Goal: Task Accomplishment & Management: Manage account settings

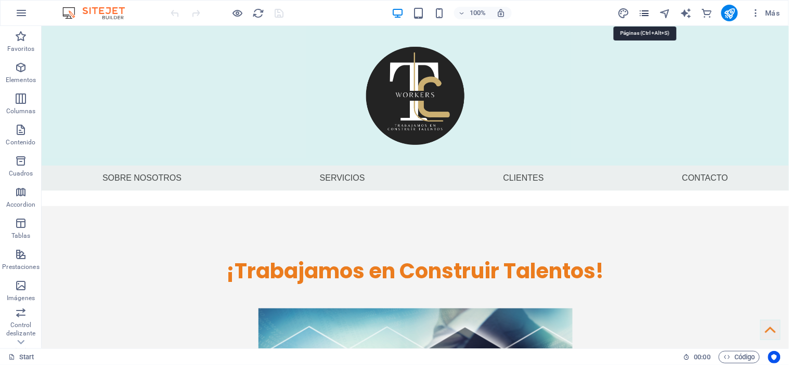
click at [642, 10] on icon "pages" at bounding box center [644, 13] width 12 height 12
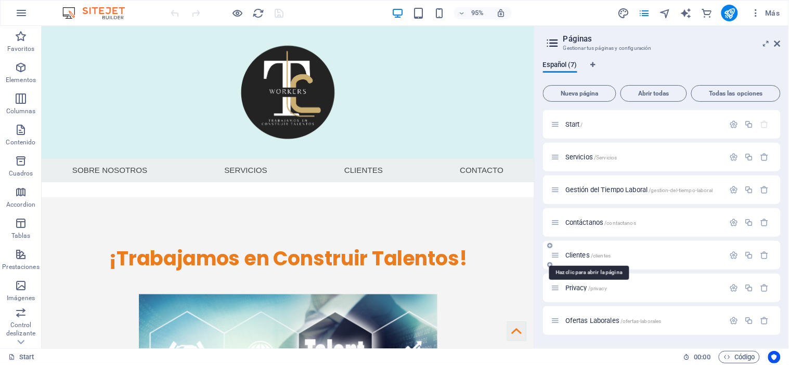
click at [594, 256] on span "/clientes" at bounding box center [601, 256] width 20 height 6
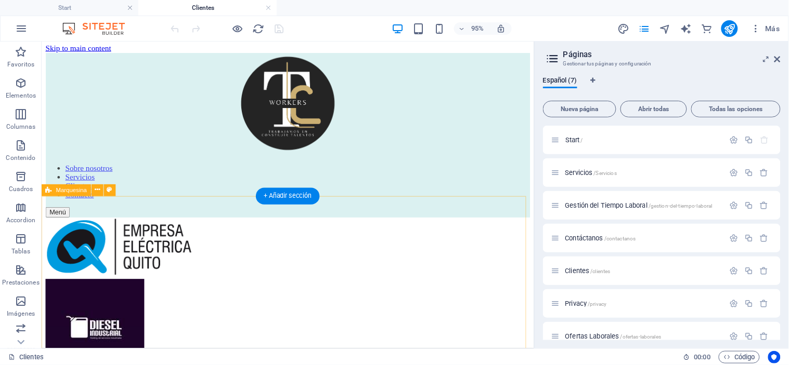
scroll to position [4, 0]
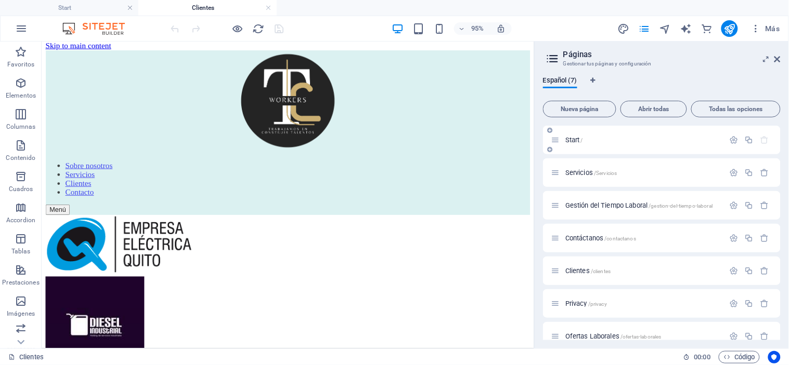
click at [583, 145] on div "Start /" at bounding box center [637, 140] width 173 height 12
click at [572, 137] on span "Start /" at bounding box center [574, 140] width 18 height 8
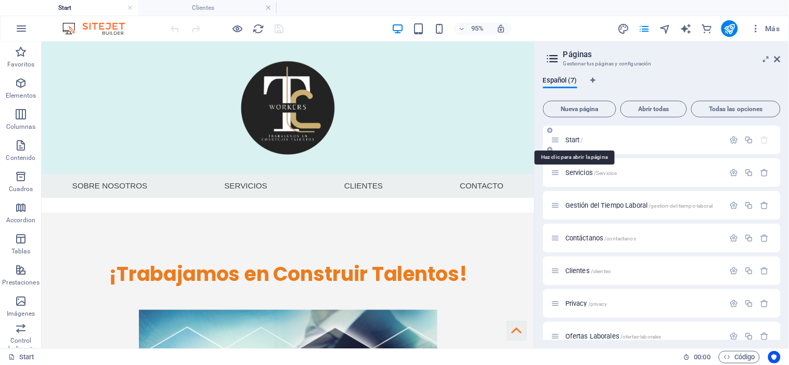
click at [572, 137] on span "Start /" at bounding box center [574, 140] width 18 height 8
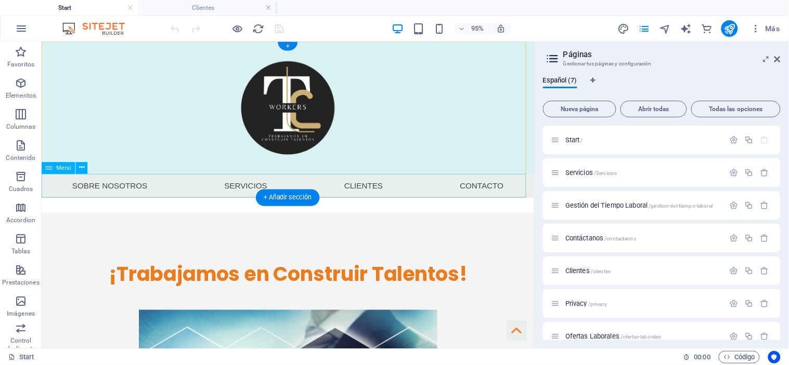
click at [382, 193] on nav "Sobre nosotros Servicios Clientes Contacto" at bounding box center [300, 193] width 518 height 25
select select
select select "1"
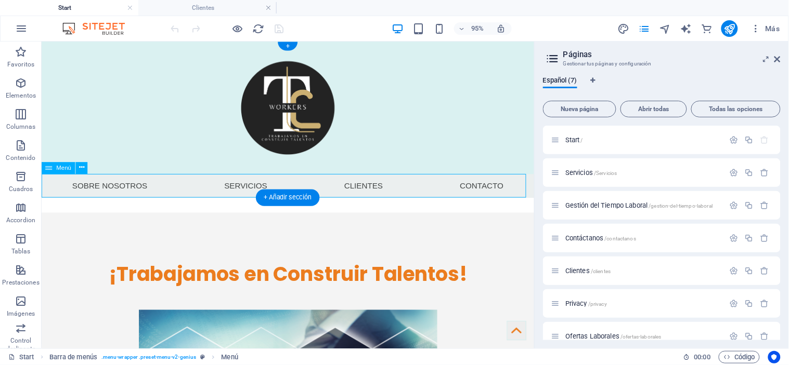
select select
select select "4"
select select "overlay"
select select "3"
select select
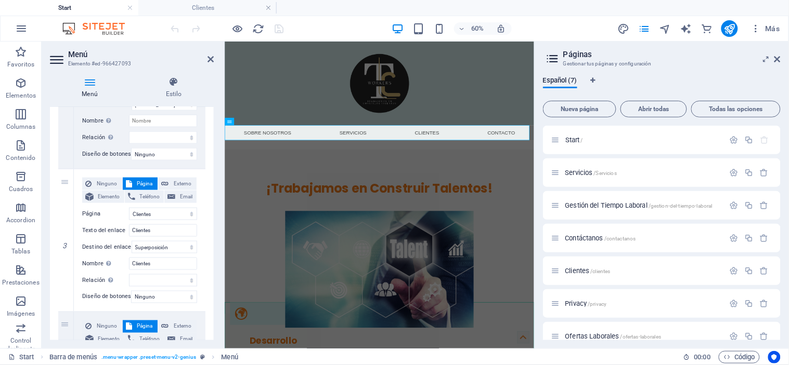
scroll to position [333, 0]
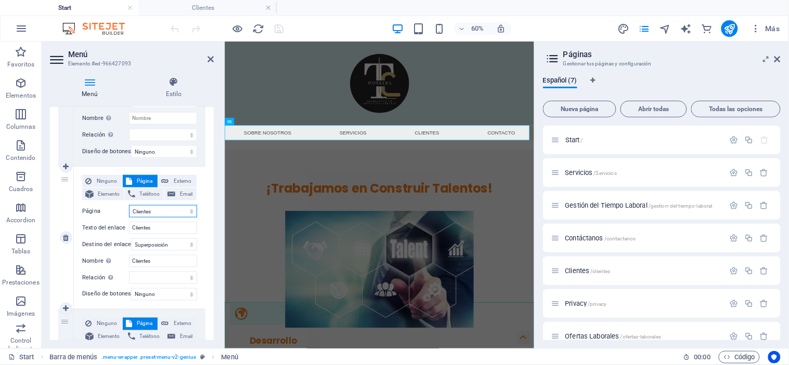
click at [156, 211] on select "Start Servicios Gestión del Tiempo Laboral Contáctanos Clientes Privacy Ofertas…" at bounding box center [163, 211] width 68 height 12
click at [129, 205] on select "Start Servicios Gestión del Tiempo Laboral Contáctanos Clientes Privacy Ofertas…" at bounding box center [163, 211] width 68 height 12
click at [169, 231] on input "Clientes" at bounding box center [163, 228] width 68 height 12
click at [180, 245] on select "Nueva pestaña Misma pestaña Superposición" at bounding box center [165, 245] width 66 height 12
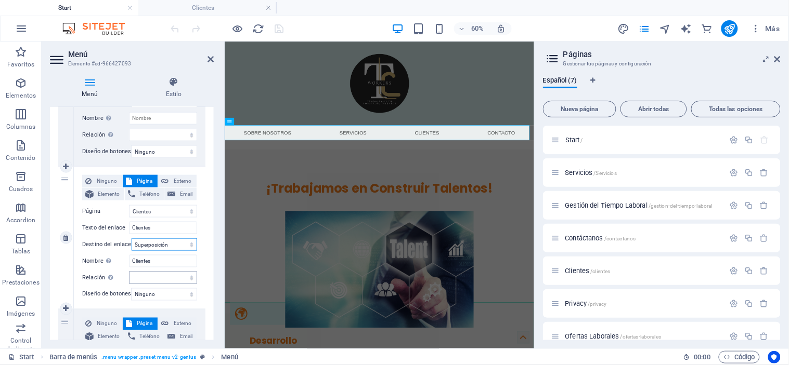
scroll to position [364, 0]
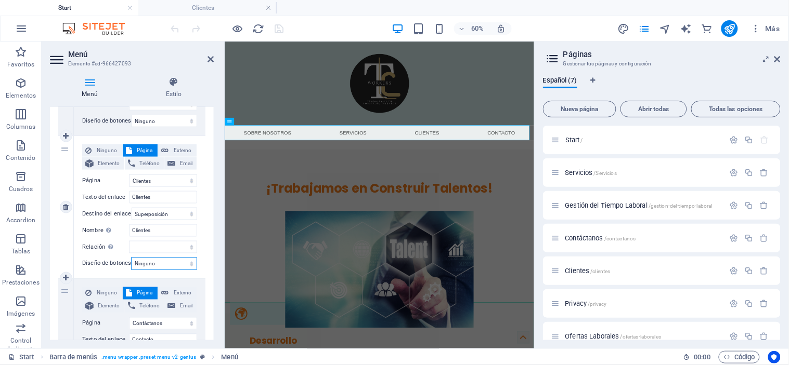
click at [172, 267] on select "Ninguno Predeterminado Principal Secundario" at bounding box center [164, 264] width 66 height 12
select select "default"
click at [131, 258] on select "Ninguno Predeterminado Principal Secundario" at bounding box center [164, 264] width 66 height 12
select select
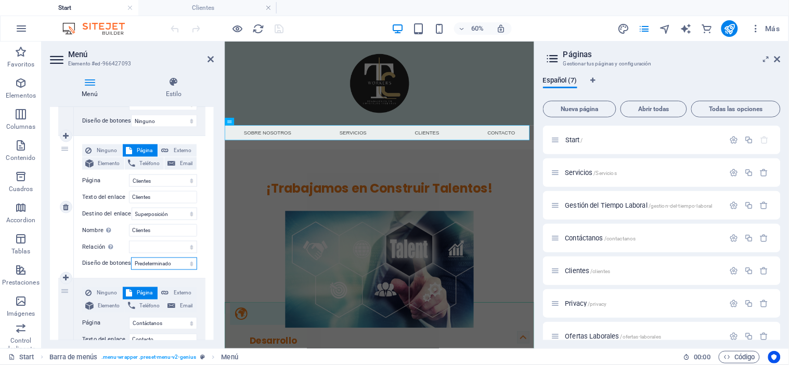
select select
click at [172, 266] on select "Ninguno Predeterminado Principal Secundario" at bounding box center [164, 264] width 66 height 12
select select
click at [131, 258] on select "Ninguno Predeterminado Principal Secundario" at bounding box center [164, 264] width 66 height 12
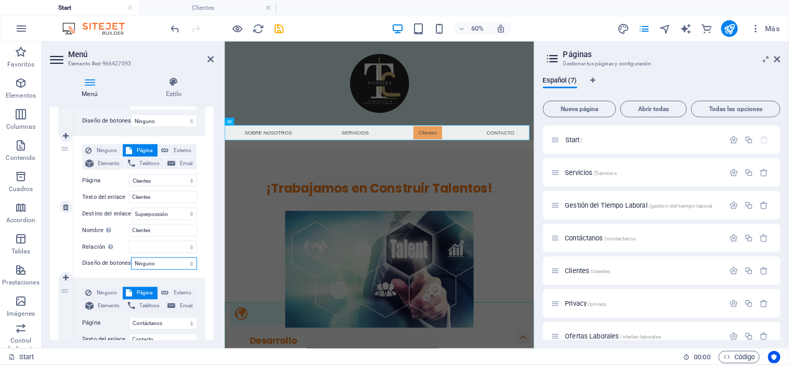
select select
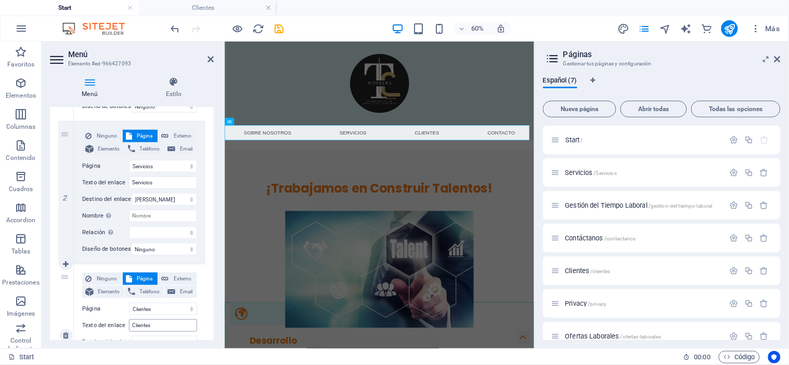
scroll to position [227, 0]
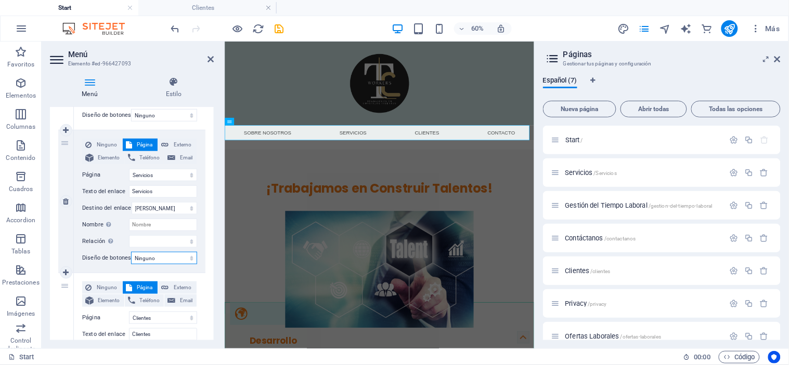
click at [154, 257] on select "Ninguno Predeterminado Principal Secundario" at bounding box center [164, 258] width 66 height 12
select select "default"
click at [131, 252] on select "Ninguno Predeterminado Principal Secundario" at bounding box center [164, 258] width 66 height 12
select select
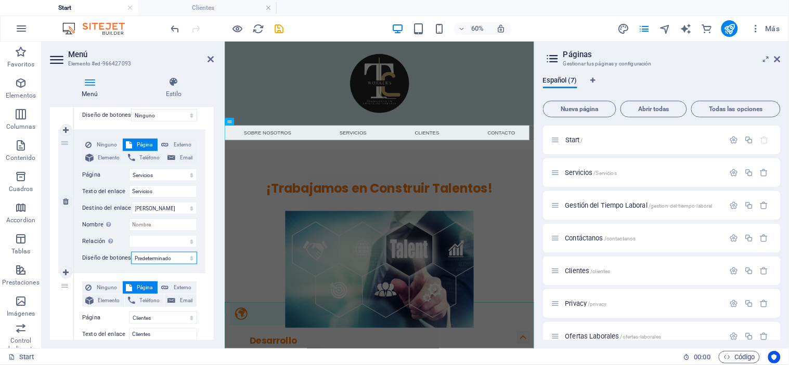
select select
click at [162, 191] on input "Servicios" at bounding box center [163, 192] width 68 height 12
drag, startPoint x: 162, startPoint y: 191, endPoint x: 112, endPoint y: 192, distance: 49.9
click at [112, 192] on div "Texto del enlace Servicios" at bounding box center [139, 192] width 115 height 12
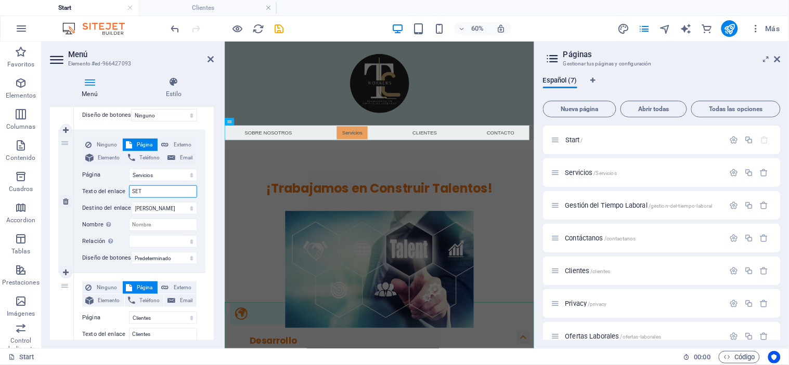
type input "SETR"
select select
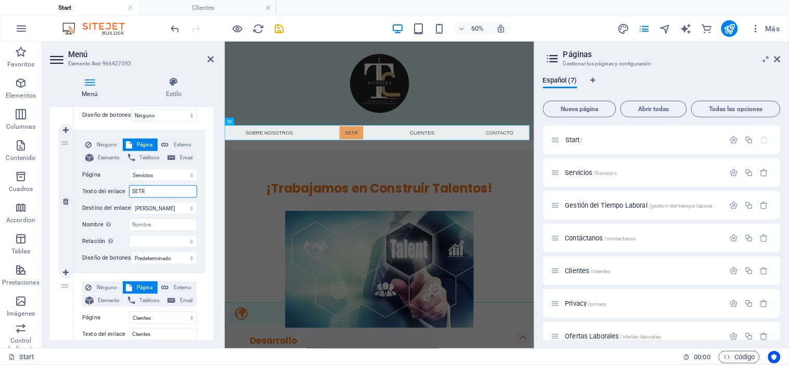
type input "SETRV"
select select
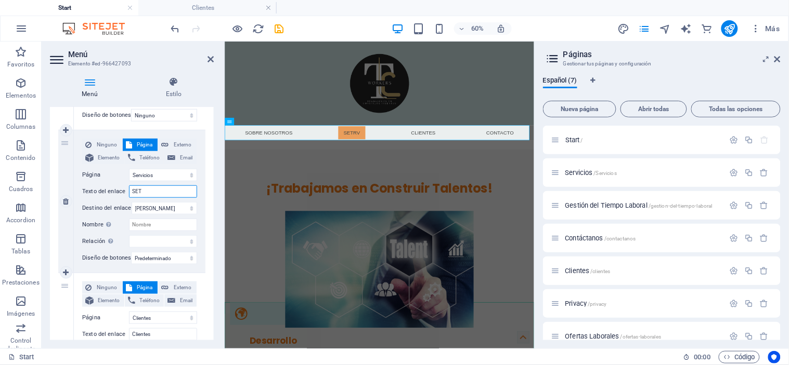
type input "SE"
select select
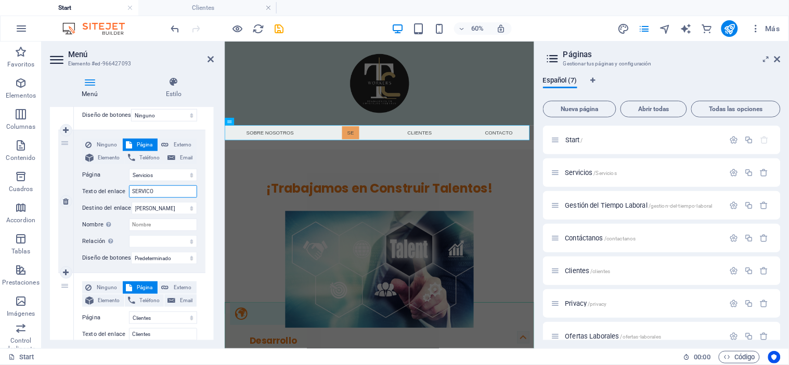
type input "SERVICOS"
select select
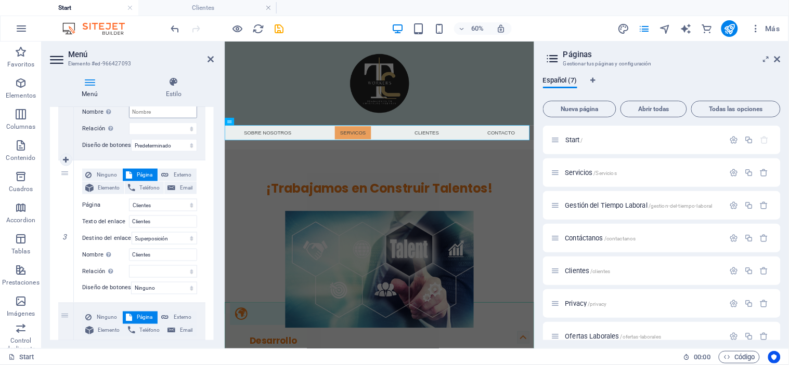
scroll to position [342, 0]
type input "SERVICOS"
click at [175, 175] on span "Externo" at bounding box center [183, 173] width 22 height 12
select select
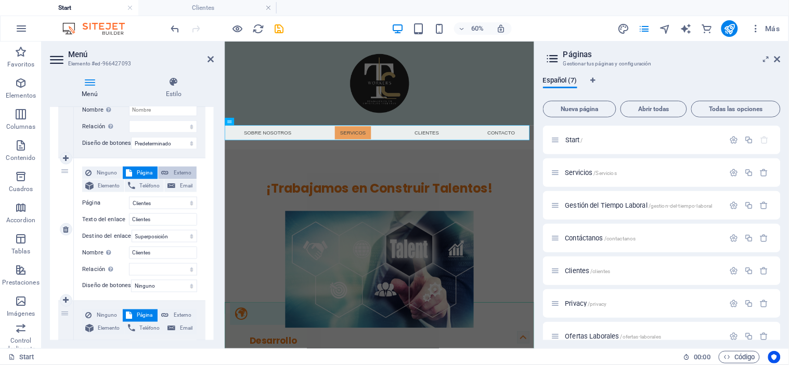
select select "blank"
select select
click at [139, 169] on span "Página" at bounding box center [145, 173] width 20 height 12
select select
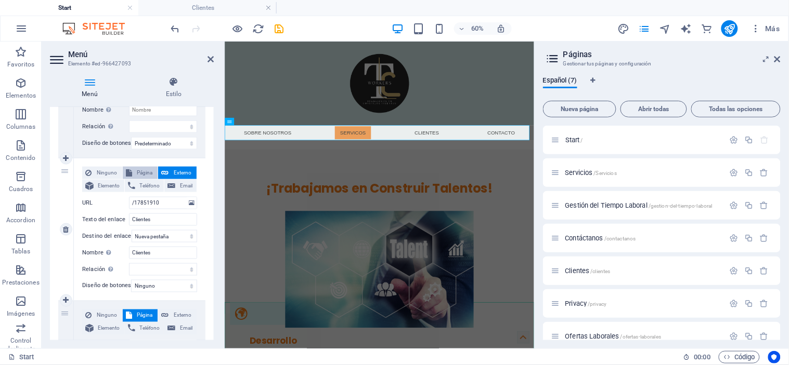
select select
click at [111, 168] on span "Ninguno" at bounding box center [107, 173] width 24 height 12
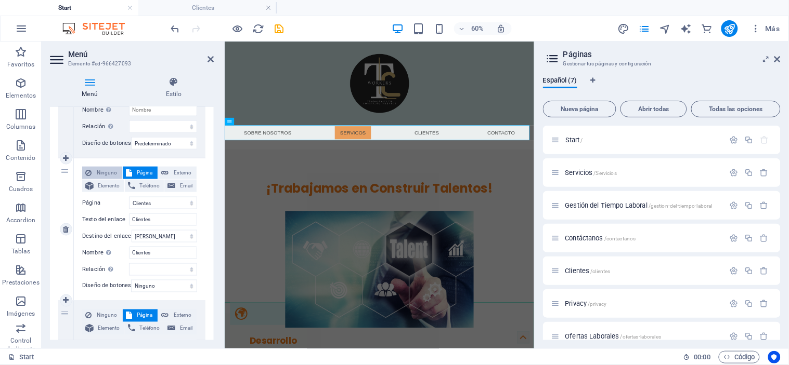
select select
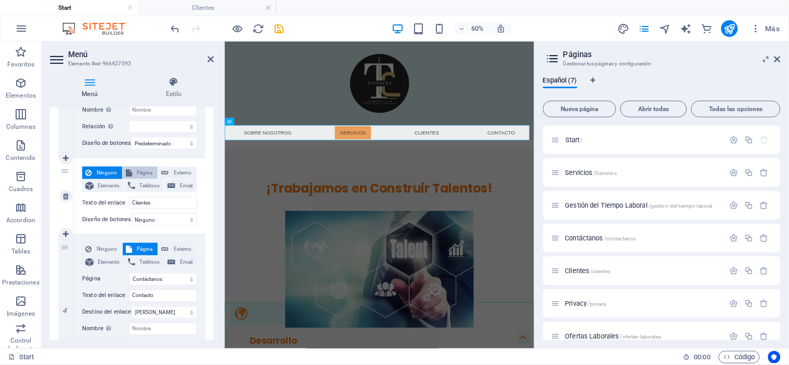
click at [135, 171] on span "Página" at bounding box center [145, 173] width 20 height 12
select select
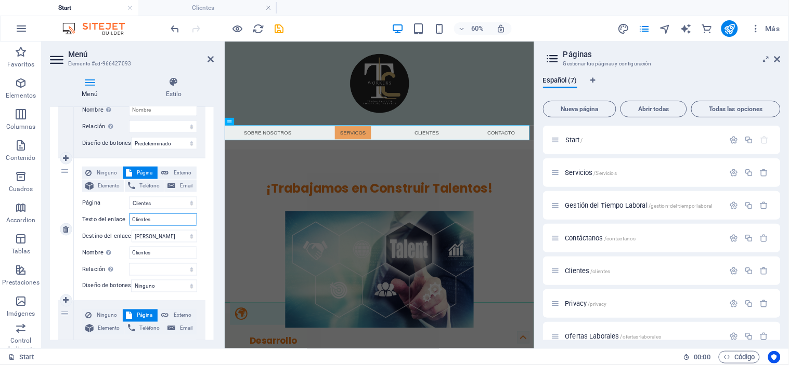
click at [177, 217] on input "Clientes" at bounding box center [163, 220] width 68 height 12
click at [177, 200] on select "Start Servicios Gestión del Tiempo Laboral Contáctanos Clientes Privacy Ofertas…" at bounding box center [163, 203] width 68 height 12
select select "3"
click at [129, 197] on select "Start Servicios Gestión del Tiempo Laboral Contáctanos Clientes Privacy Ofertas…" at bounding box center [163, 203] width 68 height 12
select select
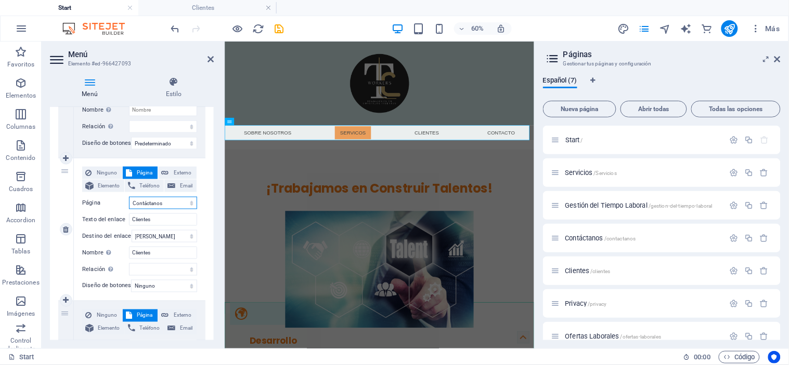
select select
type input "Contáctanos"
select select
click at [178, 202] on select "Start Servicios Gestión del Tiempo Laboral Contáctanos Clientes Privacy Ofertas…" at bounding box center [163, 203] width 68 height 12
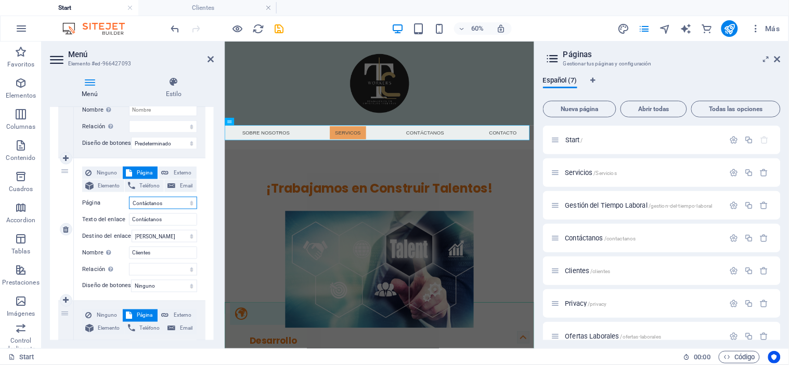
select select "4"
click at [129, 197] on select "Start Servicios Gestión del Tiempo Laboral Contáctanos Clientes Privacy Ofertas…" at bounding box center [163, 203] width 68 height 12
select select
type input "Clientes"
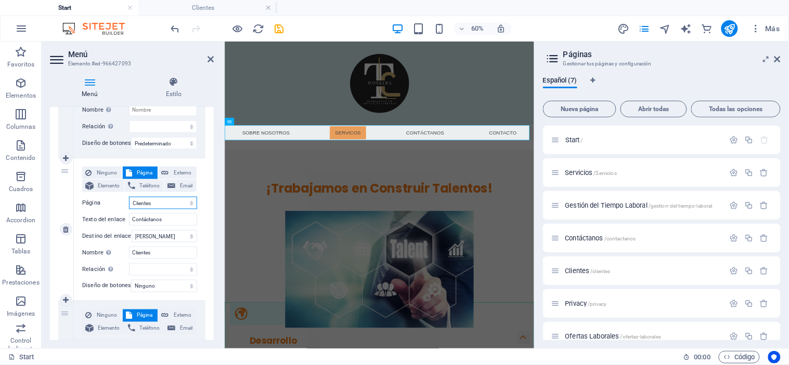
select select
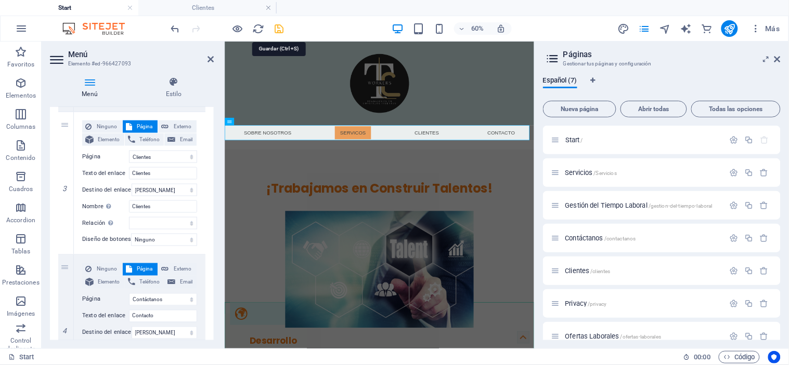
click at [280, 29] on icon "save" at bounding box center [279, 29] width 12 height 12
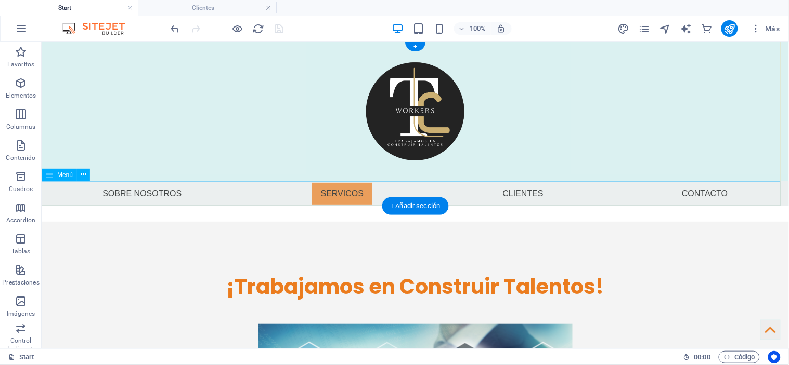
click at [511, 193] on nav "Sobre nosotros SERVICOS Clientes Contacto" at bounding box center [414, 193] width 747 height 25
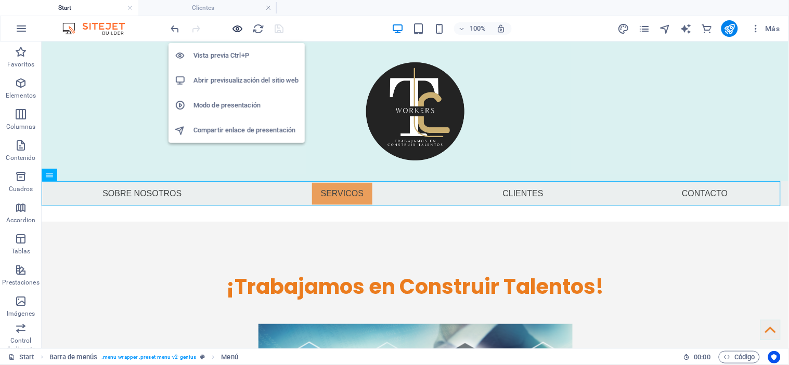
click at [237, 30] on icon "button" at bounding box center [238, 29] width 12 height 12
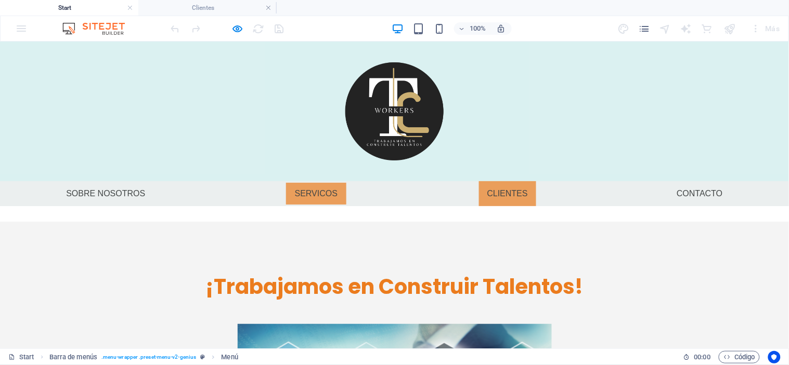
click at [499, 189] on link "Clientes" at bounding box center [507, 193] width 57 height 25
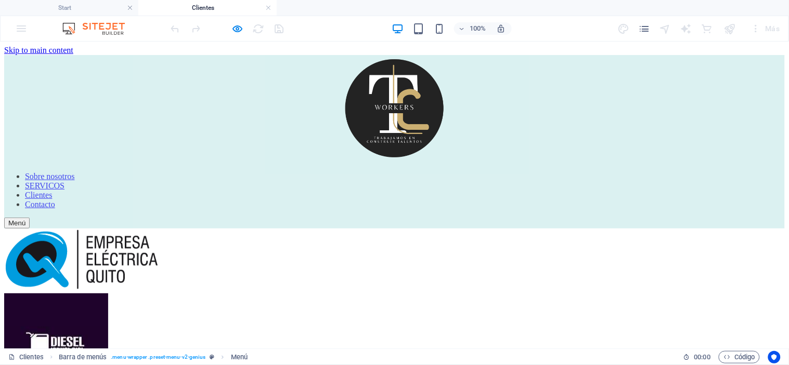
scroll to position [4, 0]
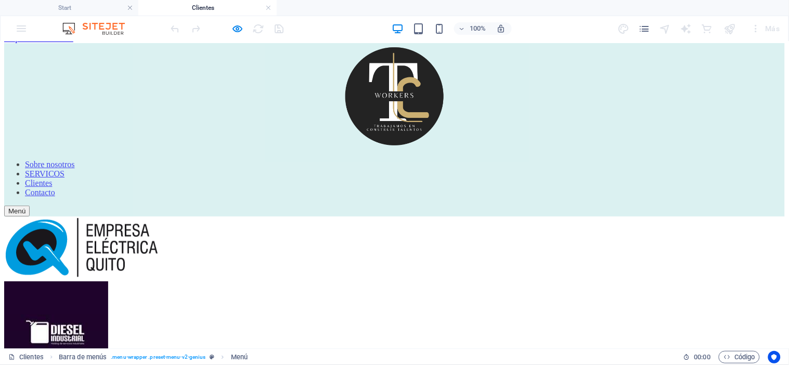
scroll to position [9, 0]
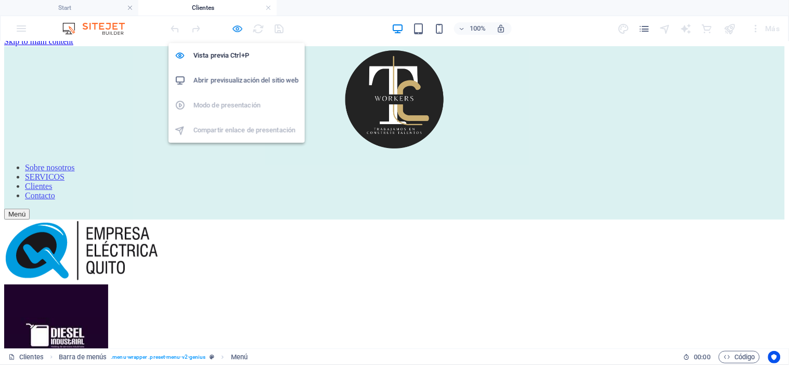
click at [235, 29] on icon "button" at bounding box center [238, 29] width 12 height 12
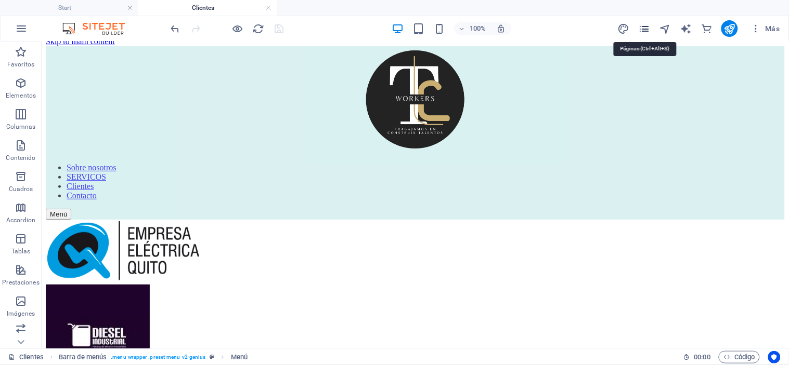
click at [640, 25] on icon "pages" at bounding box center [644, 29] width 12 height 12
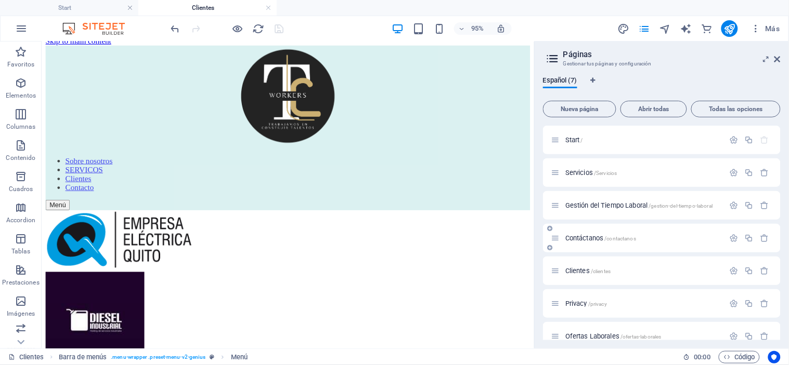
scroll to position [14, 0]
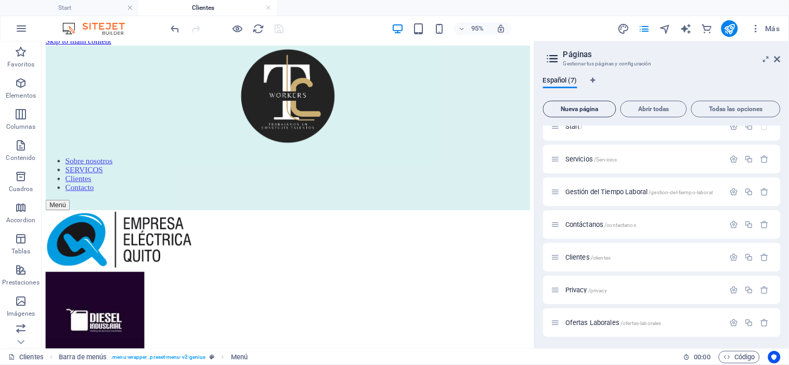
click at [590, 112] on span "Nueva página" at bounding box center [579, 109] width 64 height 6
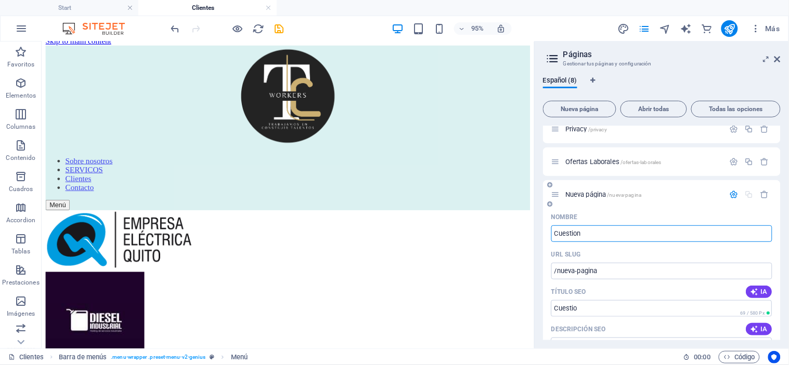
type input "Cuestiona"
type input "/cuestio"
type input "Cuestionarios"
type input "/cuestionarios"
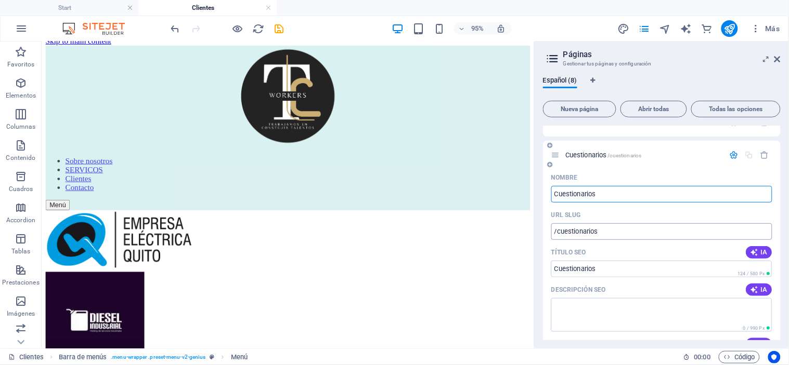
scroll to position [215, 0]
type input "Cuestionario"
type input "/cuestionario"
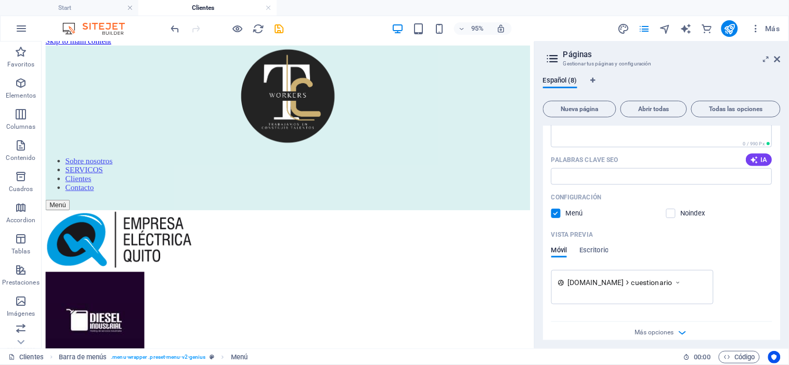
scroll to position [406, 0]
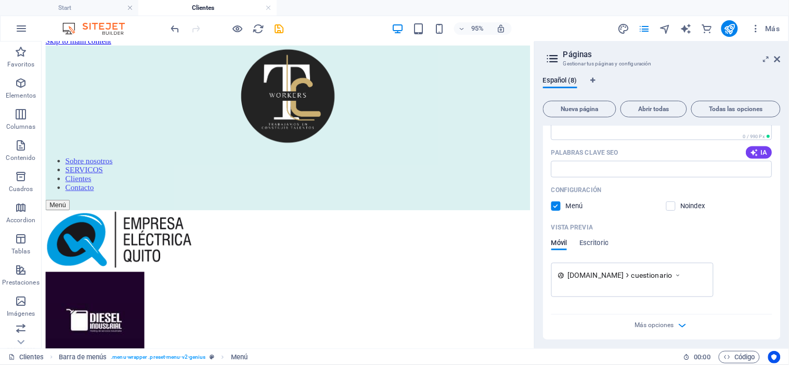
type input "Cuestionario"
click at [682, 273] on icon at bounding box center [677, 275] width 7 height 10
click at [664, 273] on span "cuestionario" at bounding box center [651, 275] width 41 height 10
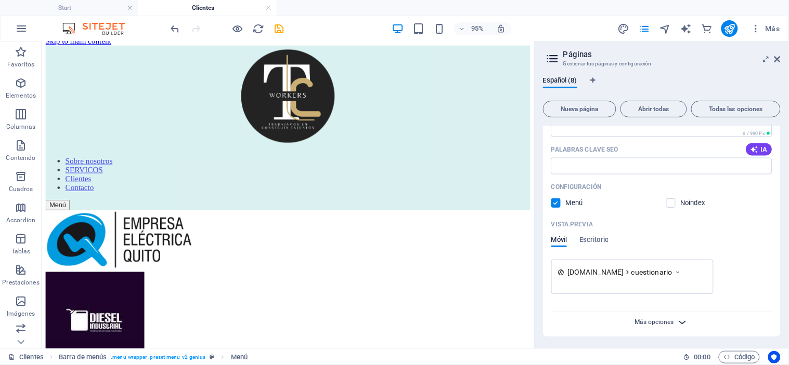
click at [665, 320] on span "Más opciones" at bounding box center [654, 322] width 39 height 7
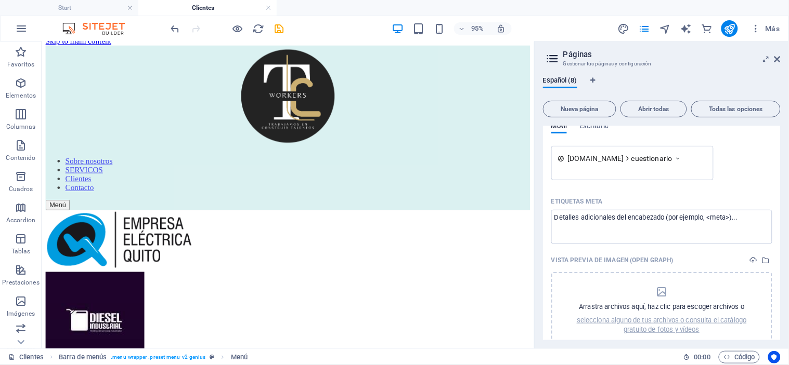
scroll to position [567, 0]
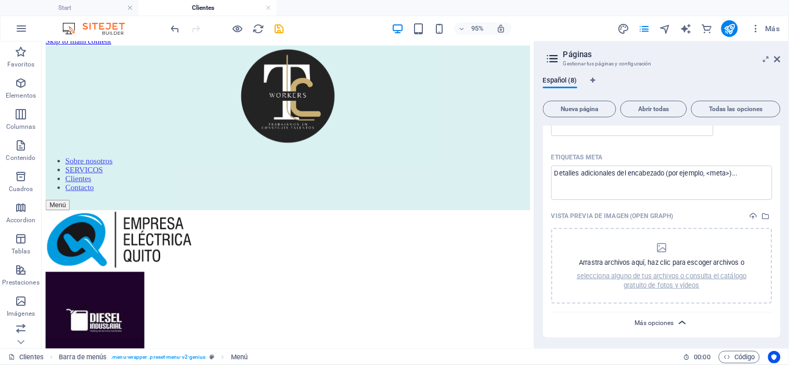
click at [665, 320] on span "Más opciones" at bounding box center [654, 323] width 39 height 7
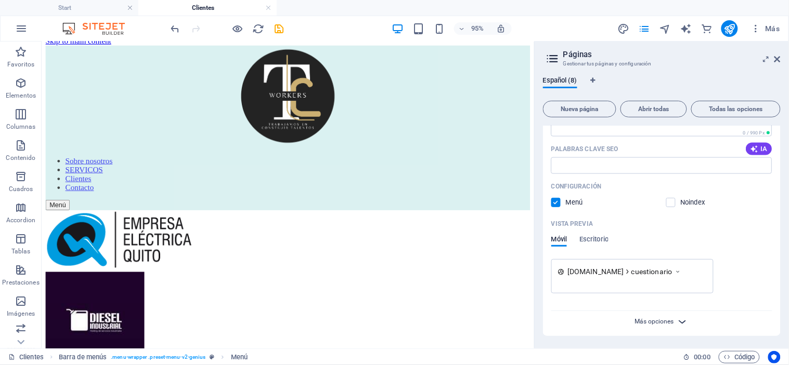
scroll to position [409, 0]
click at [665, 320] on span "Más opciones" at bounding box center [654, 322] width 39 height 7
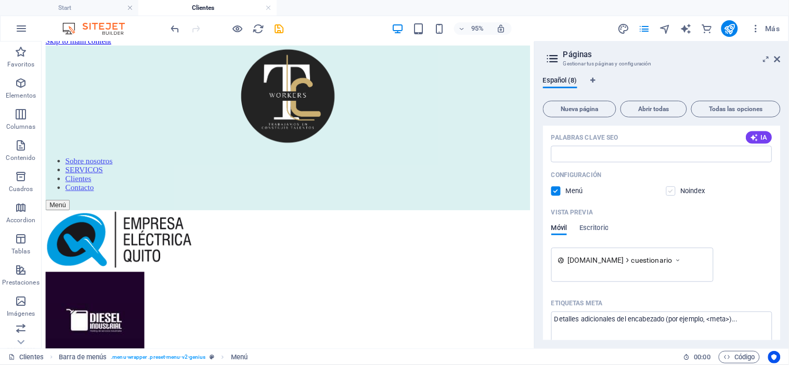
scroll to position [429, 0]
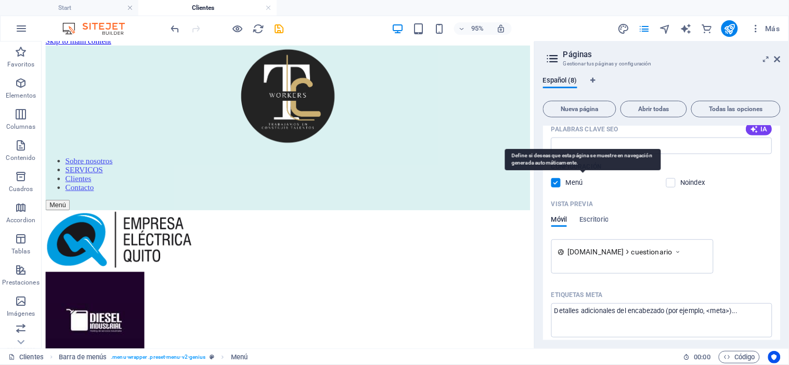
click at [580, 180] on p "Menú" at bounding box center [583, 182] width 34 height 9
click at [0, 0] on input "checkbox" at bounding box center [0, 0] width 0 height 0
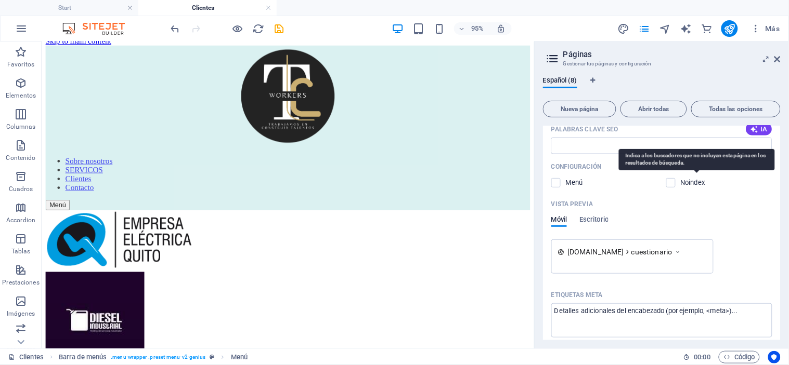
click at [690, 180] on p "Noindex" at bounding box center [697, 182] width 34 height 9
click at [0, 0] on input "checkbox" at bounding box center [0, 0] width 0 height 0
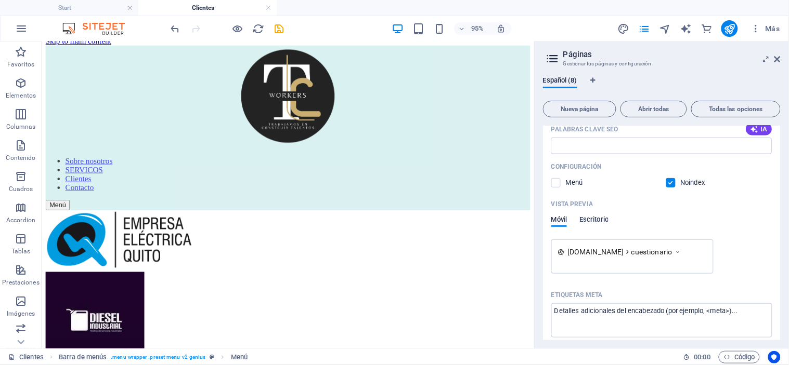
click at [596, 216] on span "Escritorio" at bounding box center [593, 221] width 29 height 15
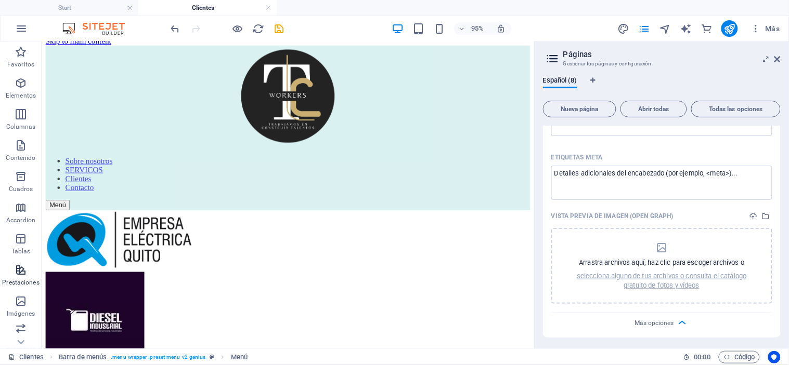
scroll to position [191, 0]
click at [737, 361] on span "Código" at bounding box center [739, 357] width 32 height 12
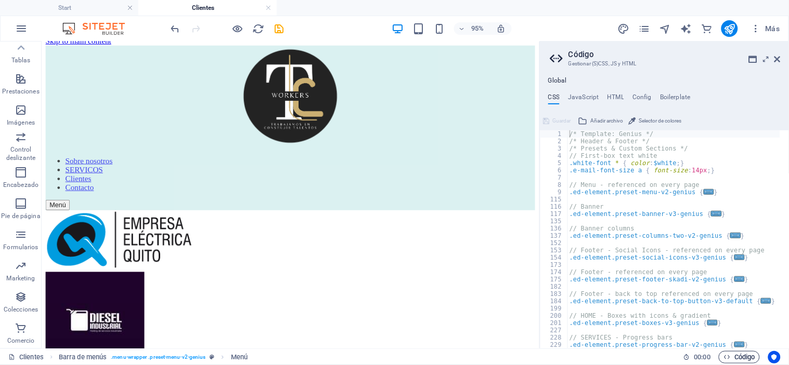
click at [737, 361] on span "Código" at bounding box center [739, 357] width 32 height 12
click at [778, 59] on icon at bounding box center [777, 59] width 6 height 8
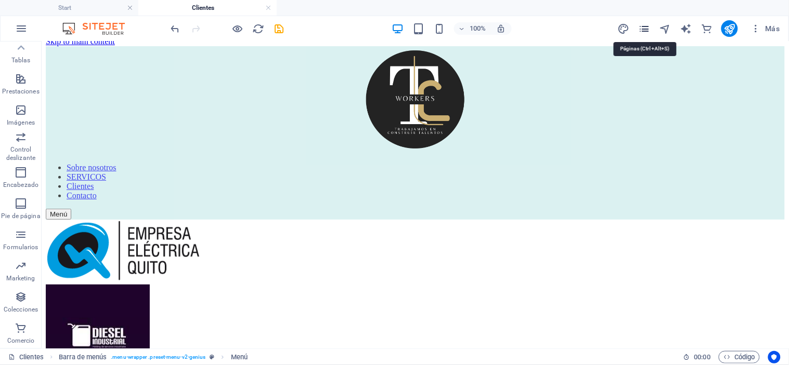
click at [645, 24] on icon "pages" at bounding box center [644, 29] width 12 height 12
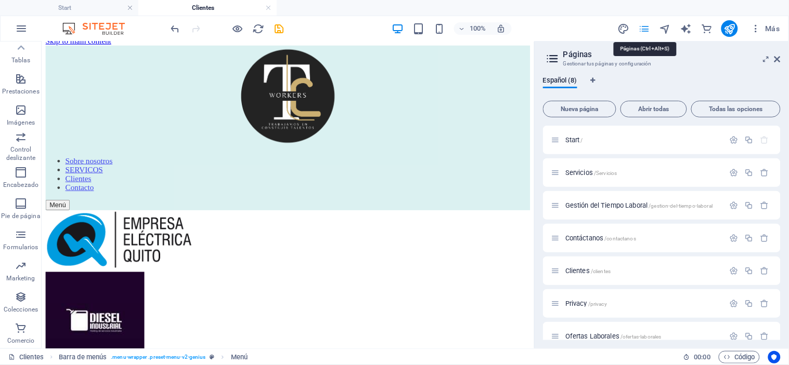
scroll to position [175, 0]
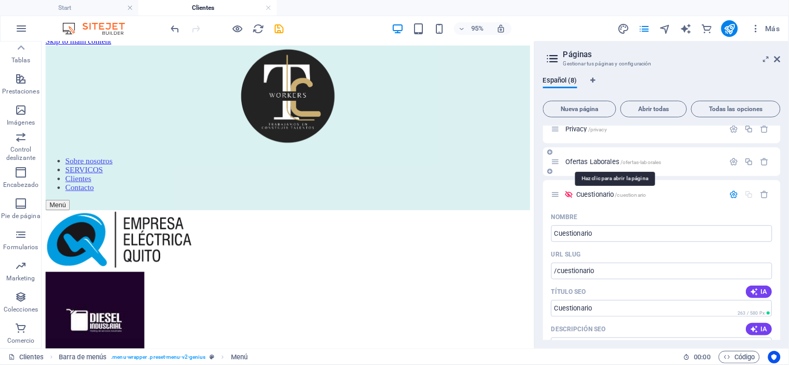
click at [598, 162] on span "Ofertas Laborales /ofertas-laborales" at bounding box center [613, 162] width 96 height 8
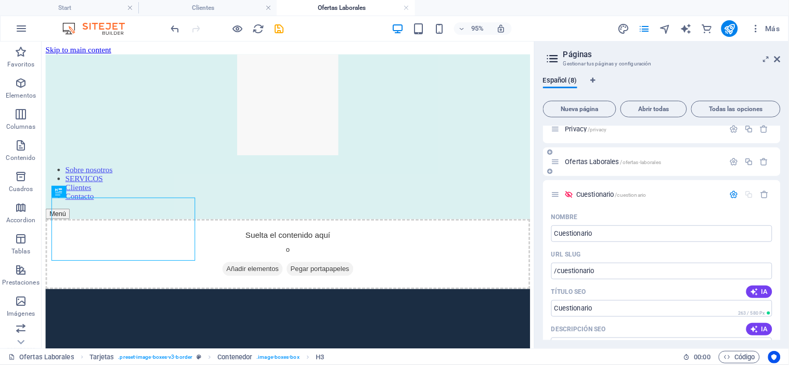
scroll to position [136, 0]
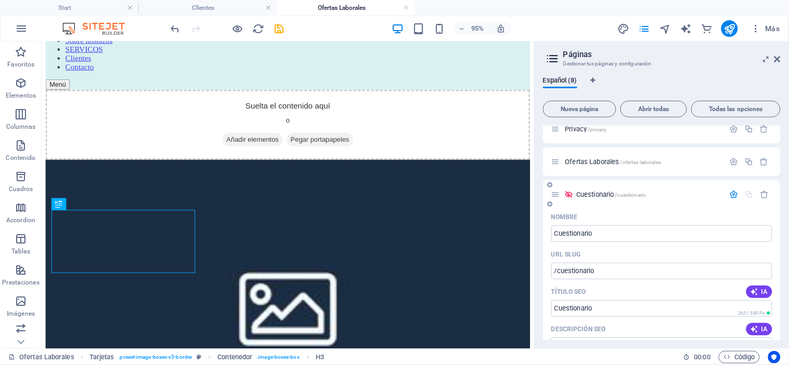
click at [594, 196] on span "Cuestionario /cuestionario" at bounding box center [611, 195] width 70 height 8
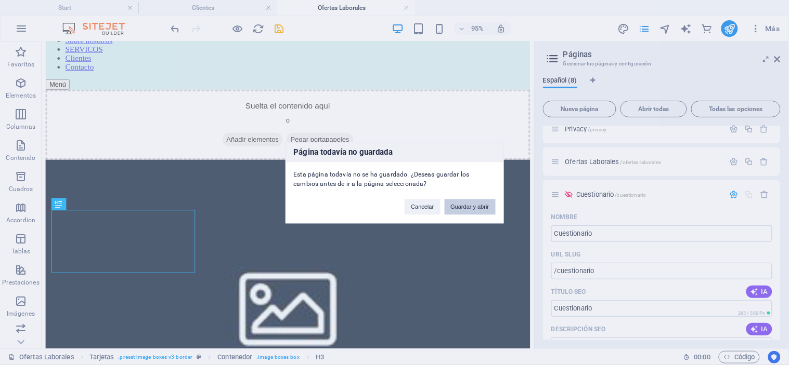
click at [466, 209] on button "Guardar y abrir" at bounding box center [469, 207] width 51 height 16
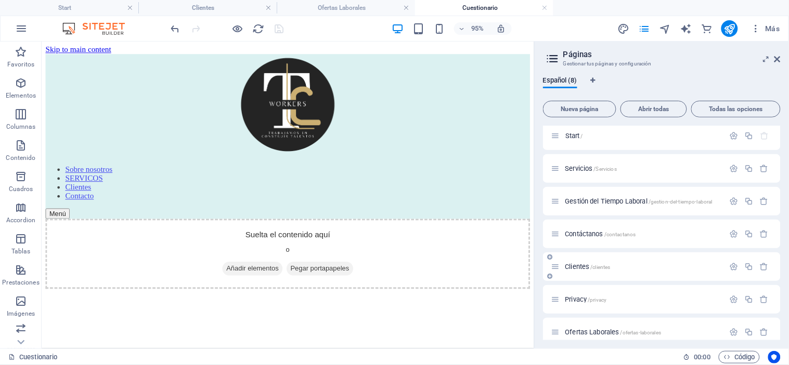
scroll to position [47, 0]
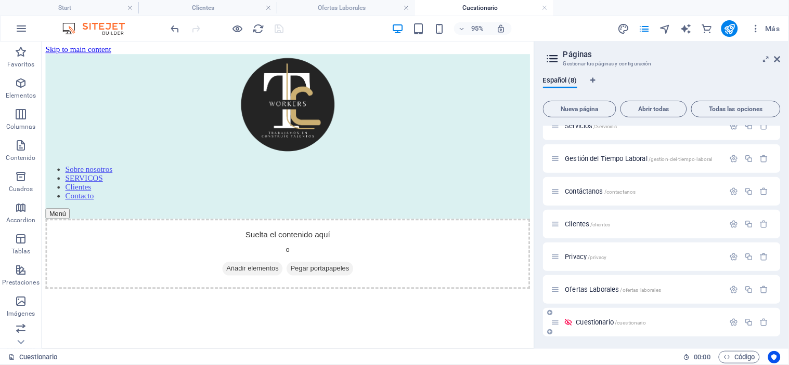
click at [591, 318] on div "Cuestionario /cuestionario" at bounding box center [637, 323] width 173 height 12
click at [567, 322] on icon at bounding box center [568, 322] width 9 height 9
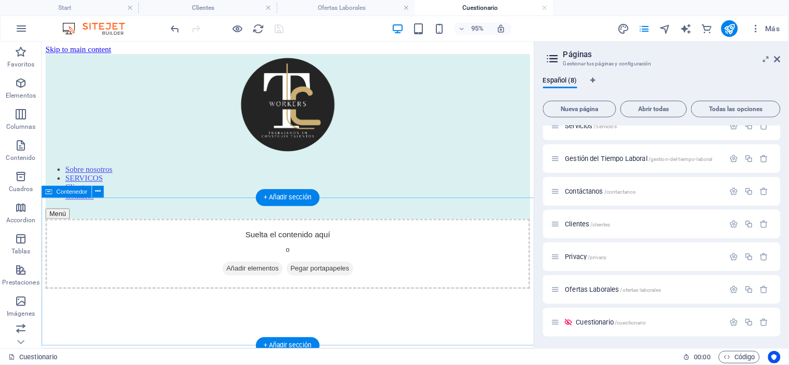
click at [317, 277] on div "Suelta el contenido aquí o Añadir elementos Pegar portapapeles" at bounding box center [300, 265] width 510 height 74
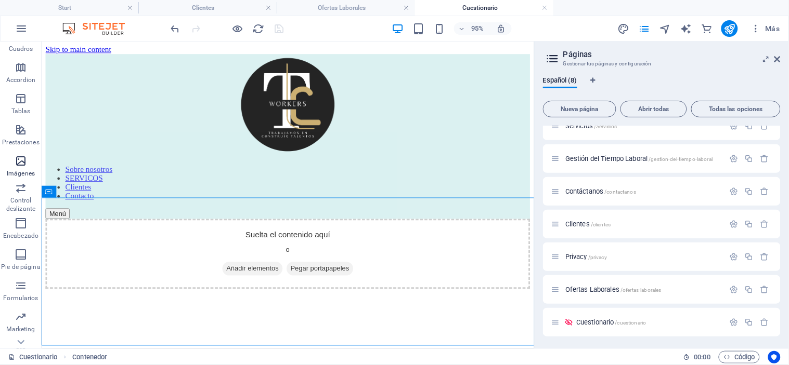
scroll to position [191, 0]
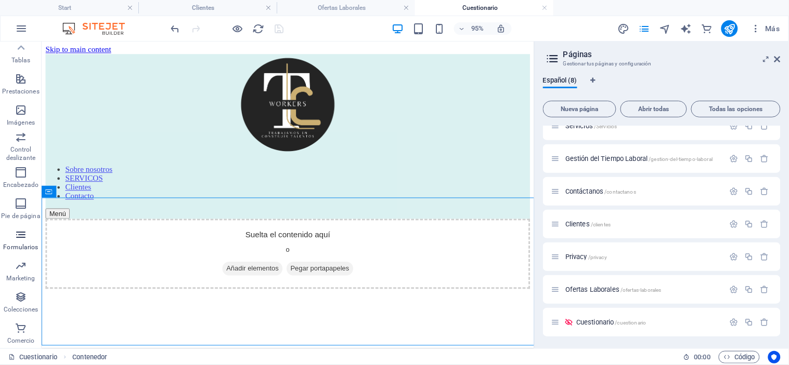
click at [18, 238] on icon "button" at bounding box center [21, 235] width 12 height 12
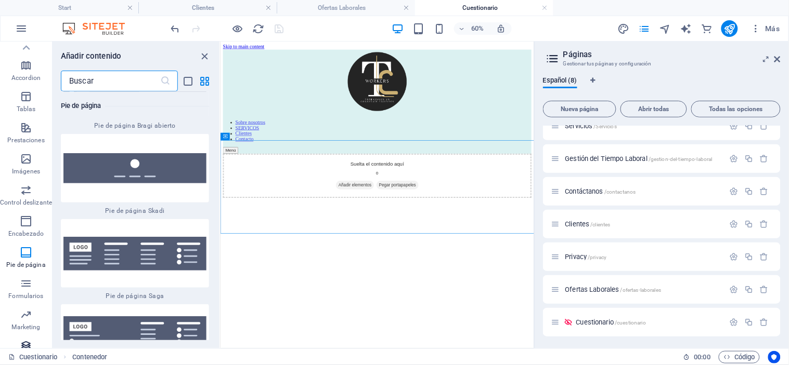
scroll to position [136, 0]
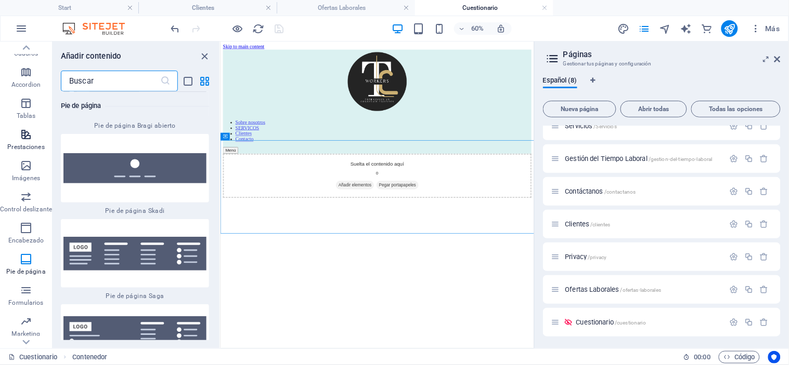
click at [21, 136] on icon "button" at bounding box center [26, 134] width 12 height 12
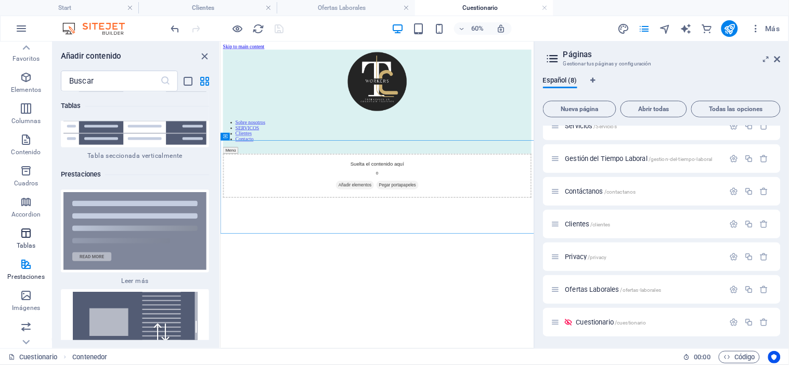
scroll to position [0, 0]
click at [26, 85] on icon "button" at bounding box center [26, 83] width 12 height 12
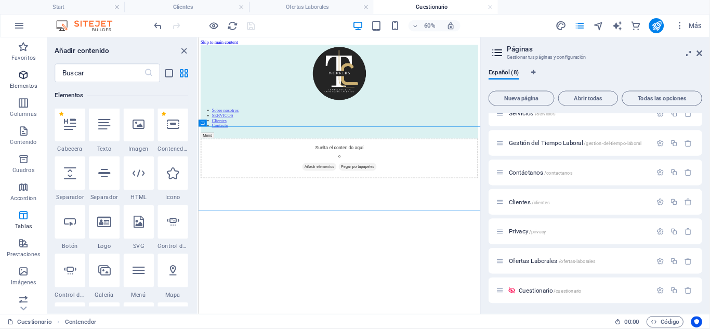
scroll to position [195, 0]
click at [158, 203] on div at bounding box center [154, 194] width 34 height 37
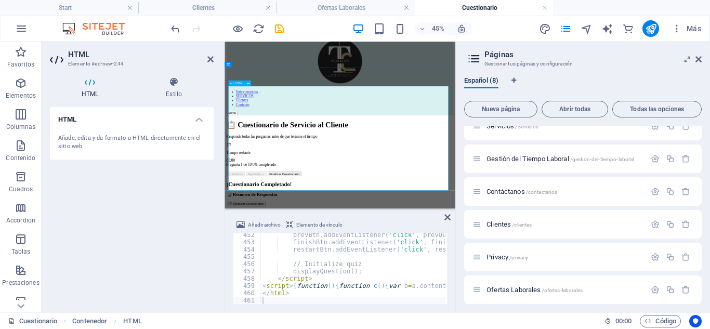
scroll to position [109, 0]
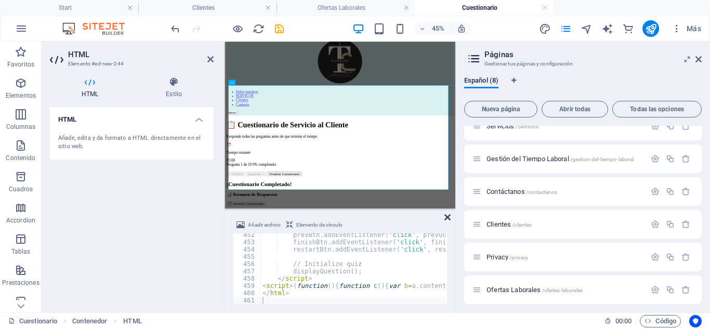
click at [450, 219] on icon at bounding box center [447, 217] width 6 height 8
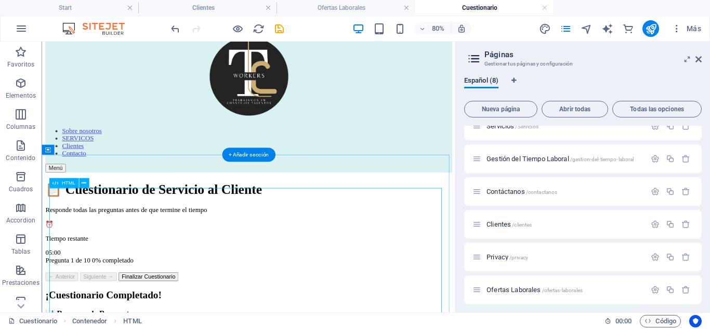
scroll to position [36, 0]
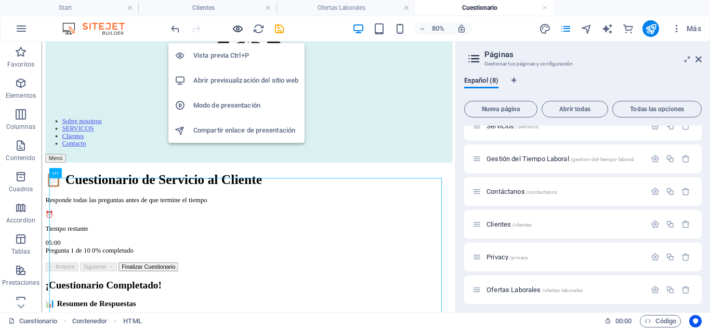
click at [238, 31] on icon "button" at bounding box center [238, 29] width 12 height 12
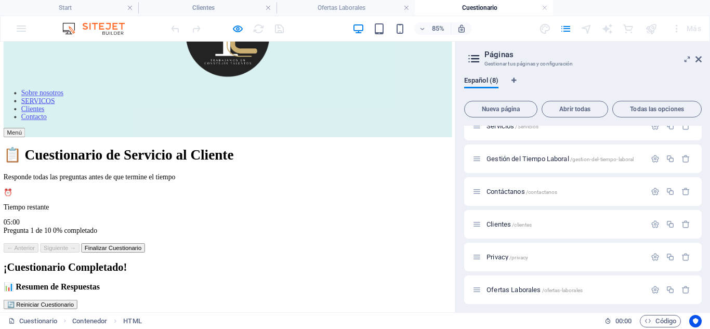
scroll to position [121, 0]
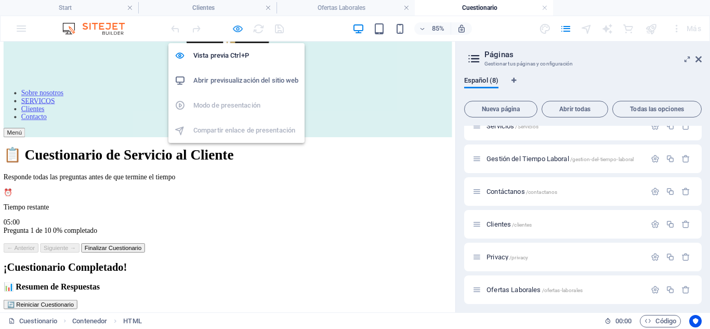
click at [238, 28] on icon "button" at bounding box center [238, 29] width 12 height 12
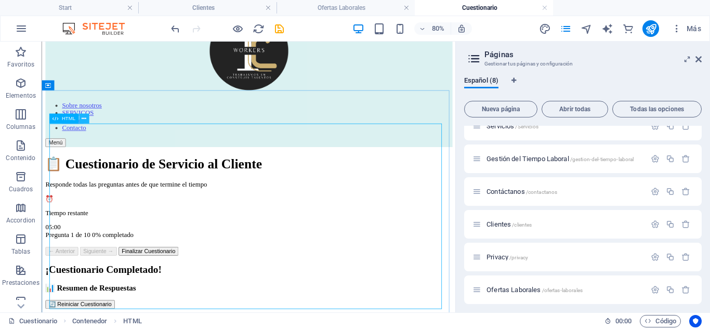
click at [84, 119] on icon at bounding box center [84, 118] width 5 height 9
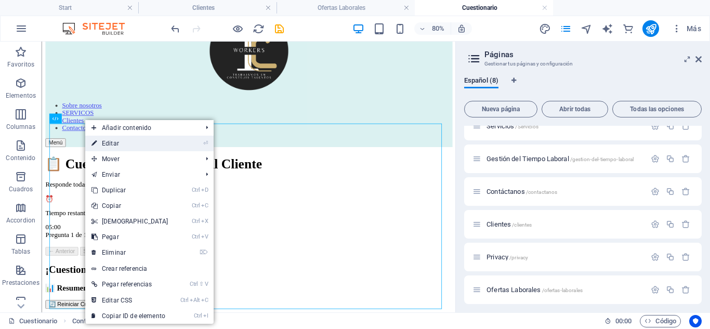
click at [119, 143] on link "⏎ Editar" at bounding box center [129, 144] width 89 height 16
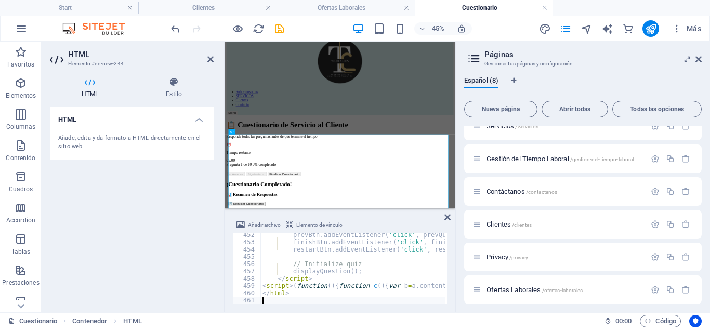
scroll to position [0, 0]
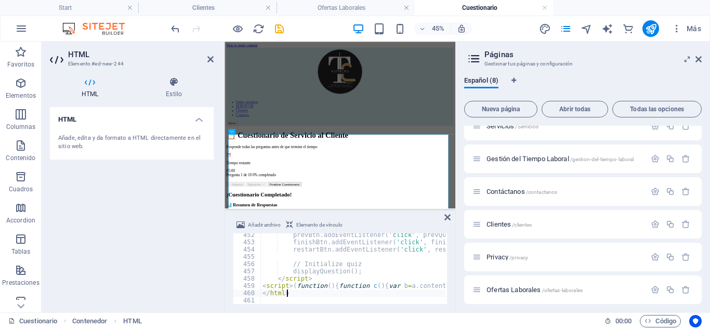
type textarea "</html>"
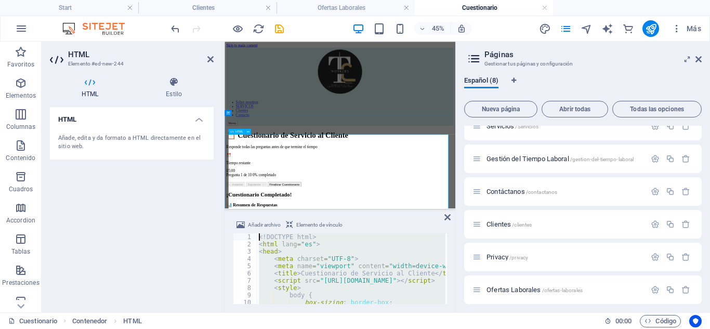
drag, startPoint x: 520, startPoint y: 336, endPoint x: 334, endPoint y: 303, distance: 188.5
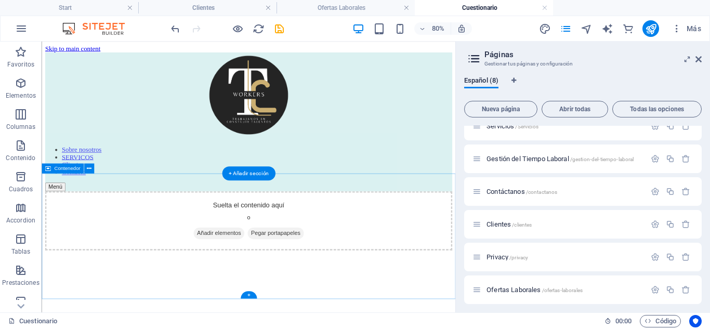
click at [175, 291] on div "Suelta el contenido aquí o Añadir elementos Pegar portapapeles" at bounding box center [300, 266] width 509 height 74
click at [108, 268] on div "Suelta el contenido aquí o Añadir elementos Pegar portapapeles" at bounding box center [300, 266] width 509 height 74
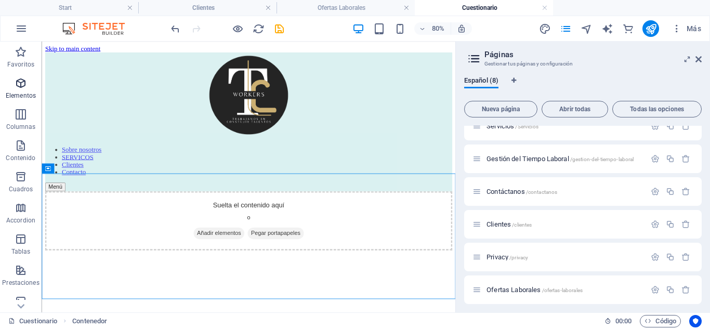
click at [18, 83] on icon "button" at bounding box center [21, 83] width 12 height 12
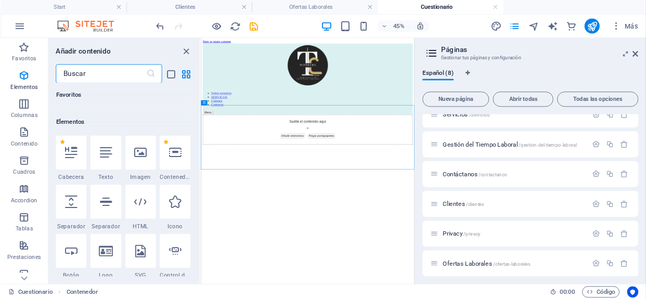
scroll to position [196, 0]
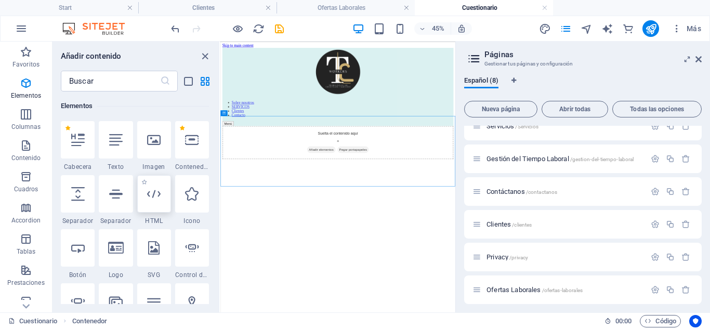
click at [154, 198] on icon at bounding box center [154, 194] width 14 height 14
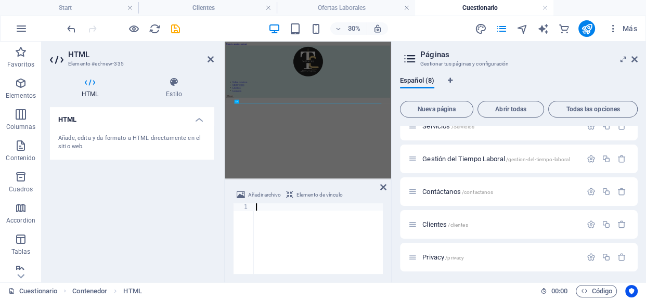
scroll to position [3867, 0]
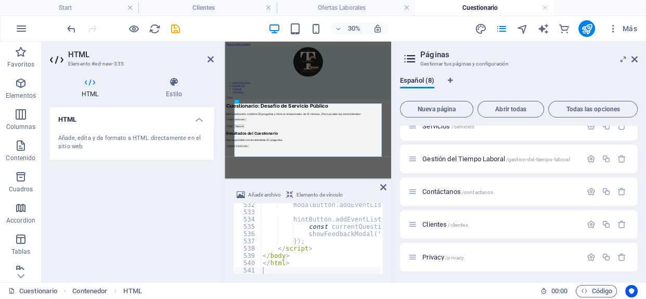
click at [328, 194] on span "Elemento de vínculo" at bounding box center [319, 195] width 46 height 12
click at [385, 186] on icon at bounding box center [383, 187] width 6 height 8
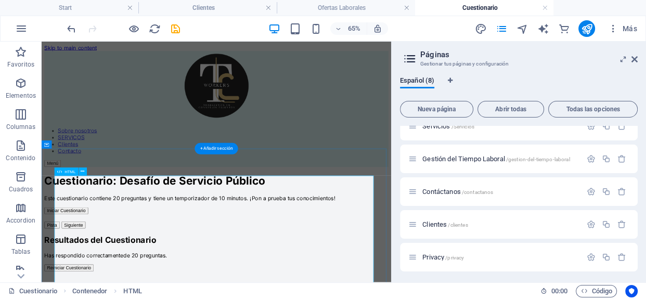
scroll to position [55, 0]
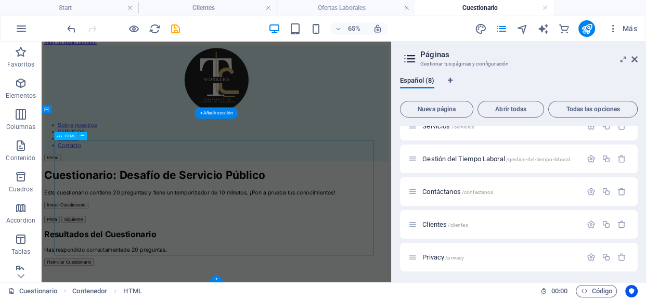
drag, startPoint x: 66, startPoint y: 216, endPoint x: 397, endPoint y: 328, distance: 349.2
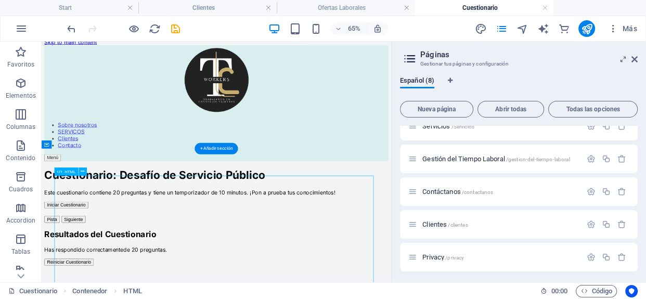
scroll to position [0, 0]
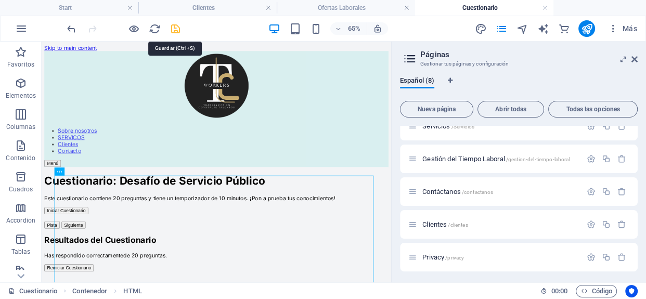
click at [175, 27] on icon "save" at bounding box center [175, 29] width 12 height 12
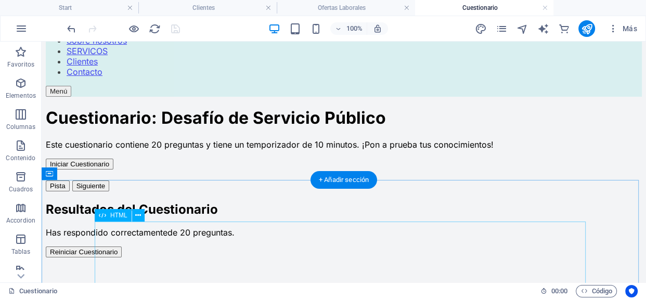
scroll to position [26, 0]
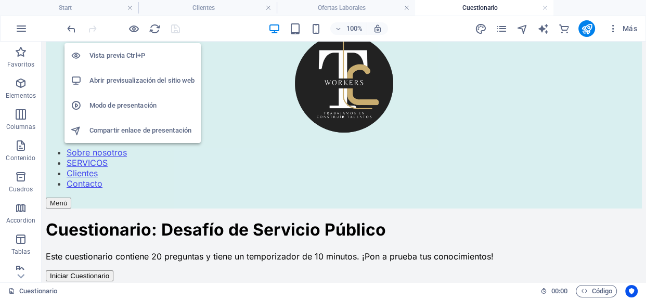
click at [121, 52] on h6 "Vista previa Ctrl+P" at bounding box center [141, 55] width 105 height 12
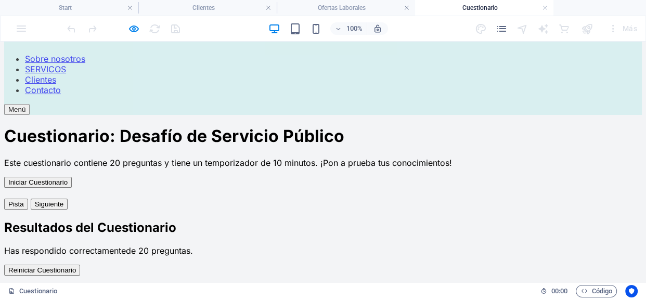
scroll to position [156, 0]
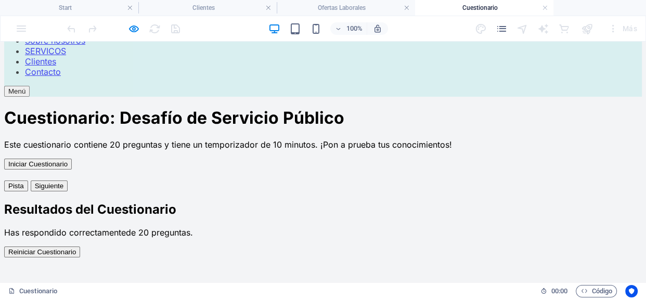
click at [80, 246] on button "Reiniciar Cuestionario" at bounding box center [42, 251] width 76 height 11
click at [114, 140] on p "Este cuestionario contiene 20 preguntas y tiene un temporizador de 10 minutos. …" at bounding box center [238, 144] width 468 height 10
click at [68, 180] on button "Siguiente" at bounding box center [49, 185] width 37 height 11
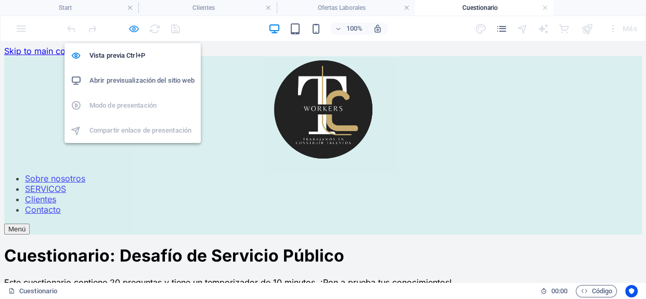
click at [134, 31] on icon "button" at bounding box center [134, 29] width 12 height 12
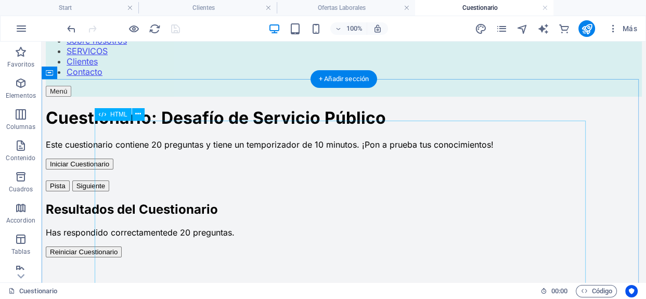
scroll to position [44, 0]
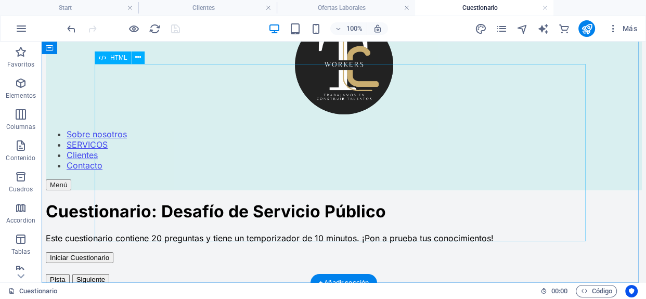
click at [107, 201] on div "Cuestionario: Desafío de Servicio Público Cuestionario: Desafío de Servicio Púb…" at bounding box center [344, 286] width 596 height 171
click at [103, 58] on icon at bounding box center [102, 57] width 7 height 12
click at [139, 58] on icon at bounding box center [138, 57] width 6 height 11
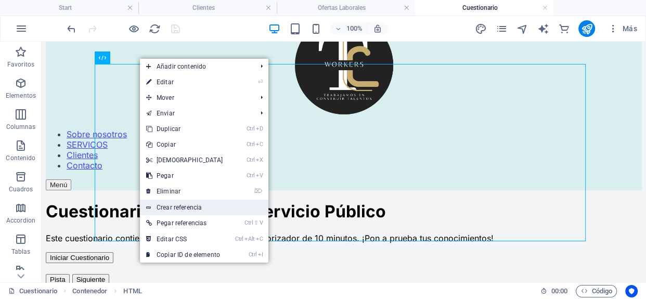
click at [207, 206] on link "Crear referencia" at bounding box center [204, 208] width 128 height 16
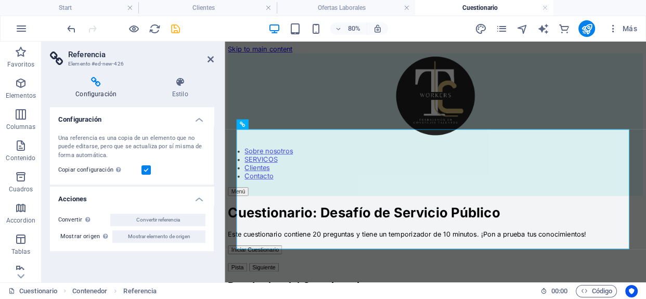
scroll to position [134, 0]
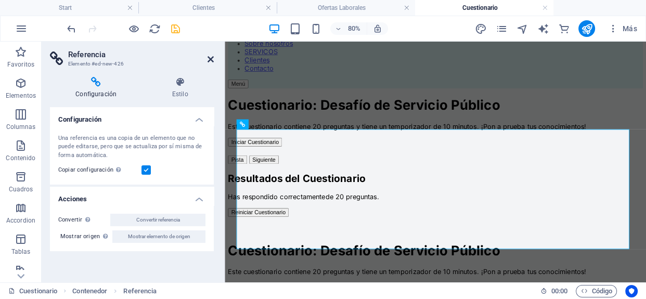
click at [208, 56] on icon at bounding box center [210, 59] width 6 height 8
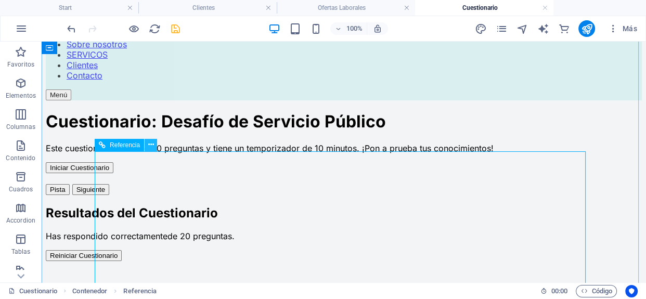
click at [152, 142] on icon at bounding box center [151, 144] width 6 height 11
click at [147, 144] on button at bounding box center [151, 145] width 12 height 12
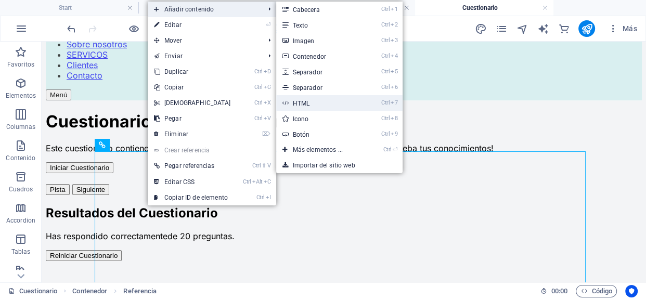
click at [319, 104] on link "Ctrl 7 HTML" at bounding box center [319, 103] width 87 height 16
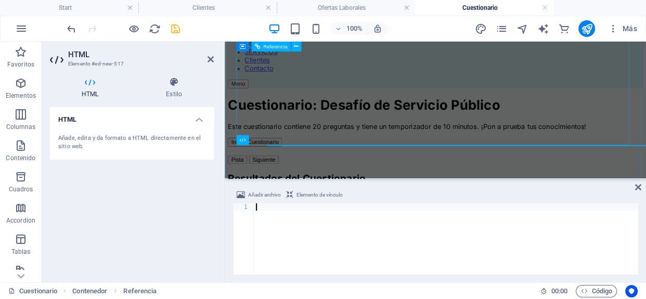
scroll to position [264, 0]
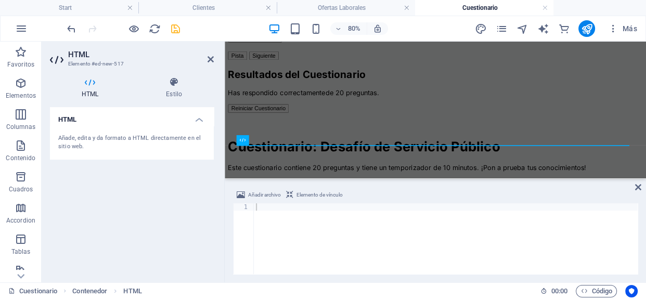
click at [125, 139] on div "Añade, edita y da formato a HTML directamente en el sitio web." at bounding box center [131, 142] width 147 height 17
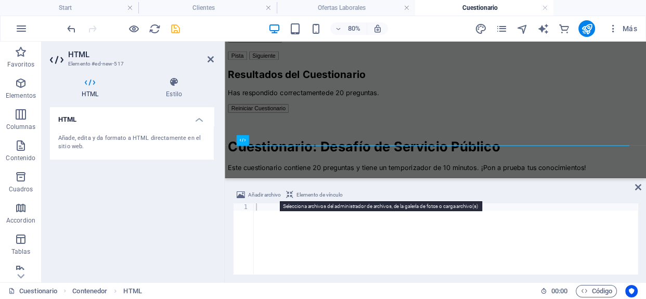
click at [266, 197] on span "Añadir archivo" at bounding box center [264, 195] width 33 height 12
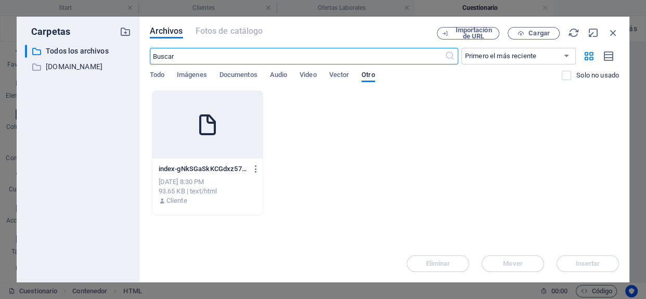
scroll to position [119, 0]
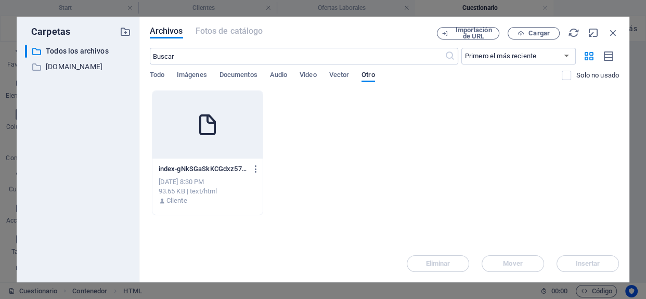
click at [230, 186] on div "[DATE] 8:30 PM" at bounding box center [208, 181] width 98 height 9
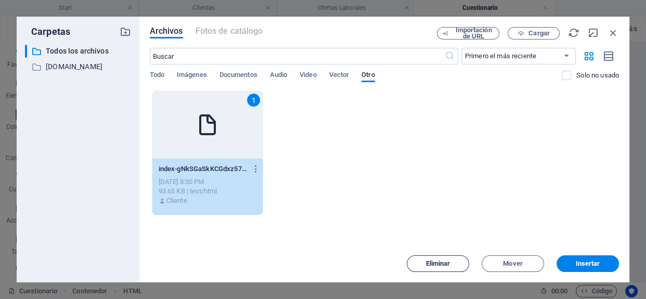
click at [435, 264] on span "Eliminar" at bounding box center [438, 263] width 24 height 6
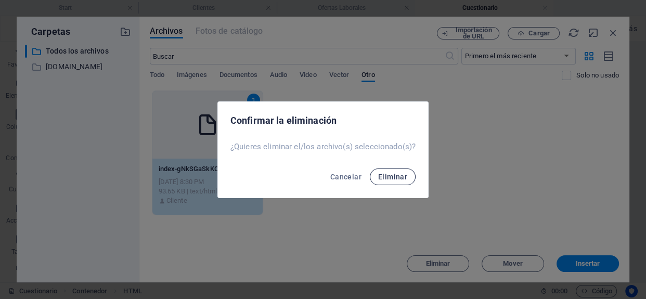
click at [399, 177] on span "Eliminar" at bounding box center [392, 177] width 29 height 8
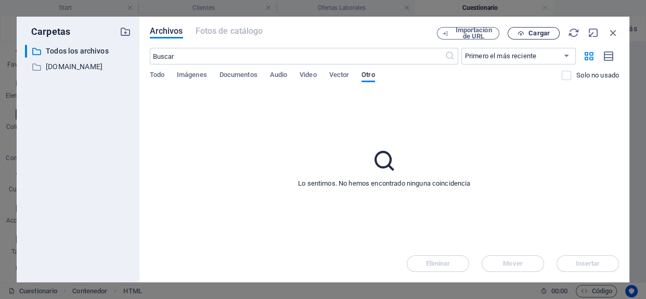
click at [539, 32] on span "Cargar" at bounding box center [538, 33] width 21 height 6
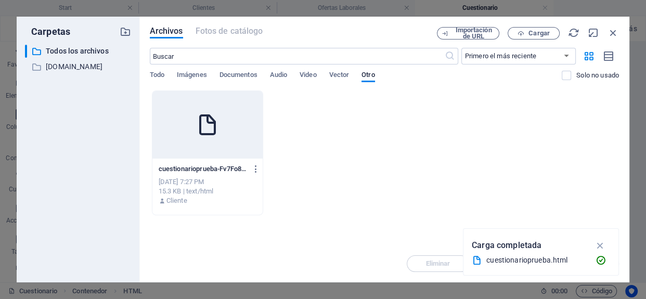
click at [213, 127] on icon at bounding box center [207, 124] width 25 height 25
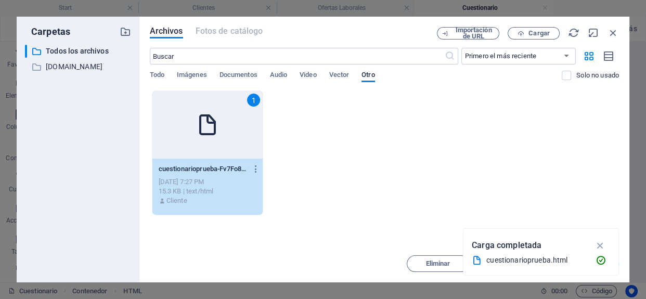
click at [213, 127] on icon at bounding box center [207, 124] width 25 height 25
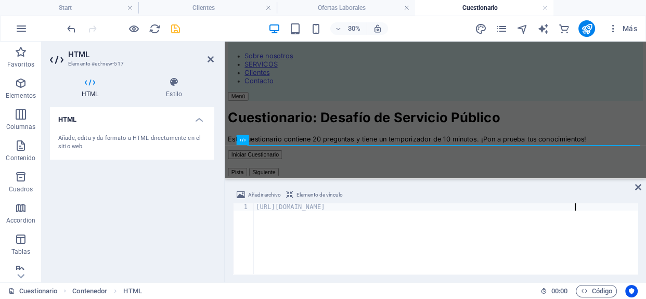
type textarea "[URL][DOMAIN_NAME]"
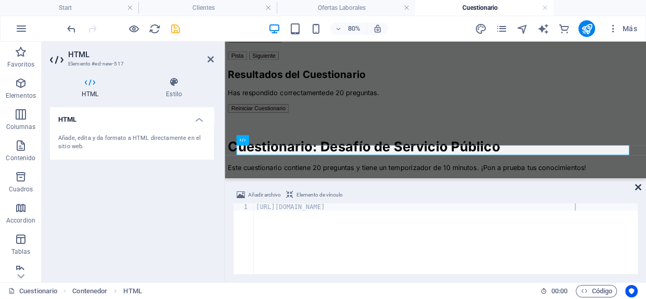
click at [637, 186] on icon at bounding box center [638, 187] width 6 height 8
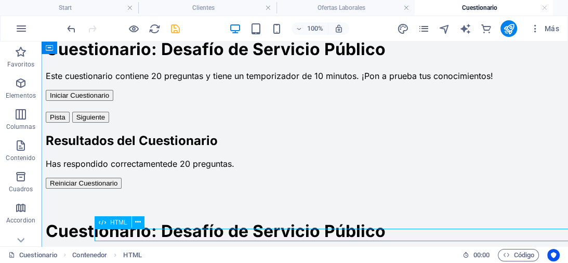
scroll to position [207, 0]
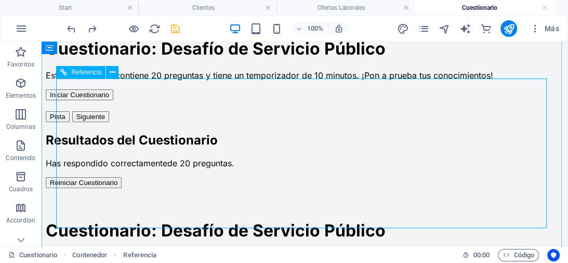
click at [68, 71] on div "Referencia" at bounding box center [80, 72] width 49 height 12
click at [112, 71] on icon at bounding box center [113, 72] width 6 height 11
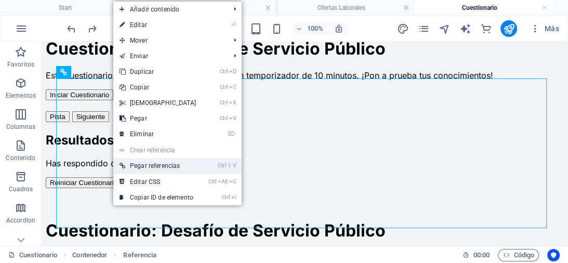
click at [175, 162] on link "Ctrl ⇧ V Pegar referencias" at bounding box center [157, 166] width 89 height 16
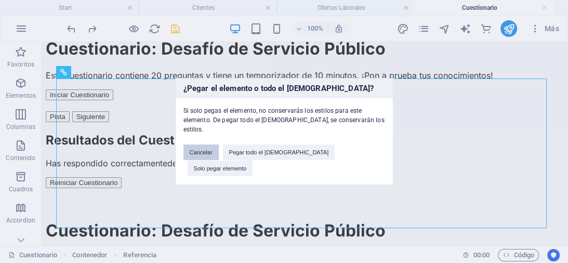
click at [219, 152] on button "Cancelar" at bounding box center [201, 153] width 35 height 16
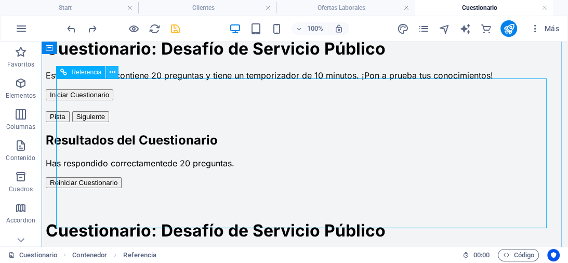
click at [112, 71] on icon at bounding box center [113, 72] width 6 height 11
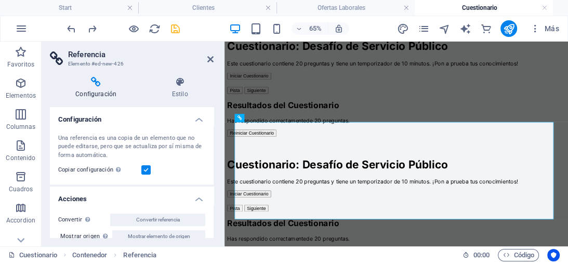
scroll to position [120, 0]
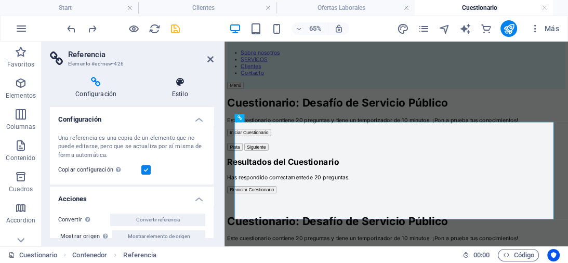
click at [188, 83] on icon at bounding box center [180, 82] width 68 height 10
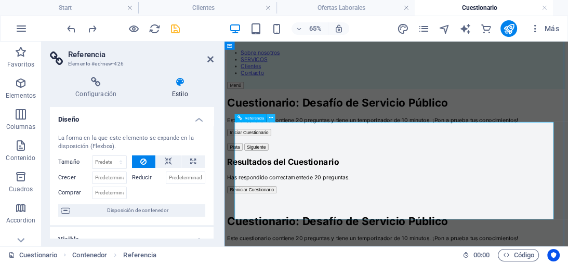
click at [272, 119] on icon at bounding box center [271, 117] width 4 height 7
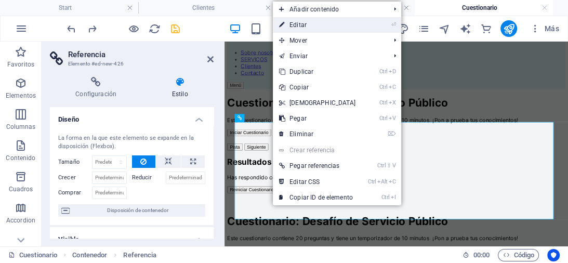
click at [320, 28] on link "⏎ Editar" at bounding box center [317, 25] width 89 height 16
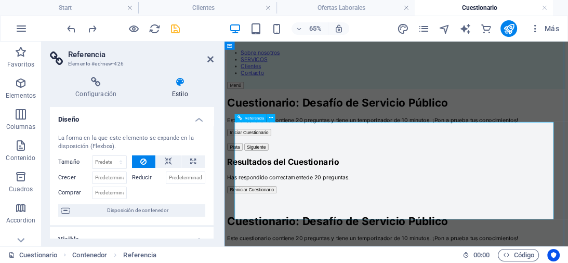
click at [209, 59] on icon at bounding box center [210, 59] width 6 height 8
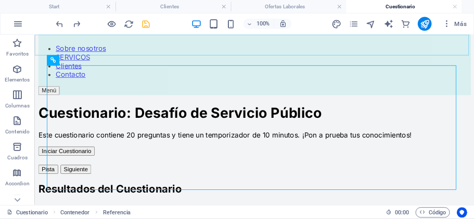
scroll to position [207, 0]
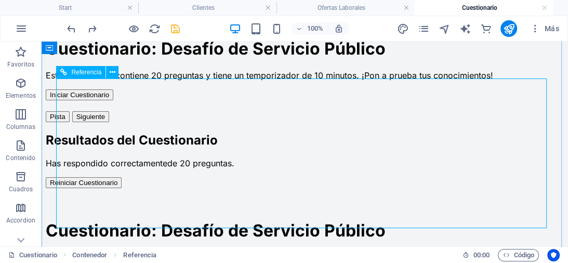
drag, startPoint x: 145, startPoint y: 208, endPoint x: 64, endPoint y: 98, distance: 136.6
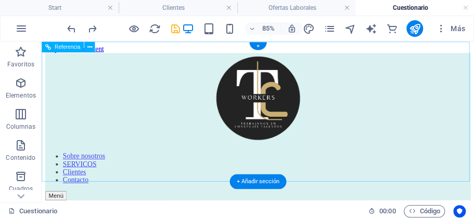
scroll to position [58, 0]
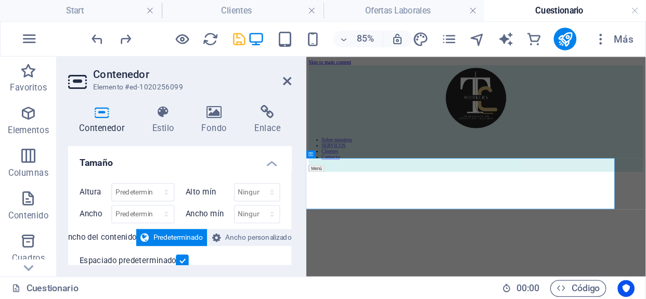
scroll to position [0, 0]
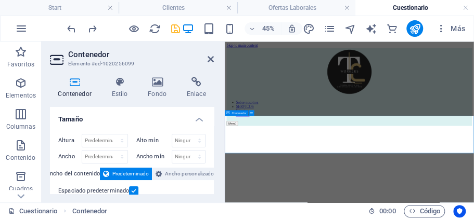
click at [252, 110] on button at bounding box center [251, 113] width 6 height 6
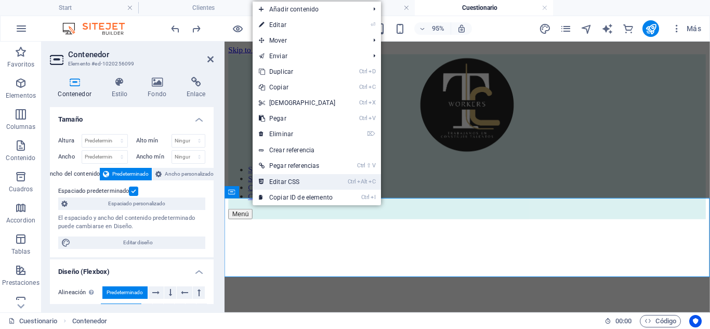
click at [306, 182] on link "Ctrl Alt C Editar CSS" at bounding box center [297, 182] width 89 height 16
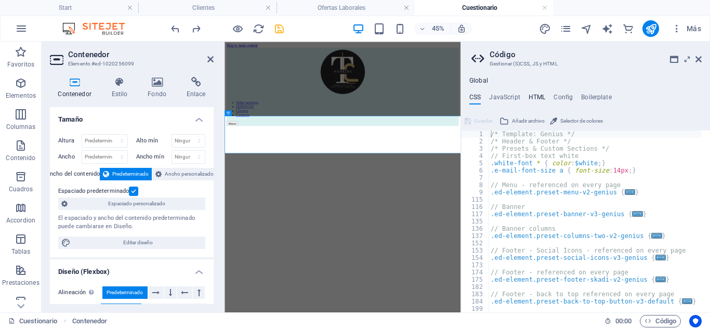
click at [533, 97] on h4 "HTML" at bounding box center [537, 99] width 17 height 11
type textarea "<a href="#main-content" class="wv-link-content button">Skip to main content</a>"
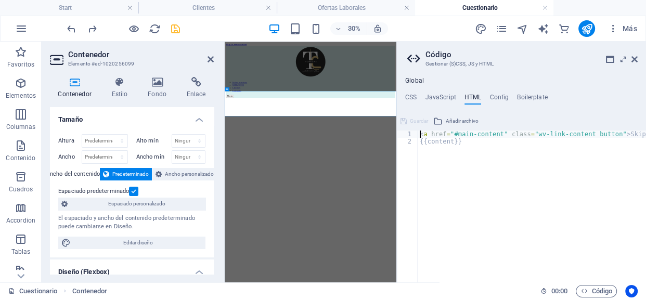
paste textarea
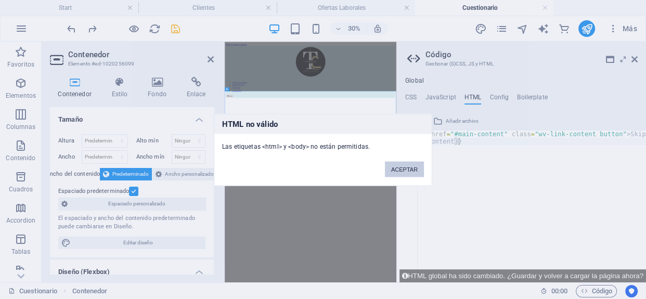
click at [403, 166] on button "ACEPTAR" at bounding box center [404, 169] width 39 height 16
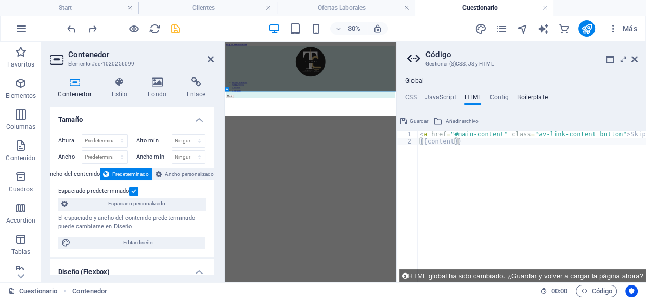
click at [533, 95] on h4 "Boilerplate" at bounding box center [532, 99] width 31 height 11
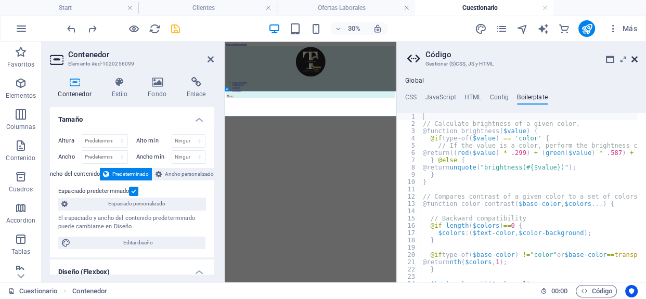
click at [634, 57] on icon at bounding box center [634, 59] width 6 height 8
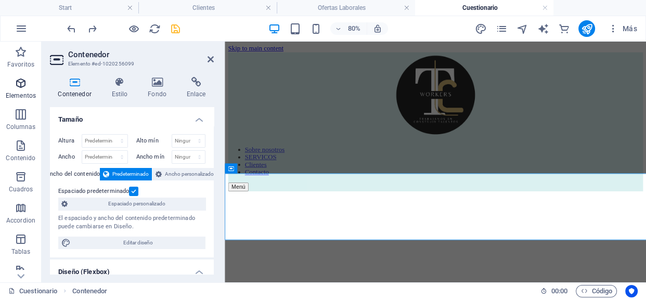
click at [16, 81] on icon "button" at bounding box center [21, 83] width 12 height 12
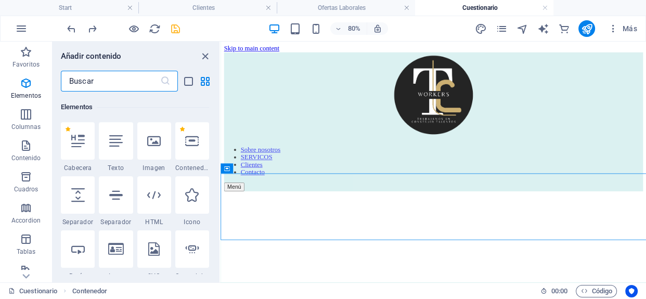
scroll to position [196, 0]
click at [155, 193] on icon at bounding box center [154, 194] width 14 height 14
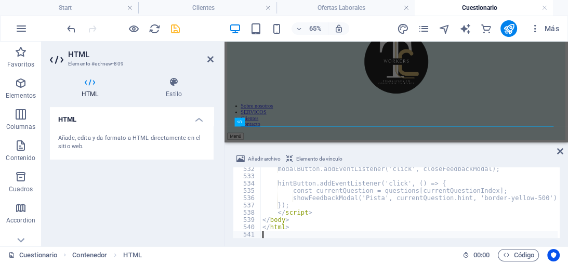
scroll to position [3867, 0]
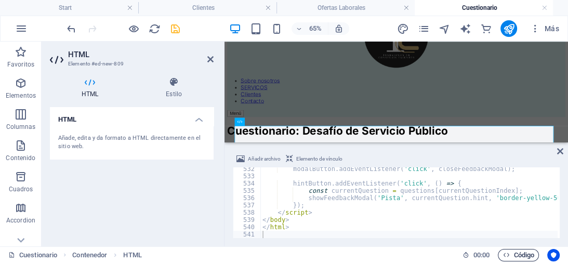
click at [523, 258] on span "Código" at bounding box center [519, 255] width 32 height 12
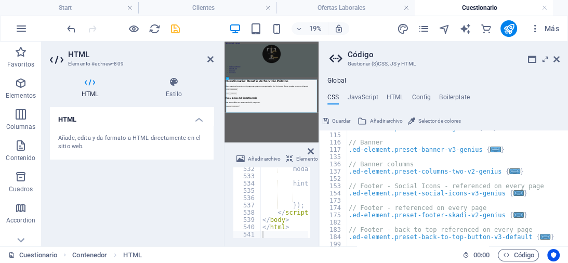
scroll to position [0, 0]
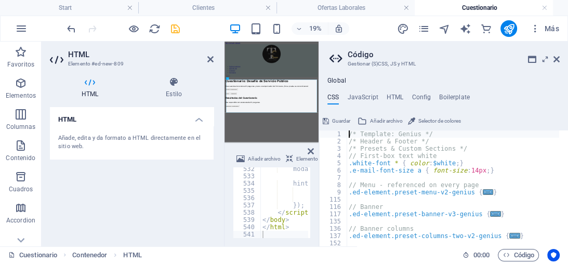
click at [335, 120] on span "Guardar" at bounding box center [341, 121] width 18 height 12
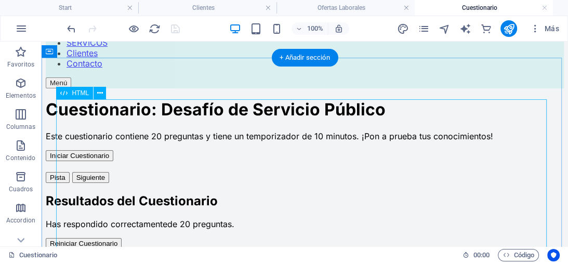
scroll to position [148, 0]
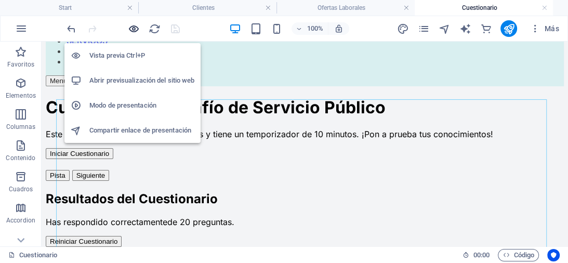
click at [128, 28] on icon "button" at bounding box center [134, 29] width 12 height 12
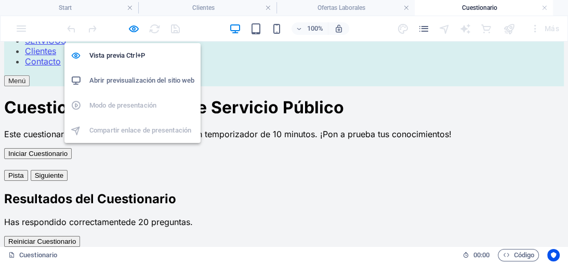
click at [137, 78] on h6 "Abrir previsualización del sitio web" at bounding box center [141, 80] width 105 height 12
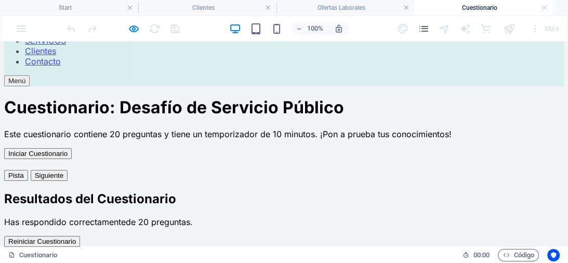
scroll to position [53, 0]
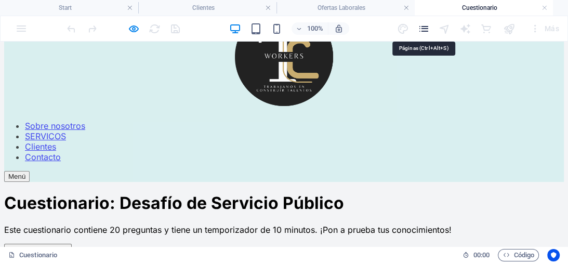
click at [423, 29] on icon "pages" at bounding box center [424, 29] width 12 height 12
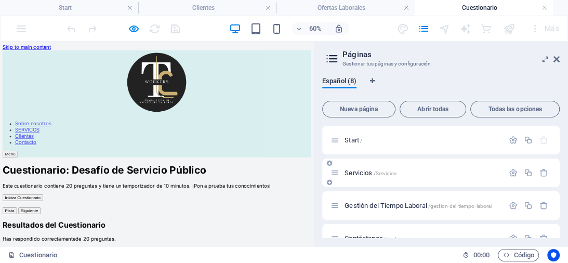
scroll to position [149, 0]
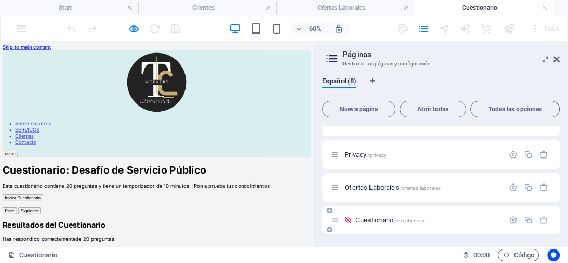
click at [378, 219] on span "Cuestionario /cuestionario" at bounding box center [391, 220] width 70 height 8
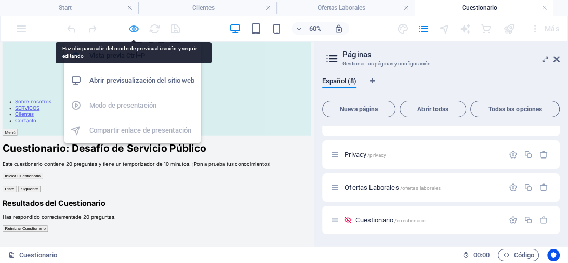
click at [135, 25] on icon "button" at bounding box center [134, 29] width 12 height 12
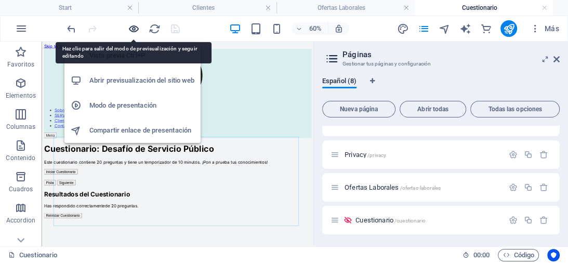
scroll to position [15, 0]
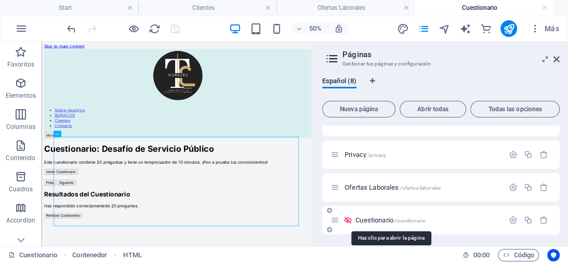
click at [373, 219] on span "Cuestionario /cuestionario" at bounding box center [391, 220] width 70 height 8
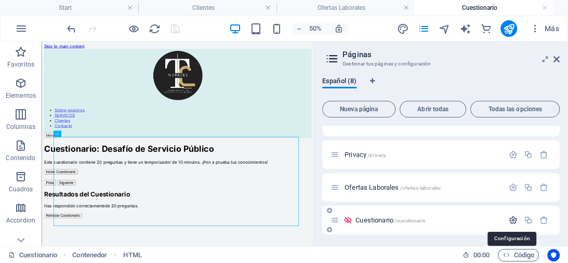
click at [510, 221] on icon "button" at bounding box center [513, 220] width 9 height 9
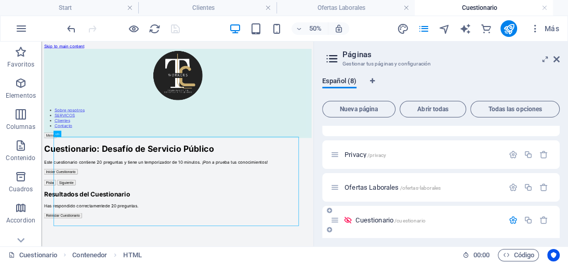
scroll to position [227, 0]
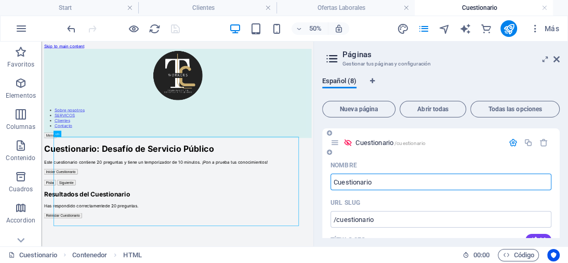
click at [347, 142] on icon at bounding box center [348, 142] width 9 height 9
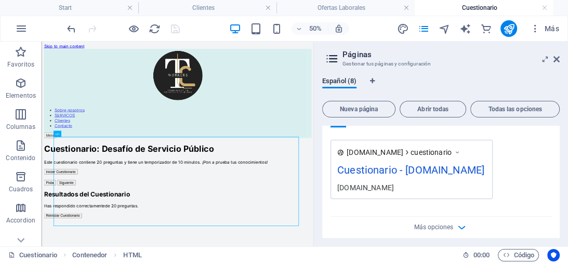
scroll to position [536, 0]
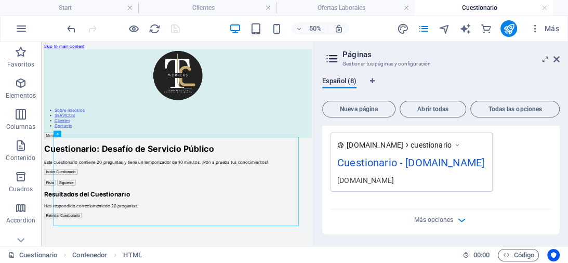
click at [452, 222] on div "Más opciones" at bounding box center [441, 217] width 221 height 17
click at [464, 216] on icon "button" at bounding box center [462, 220] width 12 height 12
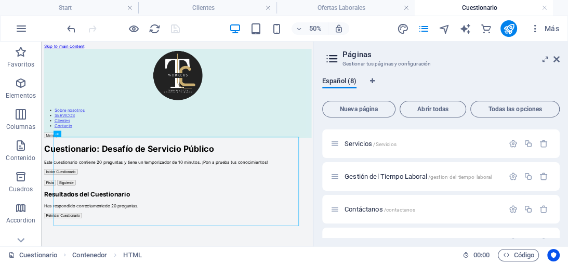
scroll to position [31, 0]
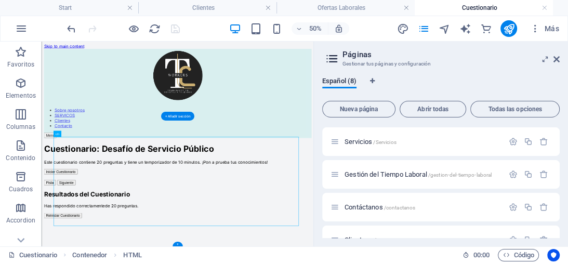
drag, startPoint x: 106, startPoint y: 174, endPoint x: 484, endPoint y: 356, distance: 419.2
click at [56, 133] on icon at bounding box center [57, 134] width 4 height 6
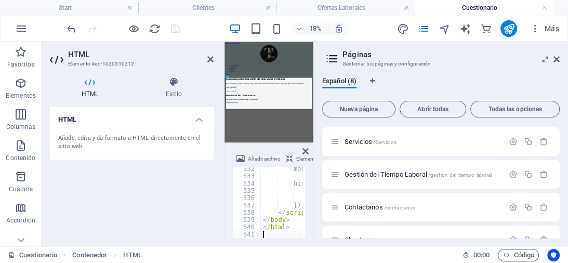
scroll to position [3867, 0]
click at [137, 137] on div "Añade, edita y da formato a HTML directamente en el sitio web." at bounding box center [131, 142] width 147 height 17
click at [179, 86] on icon at bounding box center [174, 82] width 80 height 10
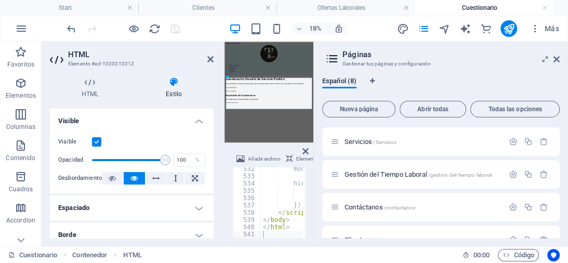
scroll to position [316, 0]
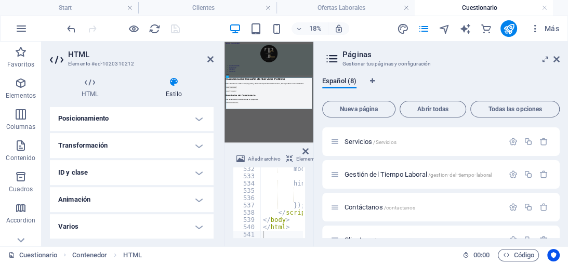
click at [118, 193] on h4 "Animación" at bounding box center [132, 199] width 164 height 25
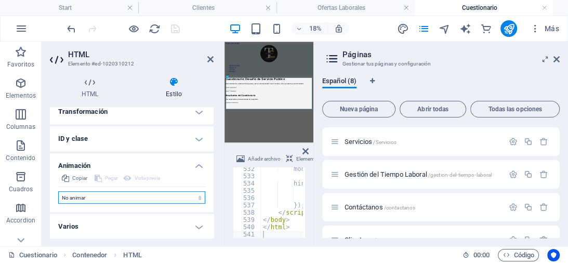
click at [108, 193] on select "No animar Mostrar / Ocultar Subir/bajar Acercar/alejar Deslizar de izquierda a …" at bounding box center [131, 197] width 147 height 12
select select "shrink"
click at [58, 191] on select "No animar Mostrar / Ocultar Subir/bajar Acercar/alejar Deslizar de izquierda a …" at bounding box center [131, 197] width 147 height 12
select select "scroll"
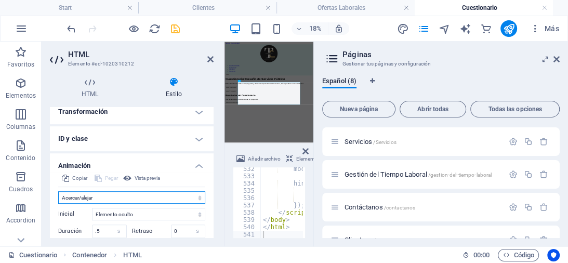
scroll to position [378, 0]
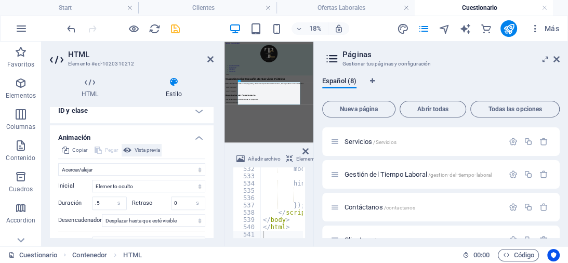
click at [148, 151] on span "Vista previa" at bounding box center [147, 150] width 25 height 12
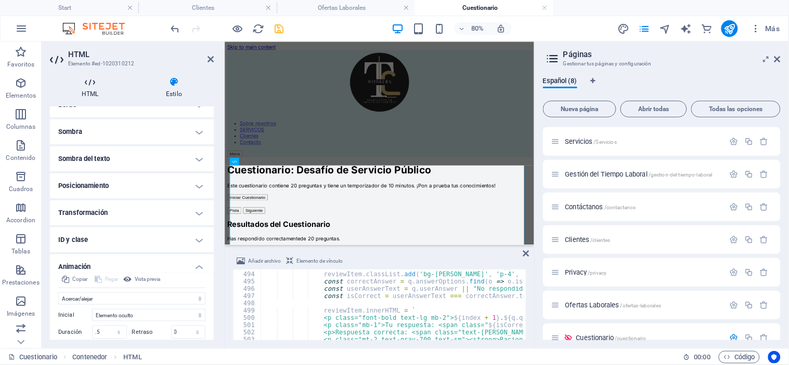
scroll to position [31, 0]
click at [207, 61] on icon at bounding box center [210, 59] width 6 height 8
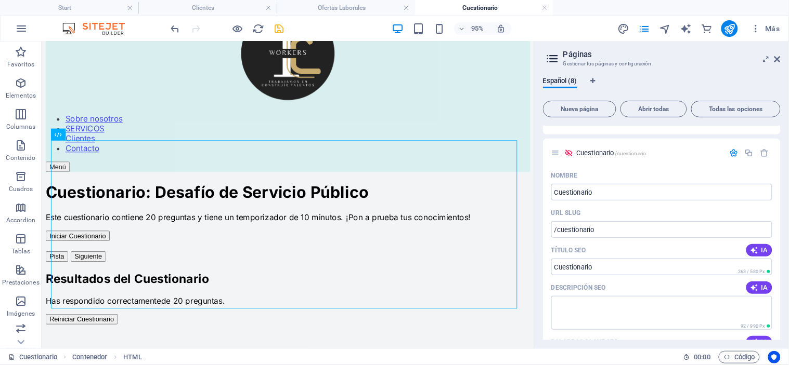
scroll to position [217, 0]
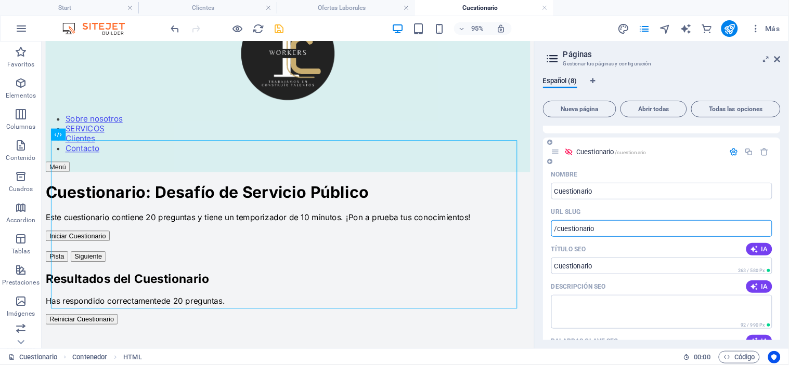
click at [635, 226] on input "/cuestionario" at bounding box center [661, 228] width 221 height 17
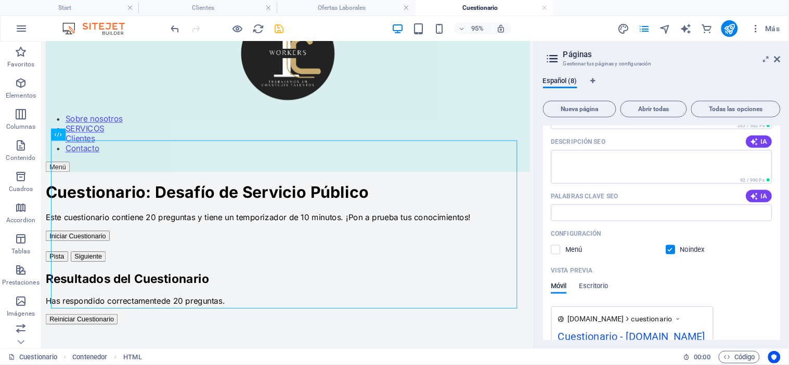
scroll to position [365, 0]
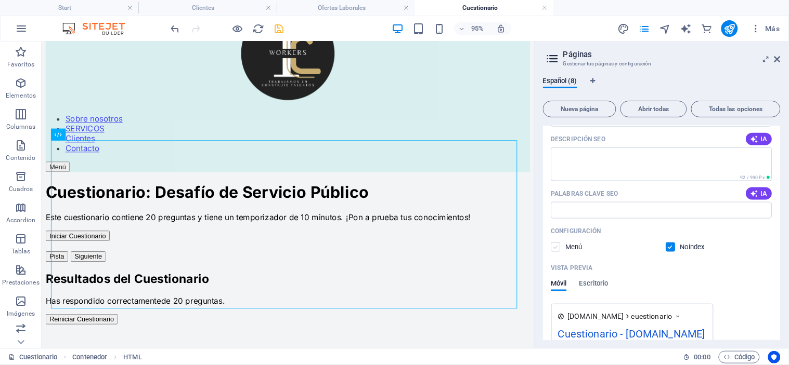
click at [558, 243] on label at bounding box center [555, 247] width 9 height 9
click at [0, 0] on input "checkbox" at bounding box center [0, 0] width 0 height 0
click at [558, 243] on label at bounding box center [555, 247] width 9 height 9
click at [0, 0] on input "checkbox" at bounding box center [0, 0] width 0 height 0
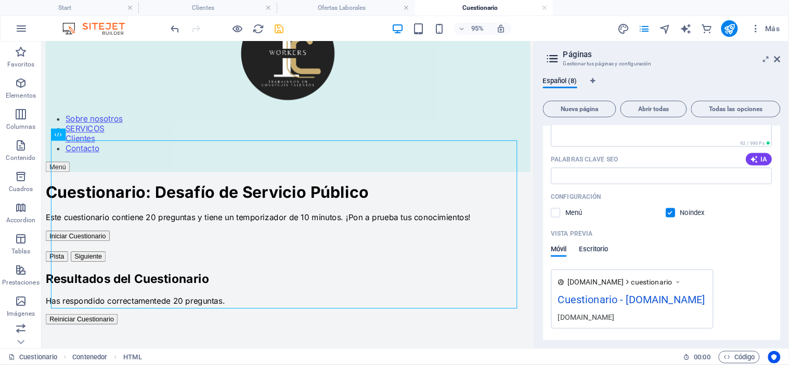
click at [590, 250] on span "Escritorio" at bounding box center [593, 251] width 29 height 15
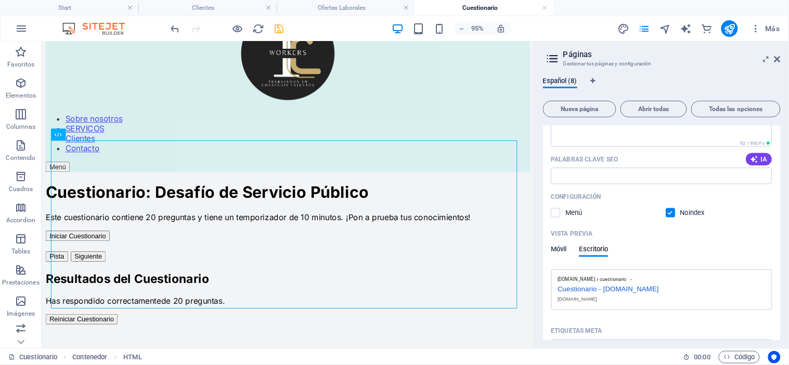
click at [559, 247] on span "Móvil" at bounding box center [559, 251] width 16 height 15
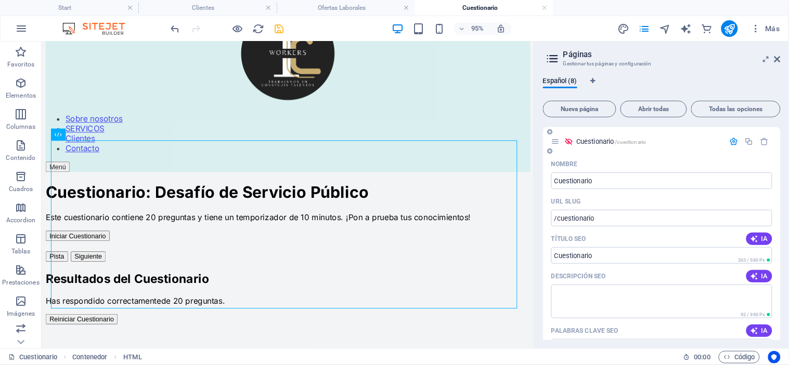
scroll to position [222, 0]
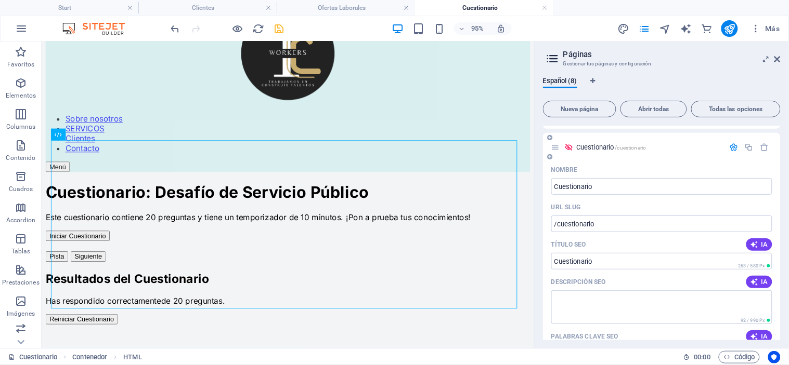
click at [569, 146] on icon at bounding box center [568, 147] width 9 height 9
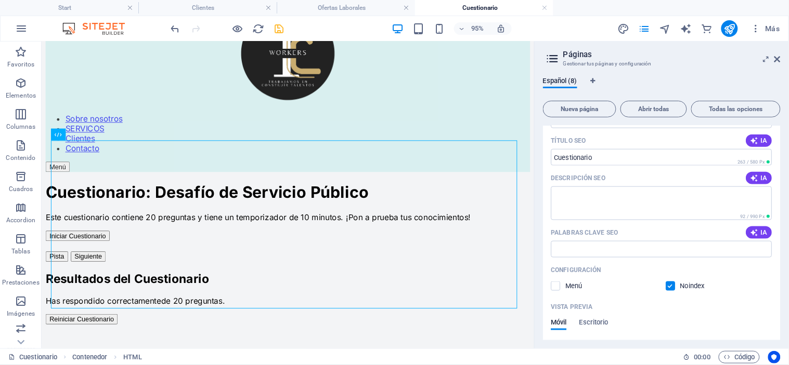
scroll to position [323, 0]
click at [672, 285] on label at bounding box center [670, 288] width 9 height 9
click at [0, 0] on input "checkbox" at bounding box center [0, 0] width 0 height 0
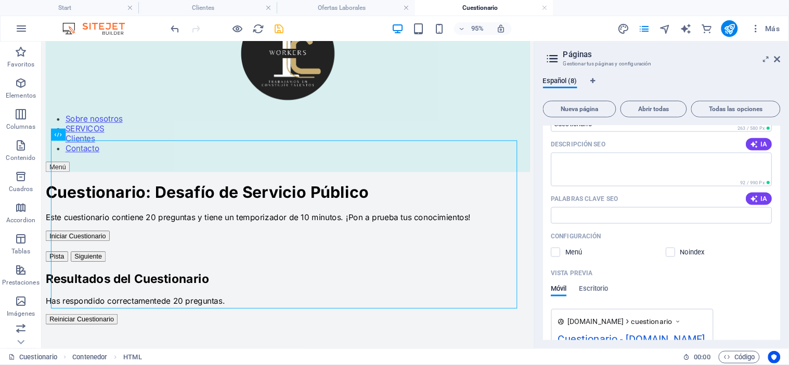
scroll to position [365, 0]
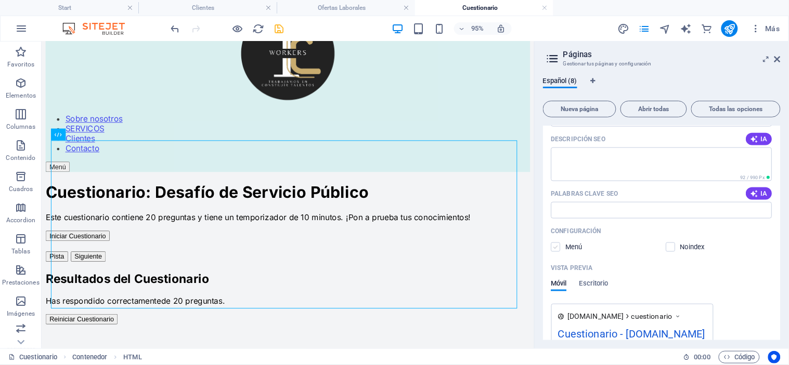
click at [556, 247] on label at bounding box center [555, 247] width 9 height 9
click at [0, 0] on input "checkbox" at bounding box center [0, 0] width 0 height 0
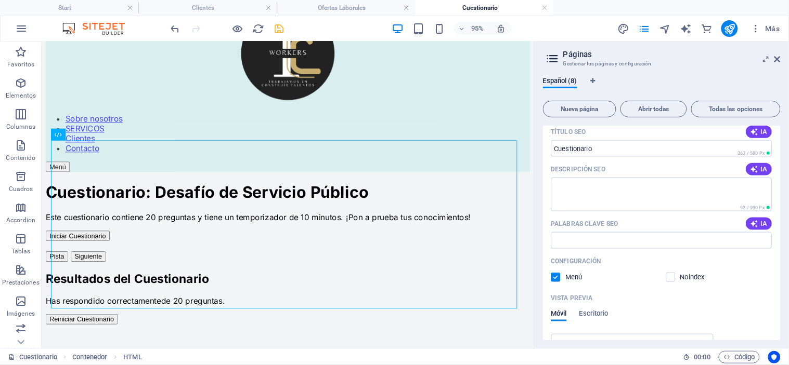
scroll to position [336, 0]
click at [671, 273] on label at bounding box center [670, 276] width 9 height 9
click at [0, 0] on input "checkbox" at bounding box center [0, 0] width 0 height 0
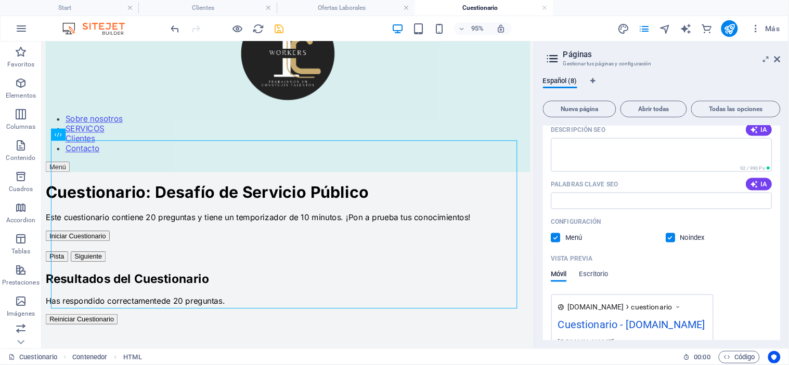
scroll to position [376, 0]
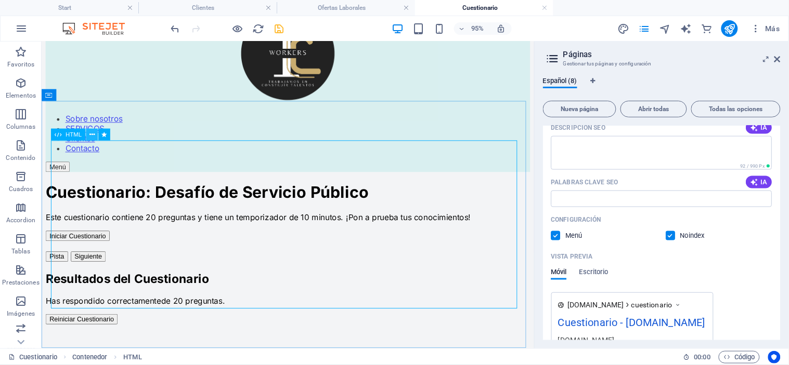
click at [94, 136] on icon at bounding box center [91, 135] width 5 height 10
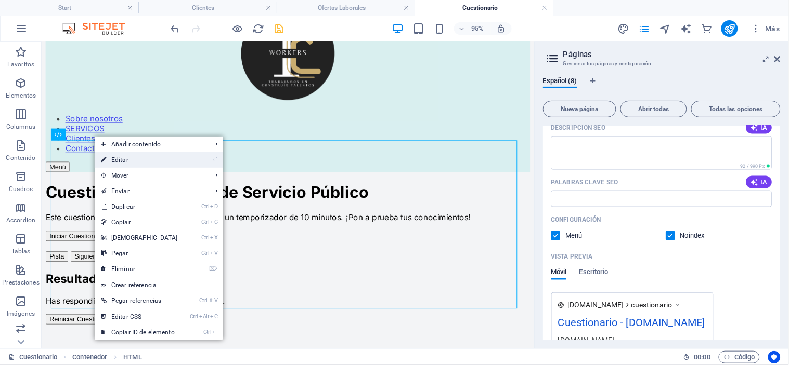
click at [122, 158] on link "⏎ Editar" at bounding box center [139, 160] width 89 height 16
select select "shrink"
select select "s"
select select "scroll"
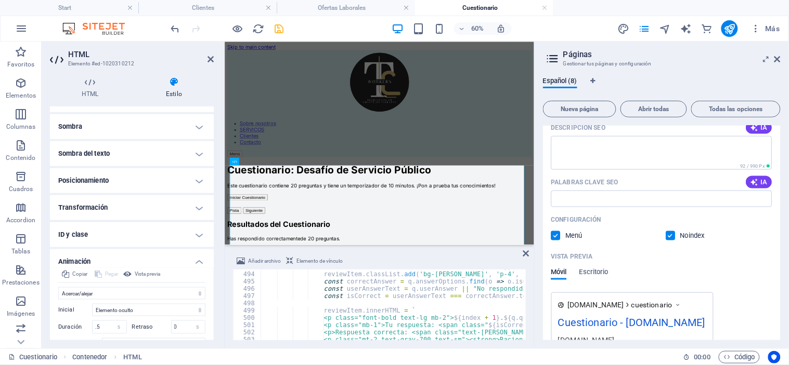
scroll to position [255, 0]
click at [180, 203] on h4 "Transformación" at bounding box center [132, 206] width 164 height 25
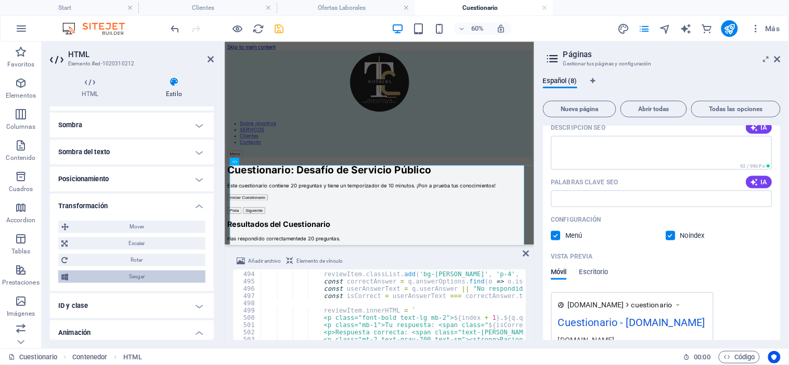
scroll to position [302, 0]
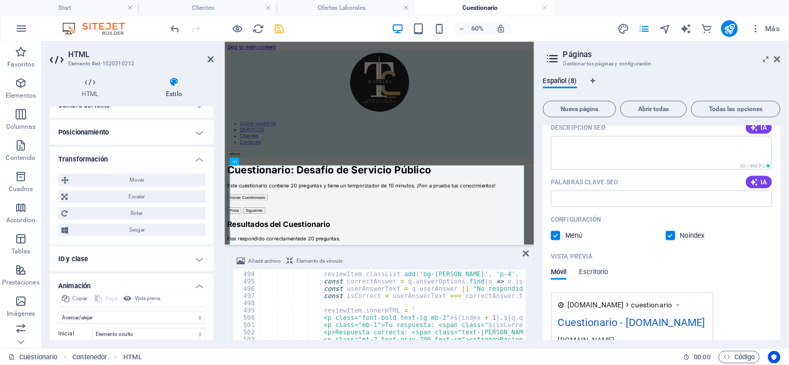
click at [194, 259] on h4 "ID y clase" at bounding box center [132, 259] width 164 height 25
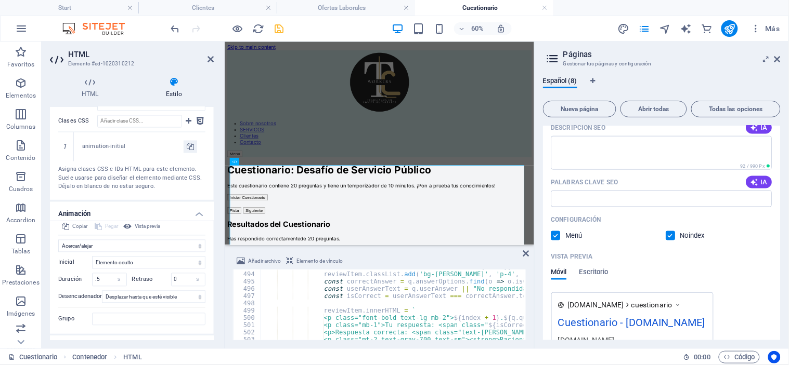
scroll to position [516, 0]
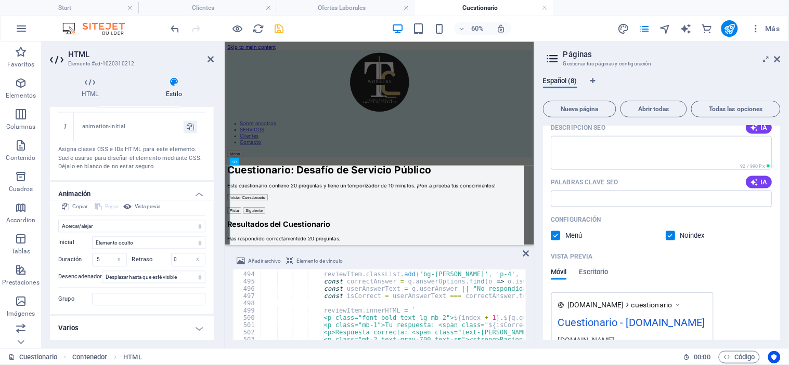
click at [186, 322] on h4 "Varios" at bounding box center [132, 329] width 164 height 25
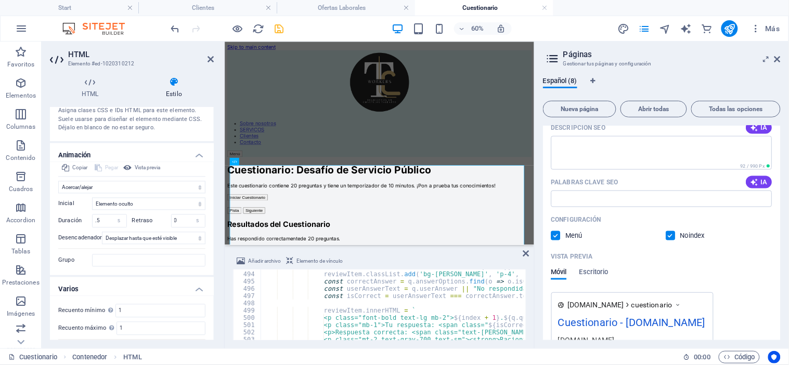
scroll to position [581, 0]
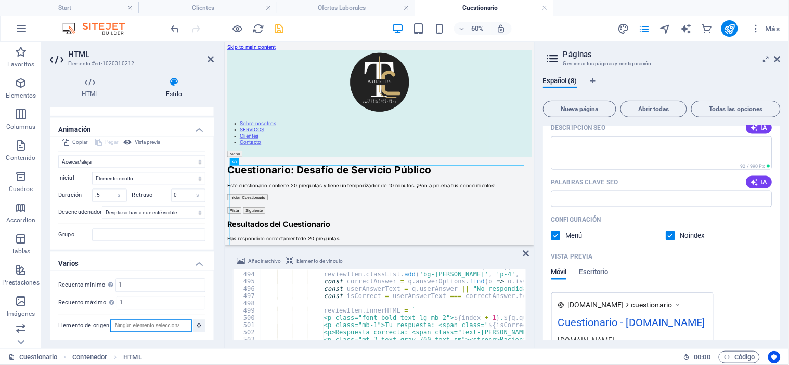
click at [147, 325] on input "Elemento de origen" at bounding box center [151, 326] width 82 height 12
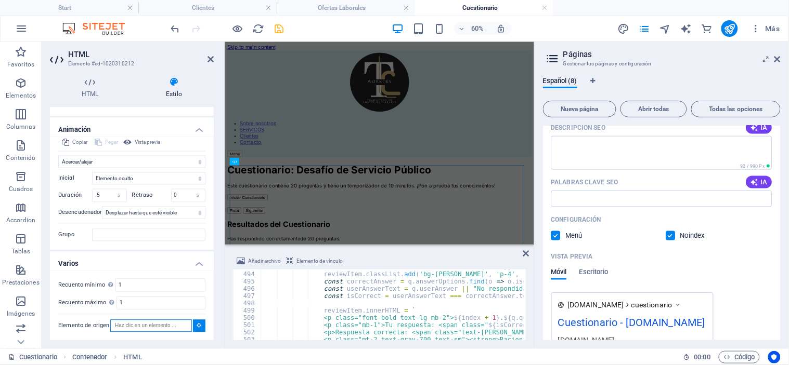
click at [147, 325] on input "Elemento de origen" at bounding box center [151, 326] width 82 height 12
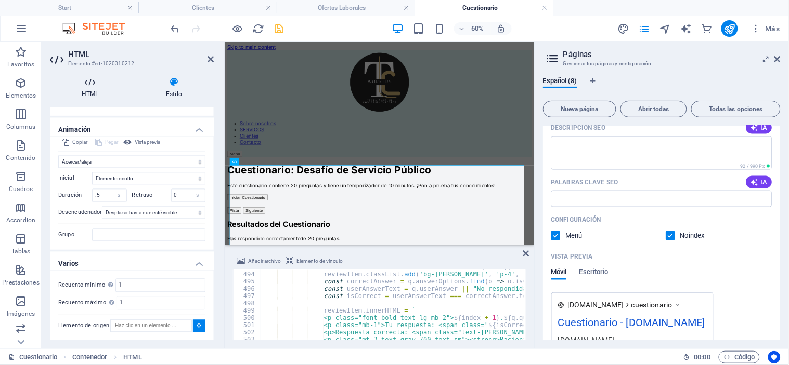
click at [91, 82] on icon at bounding box center [90, 82] width 80 height 10
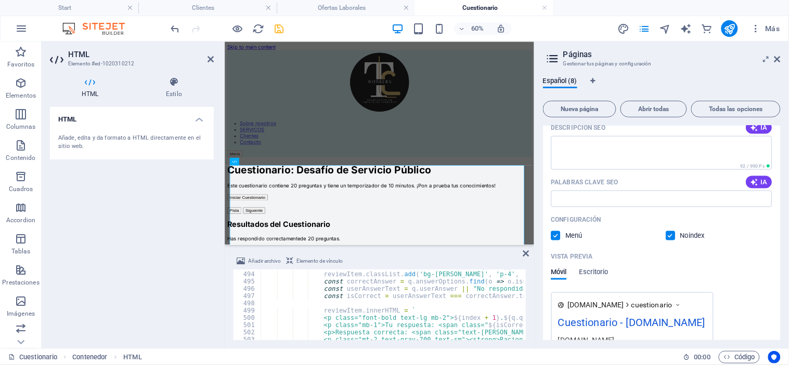
click at [102, 143] on div "Añade, edita y da formato a HTML directamente en el sitio web." at bounding box center [131, 142] width 147 height 17
click at [169, 88] on h4 "Estilo" at bounding box center [174, 88] width 80 height 22
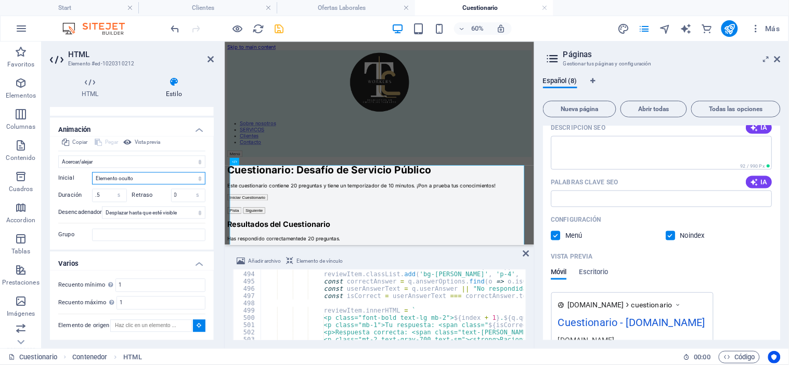
click at [128, 178] on select "Elemento oculto Elemento mostrado" at bounding box center [148, 179] width 113 height 12
select select "show"
click at [92, 173] on select "Elemento oculto Elemento mostrado" at bounding box center [148, 179] width 113 height 12
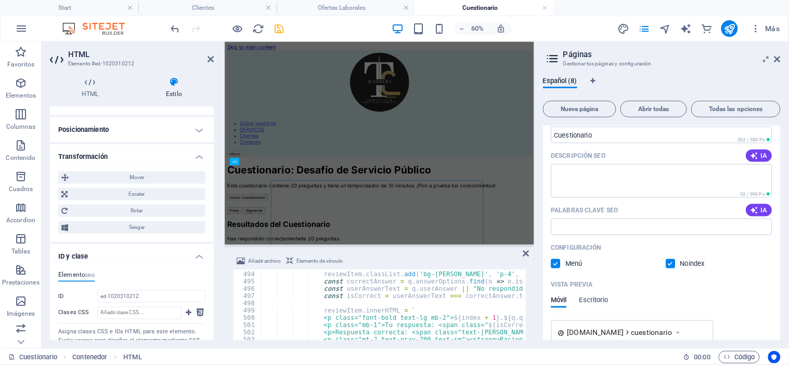
scroll to position [323, 0]
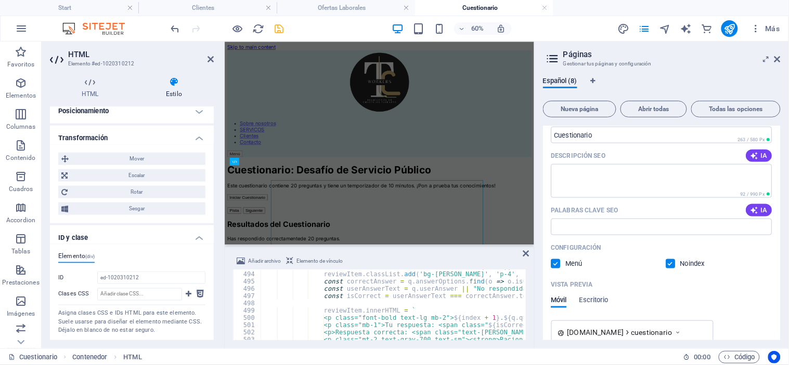
click at [196, 238] on h4 "ID y clase" at bounding box center [132, 235] width 164 height 19
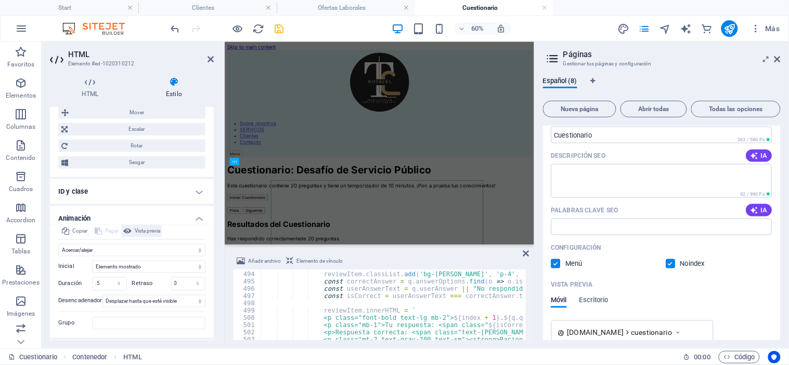
scroll to position [459, 0]
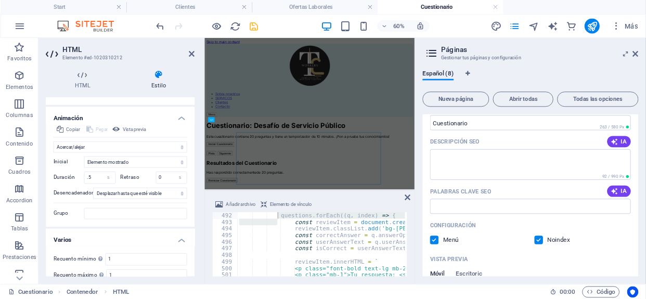
scroll to position [348, 0]
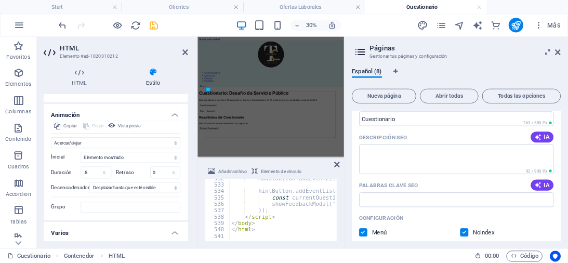
scroll to position [3868, 0]
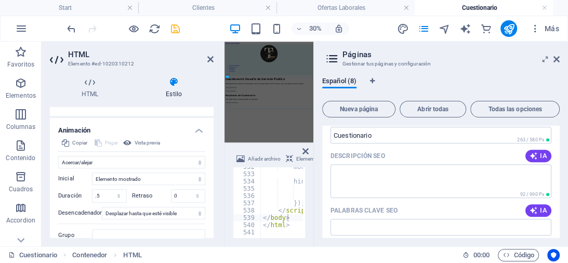
click at [253, 235] on div "Añadir archivo Elemento de vínculo </body> 532 533 534 535 536 537 538 539 540 …" at bounding box center [269, 196] width 89 height 102
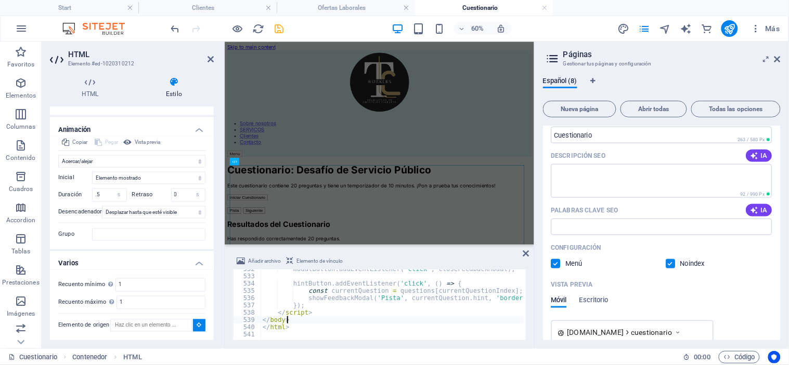
type textarea "</html>"
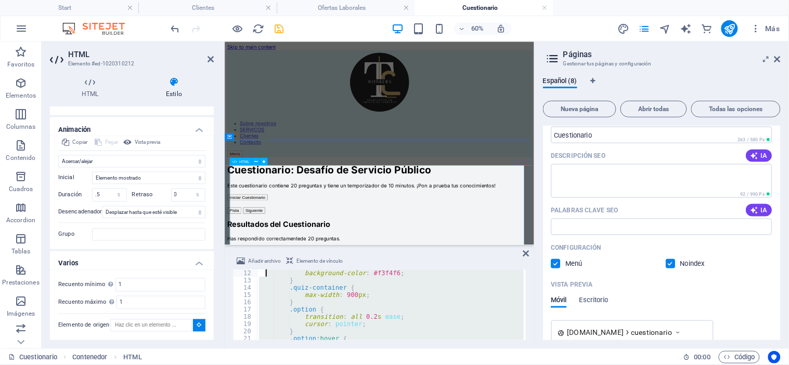
scroll to position [0, 0]
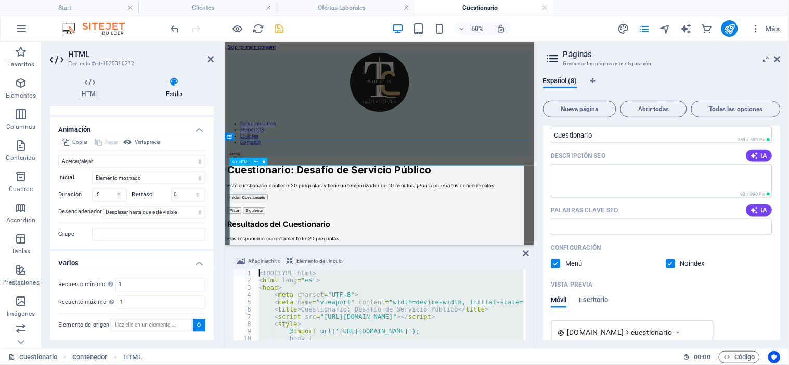
drag, startPoint x: 519, startPoint y: 371, endPoint x: 302, endPoint y: 371, distance: 216.8
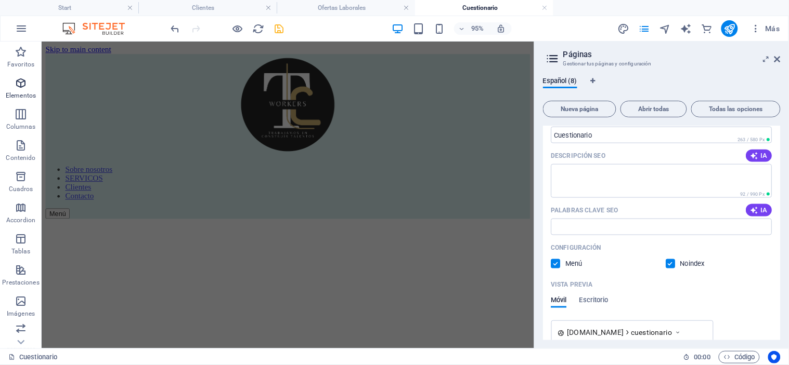
click at [19, 86] on icon "button" at bounding box center [21, 83] width 12 height 12
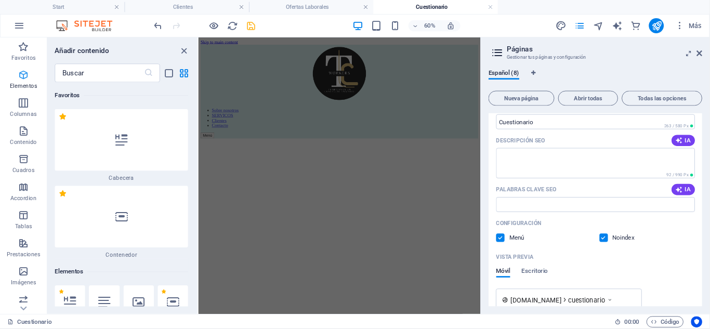
scroll to position [195, 0]
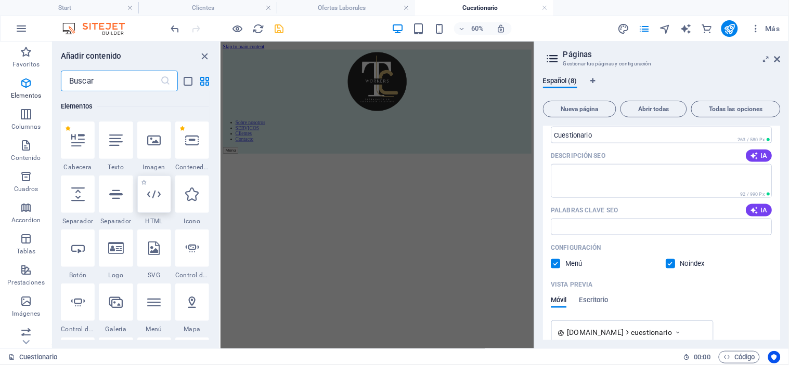
click at [153, 204] on div at bounding box center [154, 194] width 34 height 37
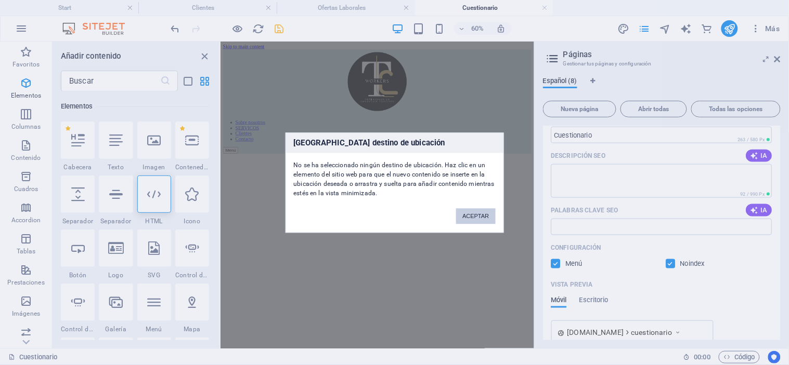
click at [475, 219] on button "ACEPTAR" at bounding box center [475, 216] width 39 height 16
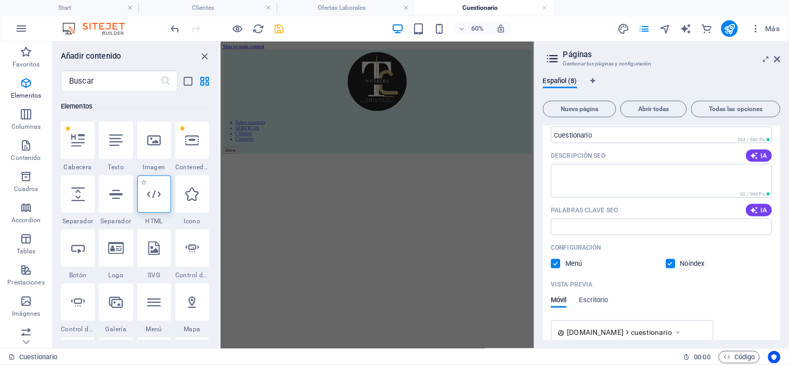
click at [155, 199] on icon at bounding box center [154, 195] width 14 height 14
click at [567, 191] on textarea "Descripción SEO" at bounding box center [661, 181] width 221 height 34
click at [446, 232] on html "Skip to main content Sobre nosotros SERVICOS Clientes Contacto Menú" at bounding box center [481, 136] width 522 height 191
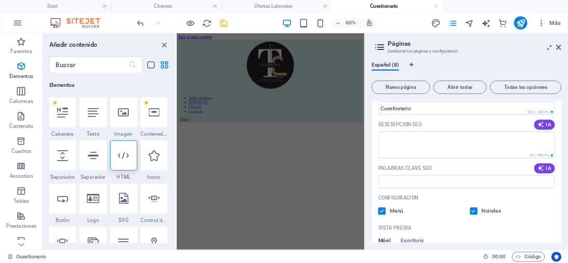
scroll to position [348, 0]
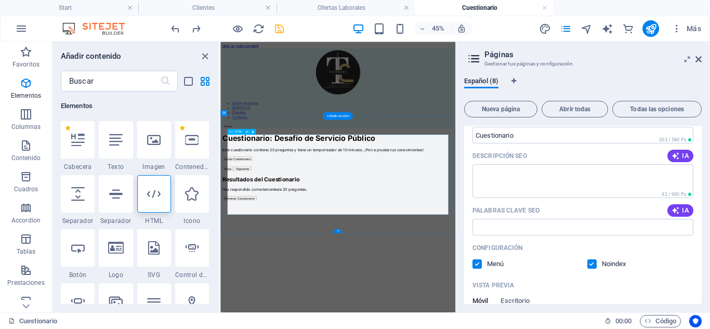
click at [442, 365] on div "Cuestionario: Desafío de Servicio Público Cuestionario: Desafío de Servicio Púb…" at bounding box center [482, 330] width 514 height 171
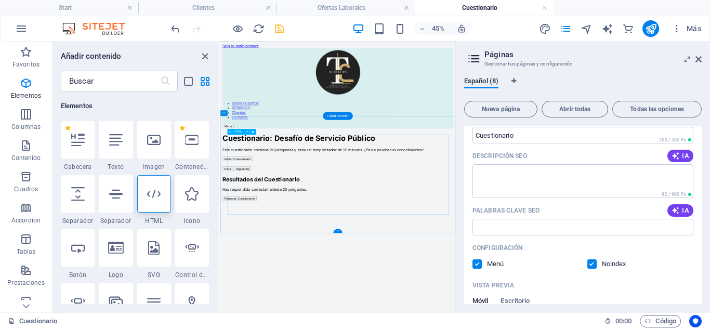
click at [294, 297] on div "Cuestionario: Desafío de Servicio Público Cuestionario: Desafío de Servicio Púb…" at bounding box center [482, 330] width 514 height 171
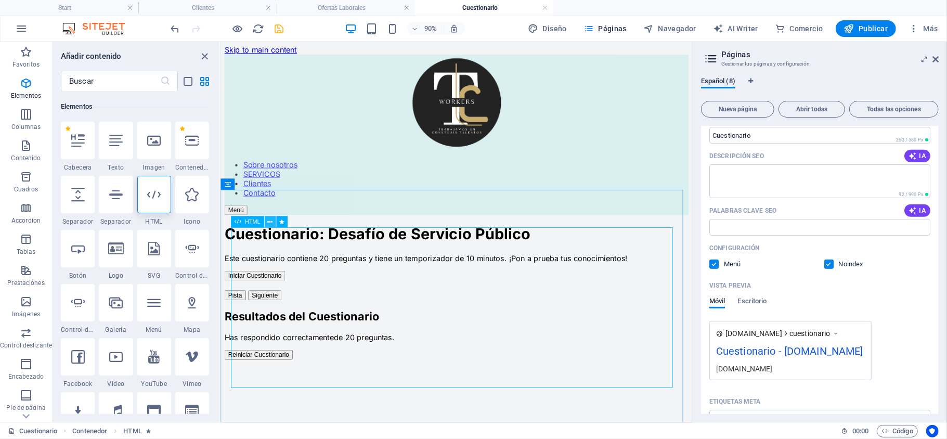
click at [267, 222] on icon at bounding box center [269, 222] width 5 height 10
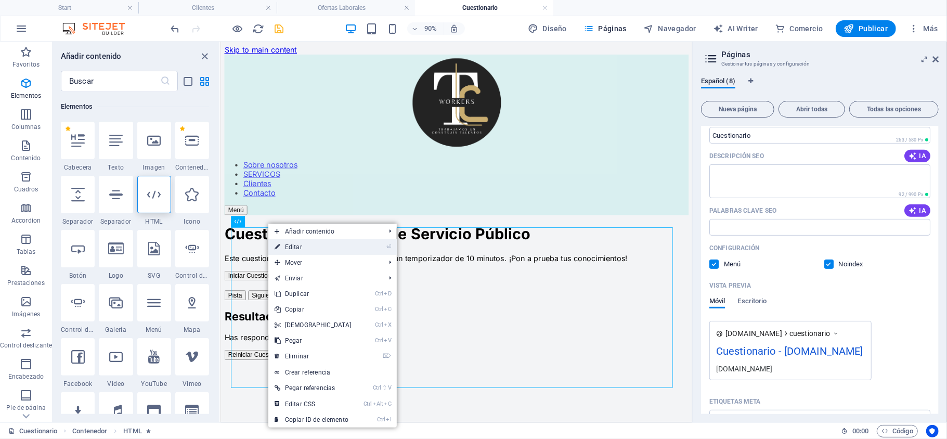
click at [305, 242] on link "⏎ Editar" at bounding box center [312, 247] width 89 height 16
select select "shrink"
select select "show"
select select "s"
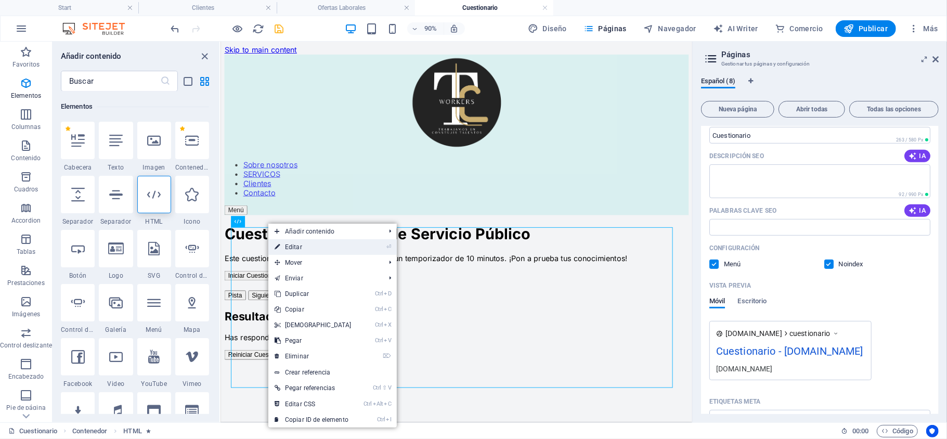
select select "scroll"
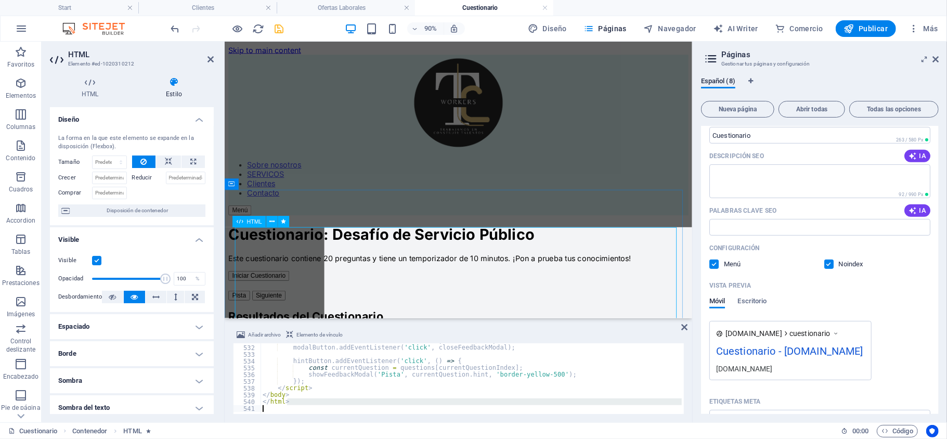
scroll to position [3587, 0]
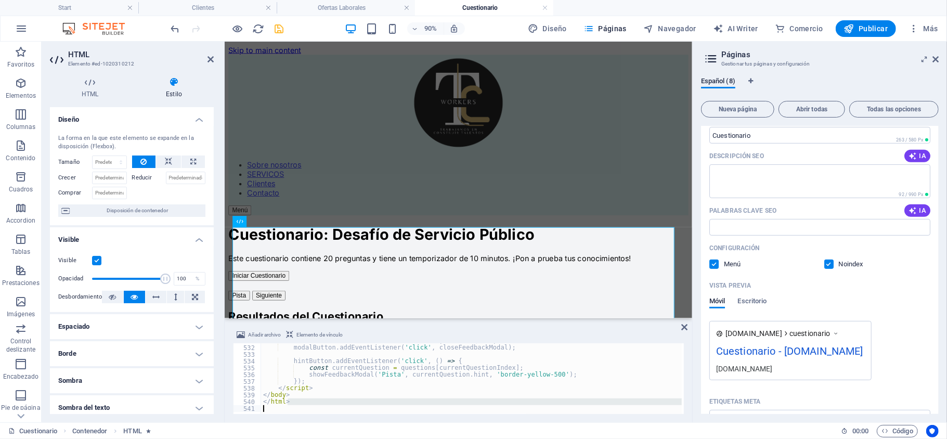
type textarea "</script>"
type textarea "modalButton.addEventListener('click', closeFeedbackModal);"
type textarea "</html>"
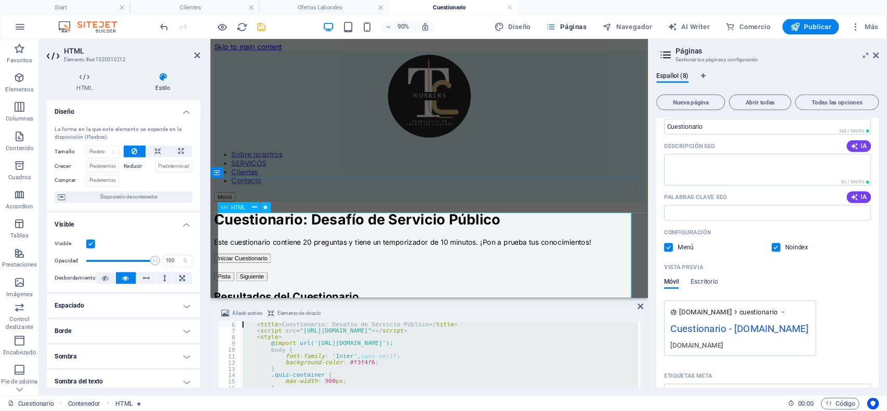
scroll to position [0, 0]
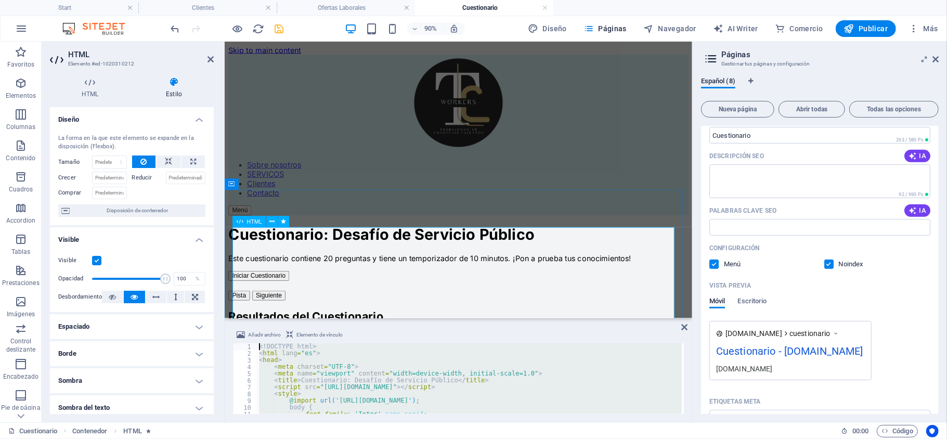
drag, startPoint x: 500, startPoint y: 444, endPoint x: 255, endPoint y: 338, distance: 266.8
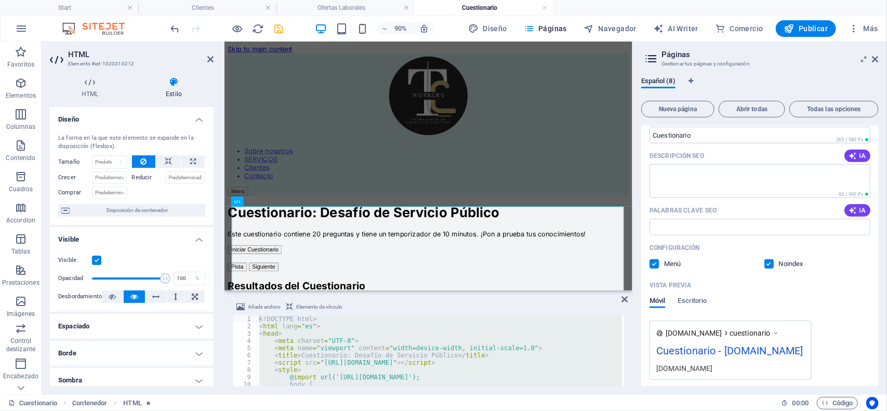
scroll to position [349, 0]
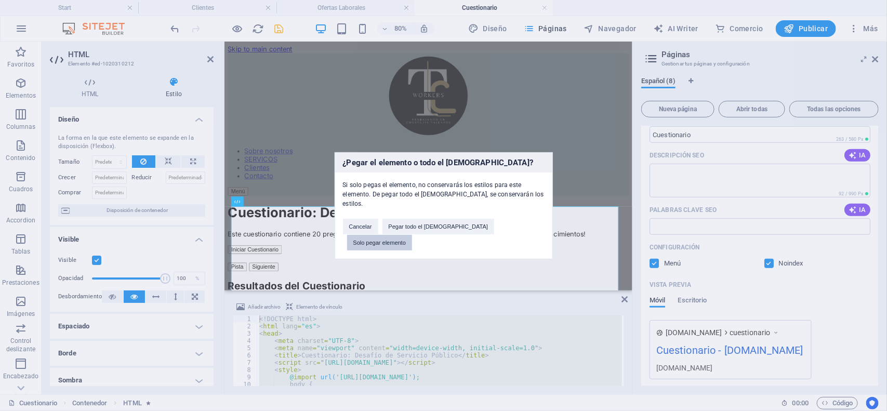
click at [413, 235] on button "Solo pegar elemento" at bounding box center [380, 243] width 66 height 16
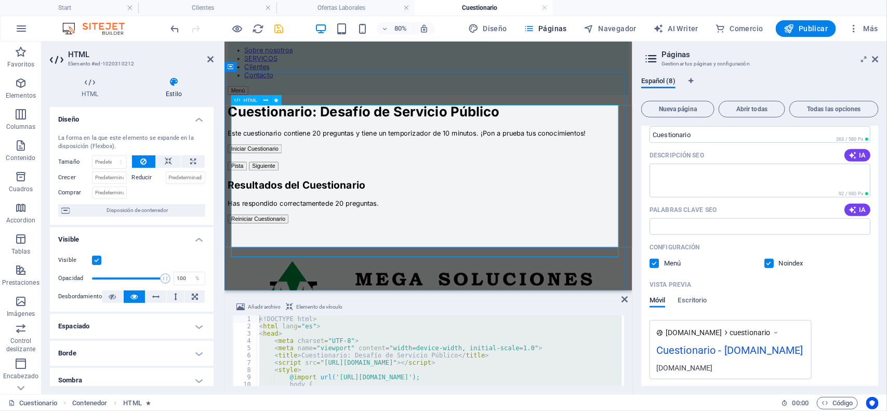
click at [582, 277] on div "Cuestionario: Desafío de Servicio Público Cuestionario: Desafío de Servicio Púb…" at bounding box center [479, 204] width 502 height 171
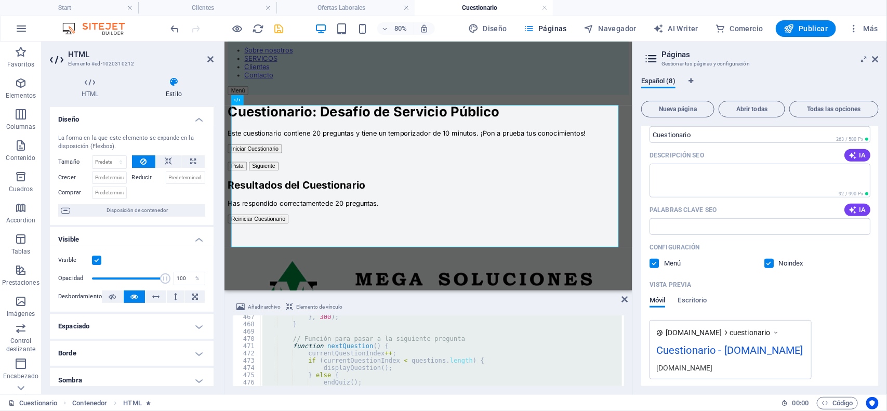
scroll to position [3394, 0]
click at [265, 100] on icon at bounding box center [266, 100] width 5 height 9
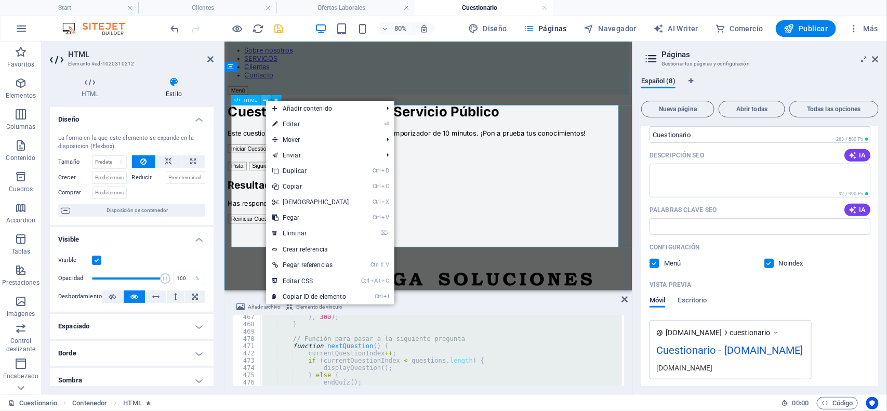
click at [265, 100] on icon at bounding box center [266, 100] width 5 height 9
click at [299, 232] on link "⌦ Eliminar" at bounding box center [310, 234] width 89 height 16
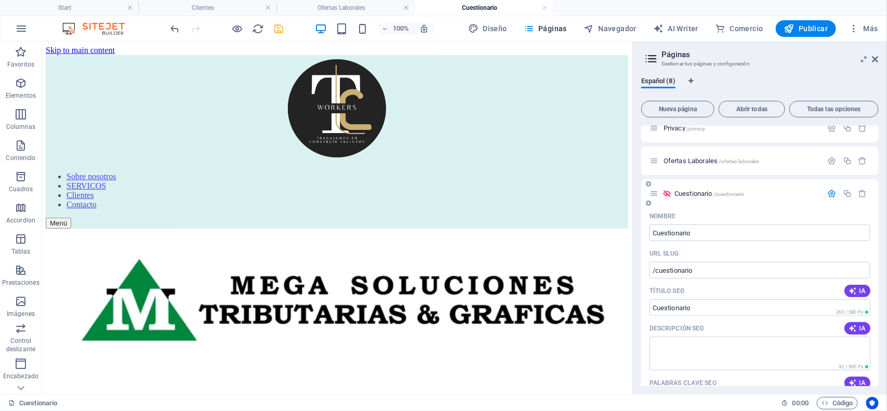
scroll to position [168, 0]
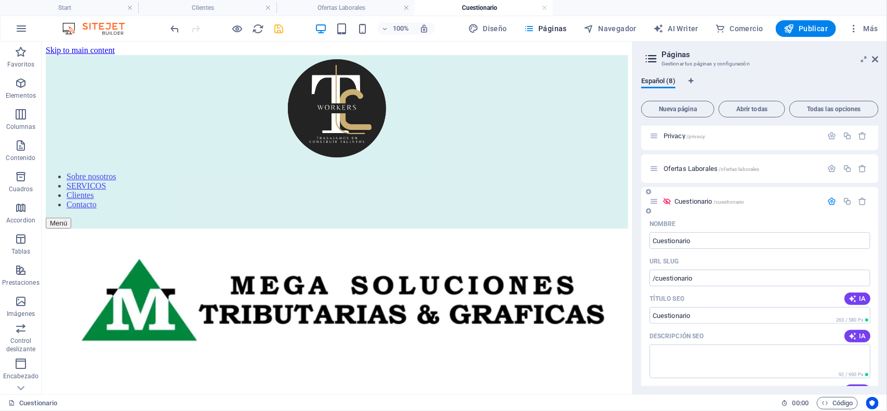
click at [708, 204] on div "Cuestionario /cuestionario" at bounding box center [736, 201] width 173 height 12
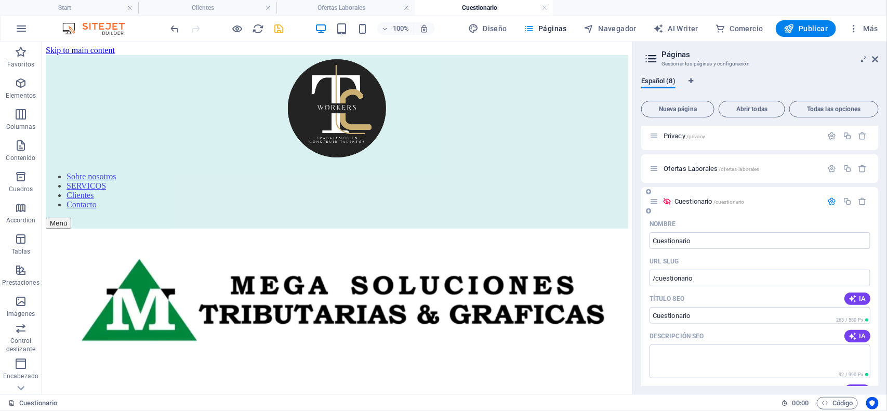
click at [708, 204] on div "Cuestionario /cuestionario" at bounding box center [736, 201] width 173 height 12
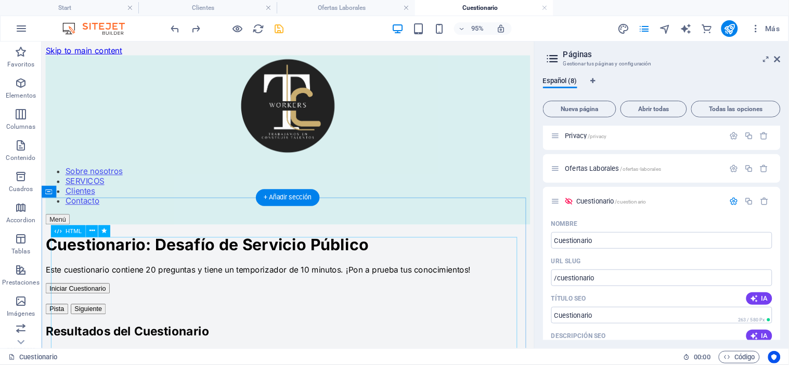
click at [278, 280] on div "Cuestionario: Desafío de Servicio Público Cuestionario: Desafío de Servicio Púb…" at bounding box center [300, 330] width 510 height 171
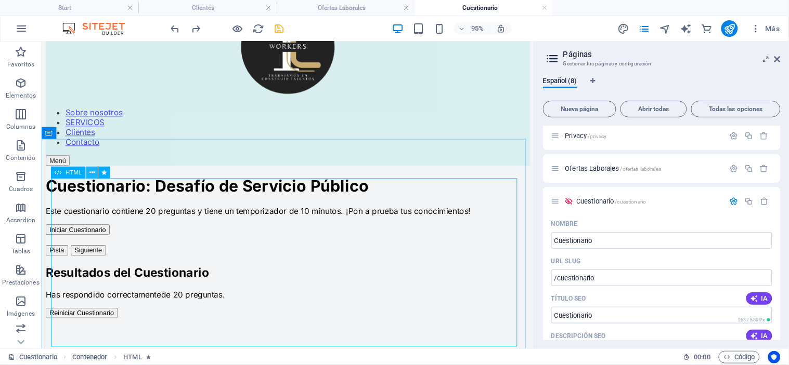
click at [93, 177] on icon at bounding box center [91, 173] width 5 height 10
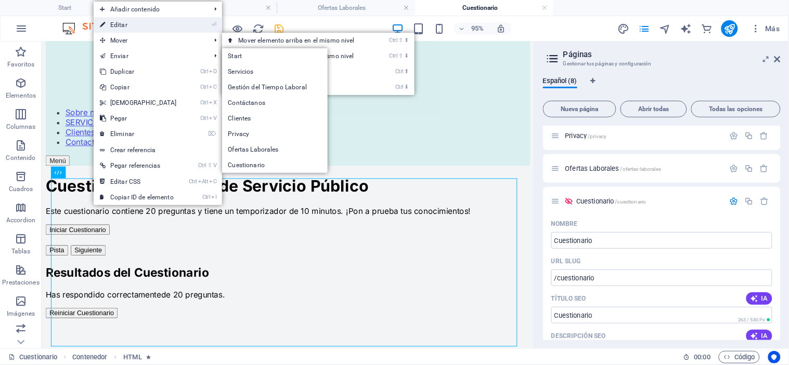
click at [173, 19] on link "⏎ Editar" at bounding box center [138, 25] width 89 height 16
select select "shrink"
select select "show"
select select "s"
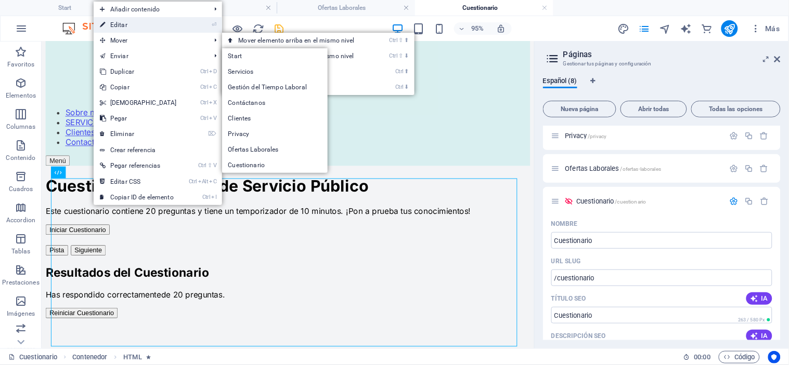
select select "scroll"
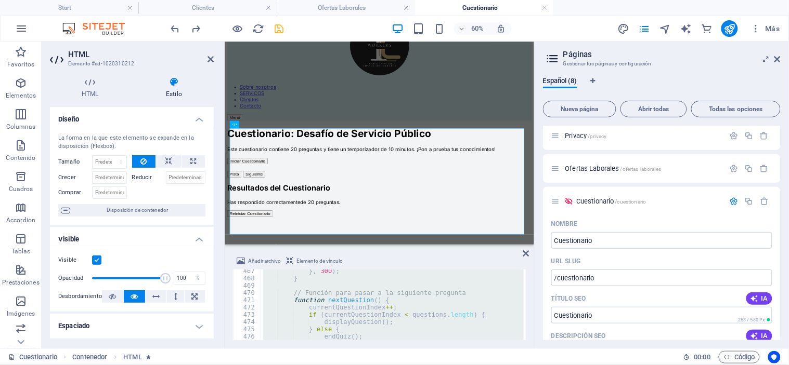
scroll to position [3394, 0]
click at [361, 310] on div "} , 300 ) ; } // Función para pasar a la siguiente pregunta function nextQuesti…" at bounding box center [392, 305] width 263 height 71
type textarea "currentQuestionIndex++;"
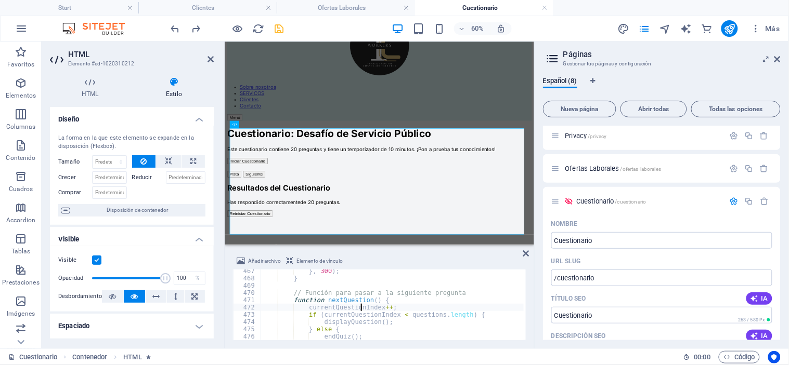
scroll to position [0, 230]
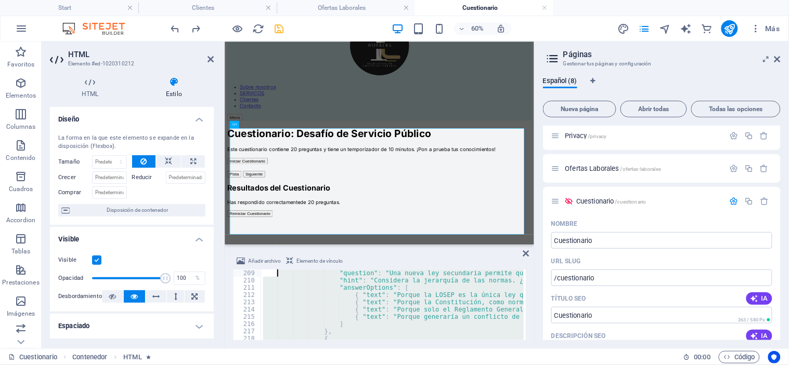
drag, startPoint x: 361, startPoint y: 329, endPoint x: 278, endPoint y: 269, distance: 102.0
click at [278, 269] on div "Añadir archivo Elemento de vínculo currentQuestionIndex++; 209 210 211 212 213 …" at bounding box center [379, 297] width 293 height 85
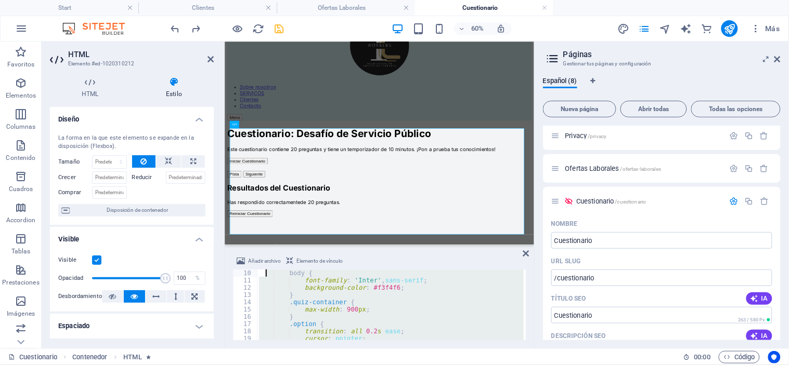
scroll to position [0, 0]
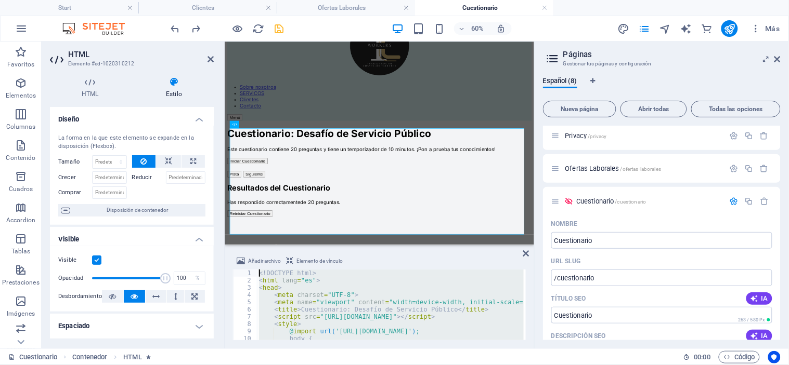
drag, startPoint x: 479, startPoint y: 332, endPoint x: 267, endPoint y: 252, distance: 226.7
click at [267, 252] on div "Añadir archivo Elemento de vínculo 1 2 3 4 5 6 7 8 9 10 11 12 <! DOCTYPE html >…" at bounding box center [379, 298] width 309 height 102
type textarea "<!DOCTYPE html> <html lang="es">"
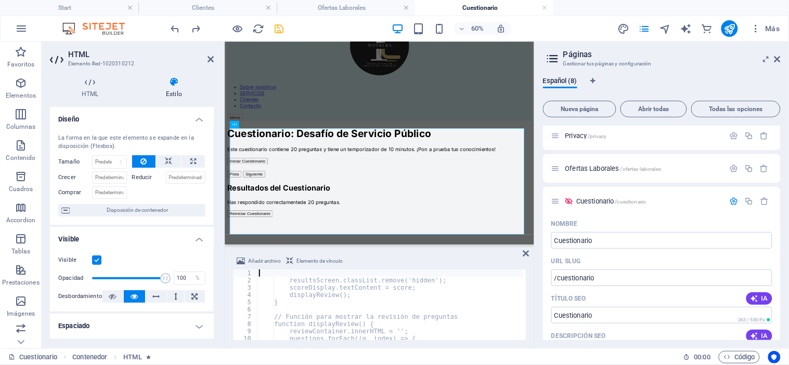
click at [261, 274] on div "resultsScreen.classList.remove('hidden'); scoreDisplay.textContent = score; dis…" at bounding box center [554, 311] width 595 height 83
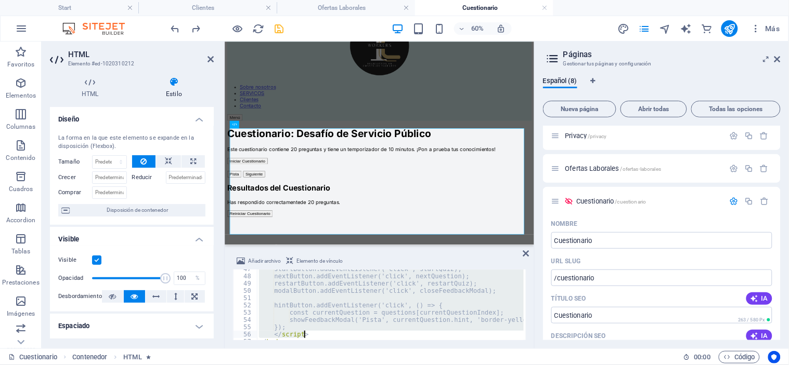
scroll to position [360, 0]
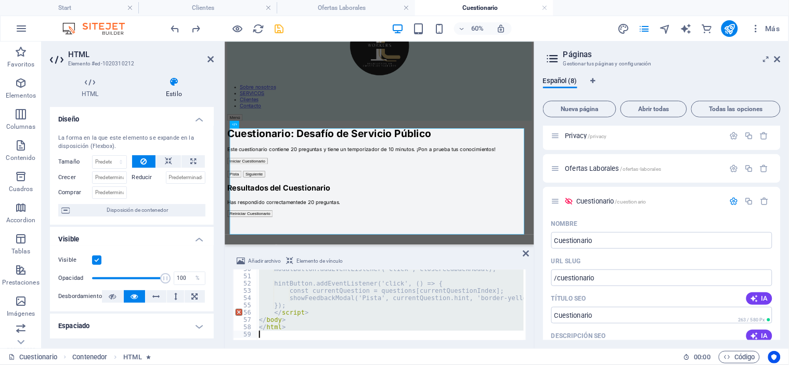
drag, startPoint x: 261, startPoint y: 274, endPoint x: 404, endPoint y: 389, distance: 183.0
click at [404, 365] on html "T&C Workers Start Clientes Ofertas Laborales Cuestionario Favoritos Elementos C…" at bounding box center [394, 182] width 789 height 365
type textarea "</html>"
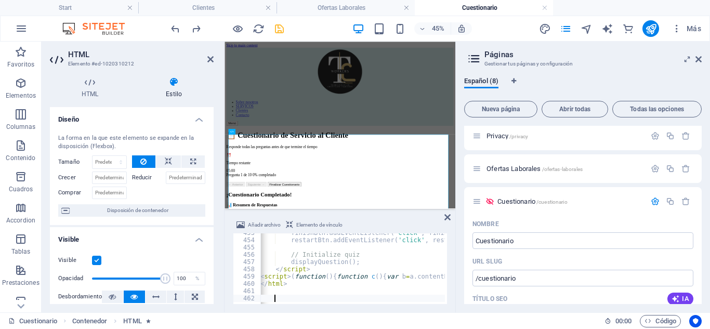
scroll to position [0, 0]
click at [425, 360] on div "Cuestionario de Servicio al Cliente 📋 Cuestionario de Servicio al Cliente Respo…" at bounding box center [481, 335] width 505 height 191
click at [447, 215] on icon at bounding box center [447, 217] width 6 height 8
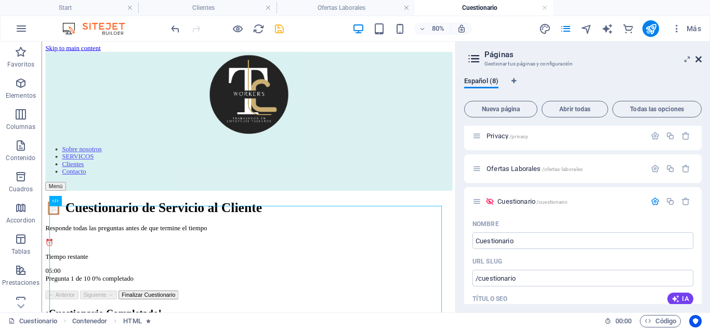
click at [697, 58] on icon at bounding box center [699, 59] width 6 height 8
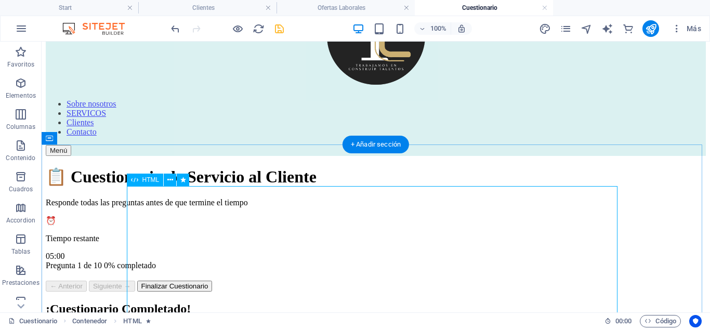
scroll to position [62, 0]
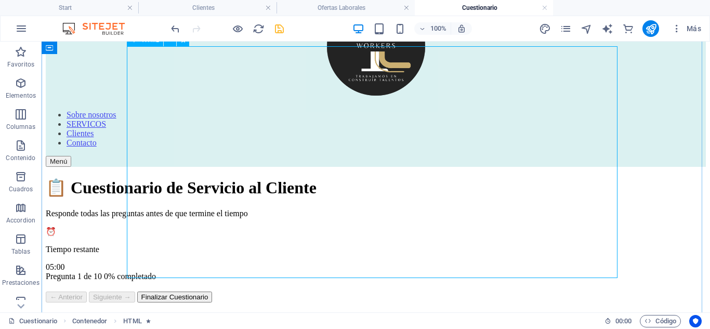
click at [139, 260] on div "Cuestionario de Servicio al Cliente 📋 Cuestionario de Servicio al Cliente Respo…" at bounding box center [376, 273] width 660 height 191
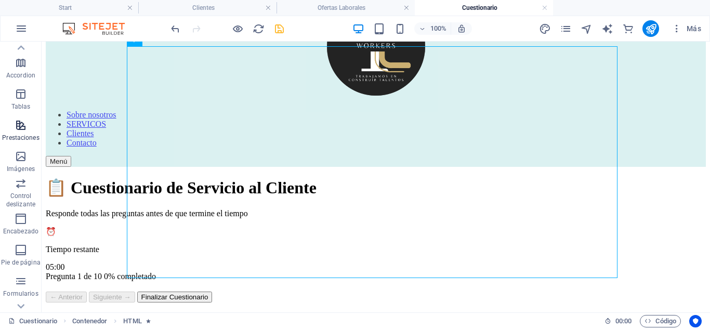
scroll to position [228, 0]
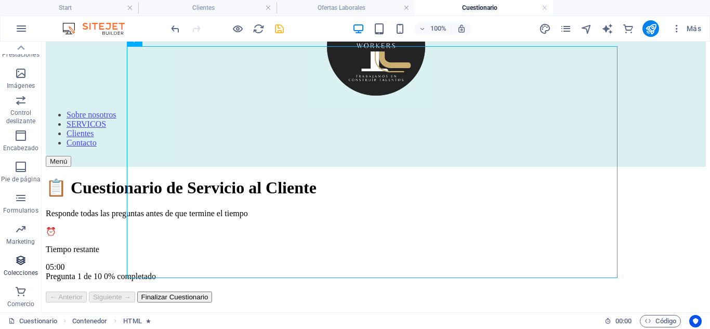
click at [25, 278] on span "Colecciones" at bounding box center [21, 266] width 42 height 25
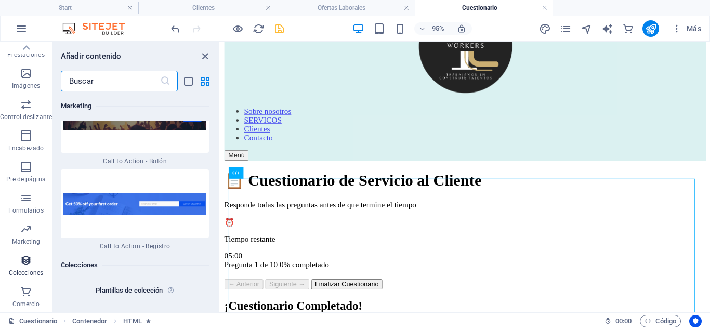
scroll to position [19186, 0]
click at [28, 292] on icon "button" at bounding box center [26, 291] width 12 height 12
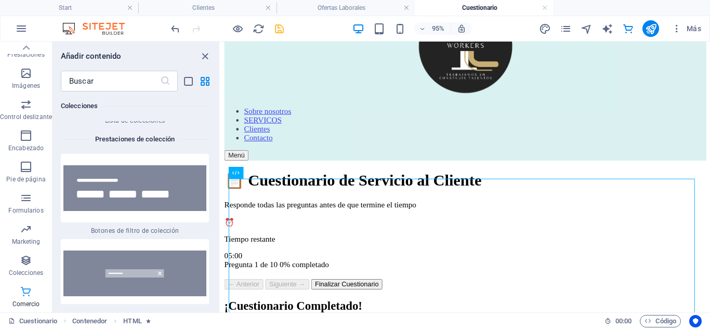
scroll to position [20272, 0]
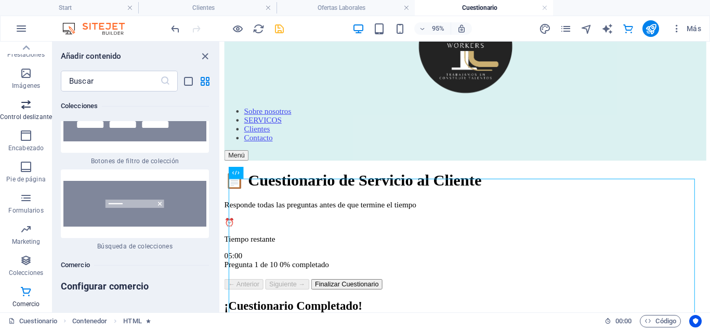
click at [24, 110] on icon "button" at bounding box center [26, 104] width 12 height 12
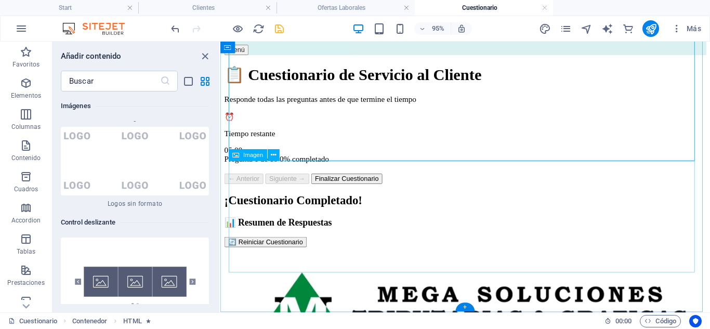
scroll to position [0, 0]
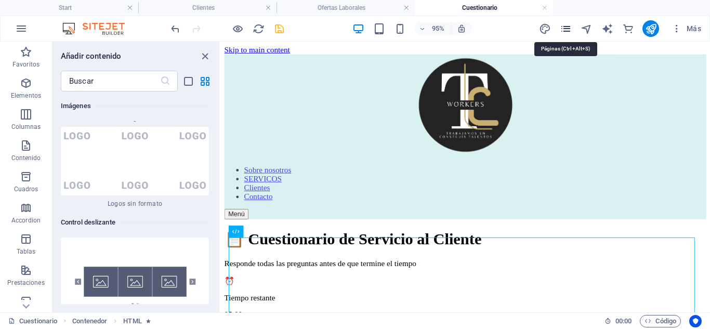
click at [568, 24] on icon "pages" at bounding box center [566, 29] width 12 height 12
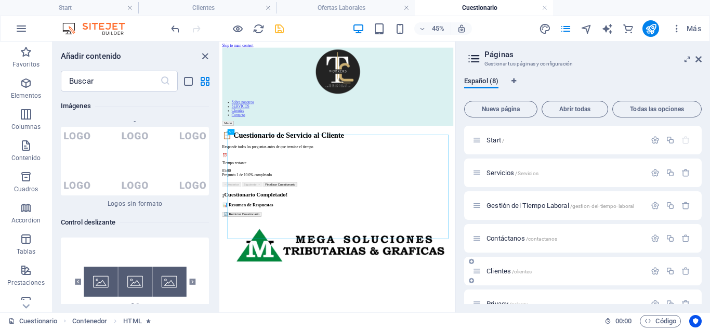
click at [557, 264] on div "Clientes /clientes" at bounding box center [583, 271] width 238 height 29
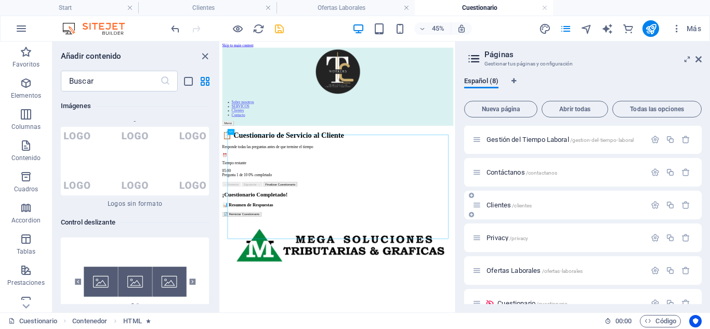
scroll to position [84, 0]
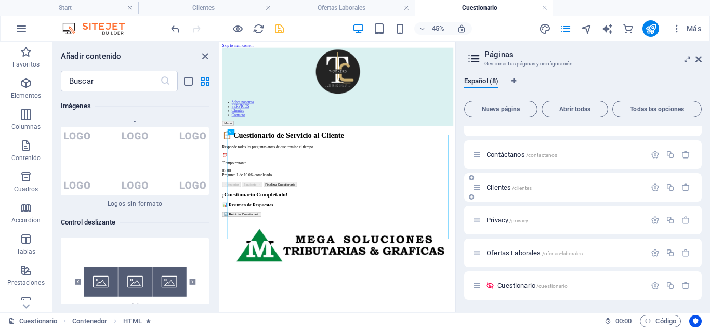
click at [545, 191] on div "Clientes /clientes" at bounding box center [559, 187] width 173 height 12
click at [541, 283] on span "/cuestionario" at bounding box center [551, 286] width 31 height 6
click at [683, 287] on icon "button" at bounding box center [686, 285] width 9 height 9
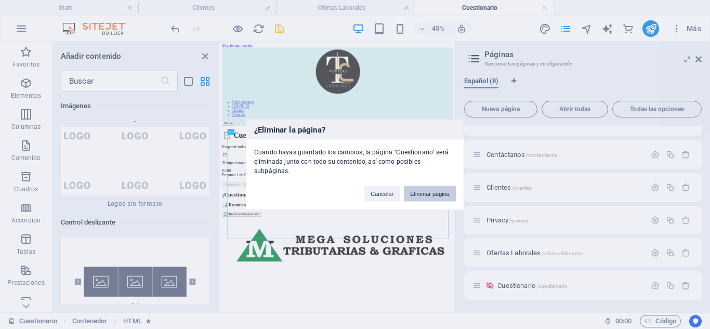
click at [438, 186] on button "Eliminar página" at bounding box center [430, 194] width 52 height 16
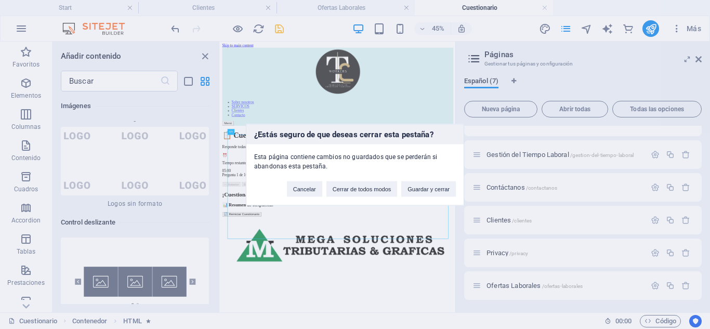
scroll to position [51, 0]
click at [356, 191] on button "Cerrar de todos modos" at bounding box center [361, 189] width 71 height 16
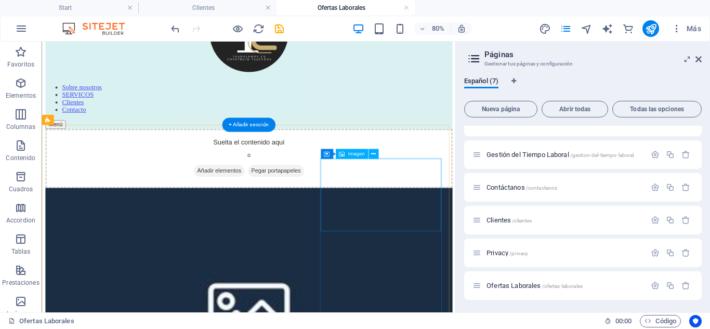
scroll to position [0, 0]
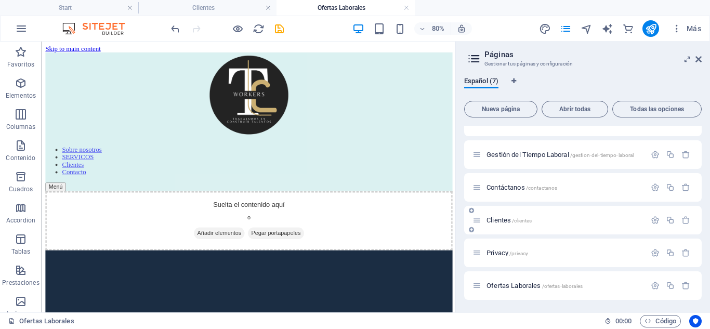
click at [538, 219] on p "Clientes /clientes" at bounding box center [565, 220] width 156 height 7
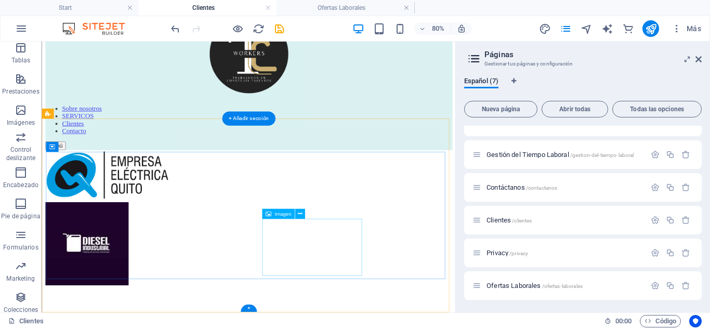
scroll to position [69, 0]
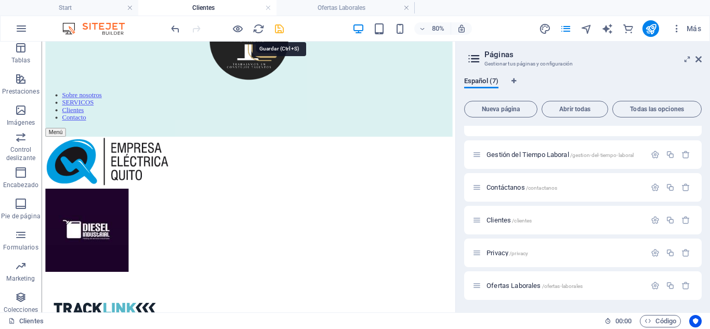
click at [279, 28] on icon "save" at bounding box center [279, 29] width 12 height 12
